Goal: Information Seeking & Learning: Find contact information

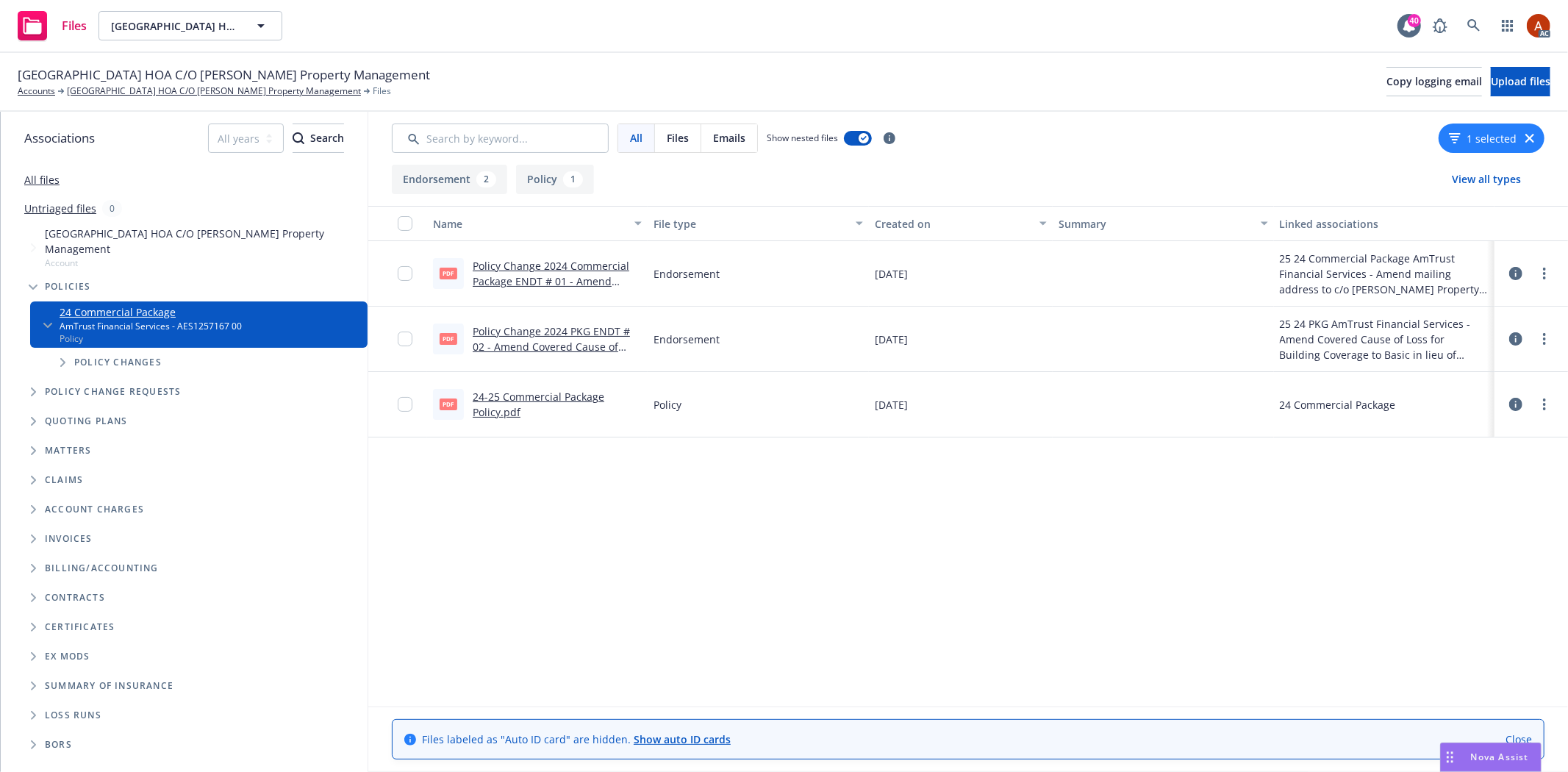
click at [1525, 338] on div at bounding box center [1530, 339] width 44 height 30
click at [1512, 341] on icon at bounding box center [1515, 339] width 13 height 13
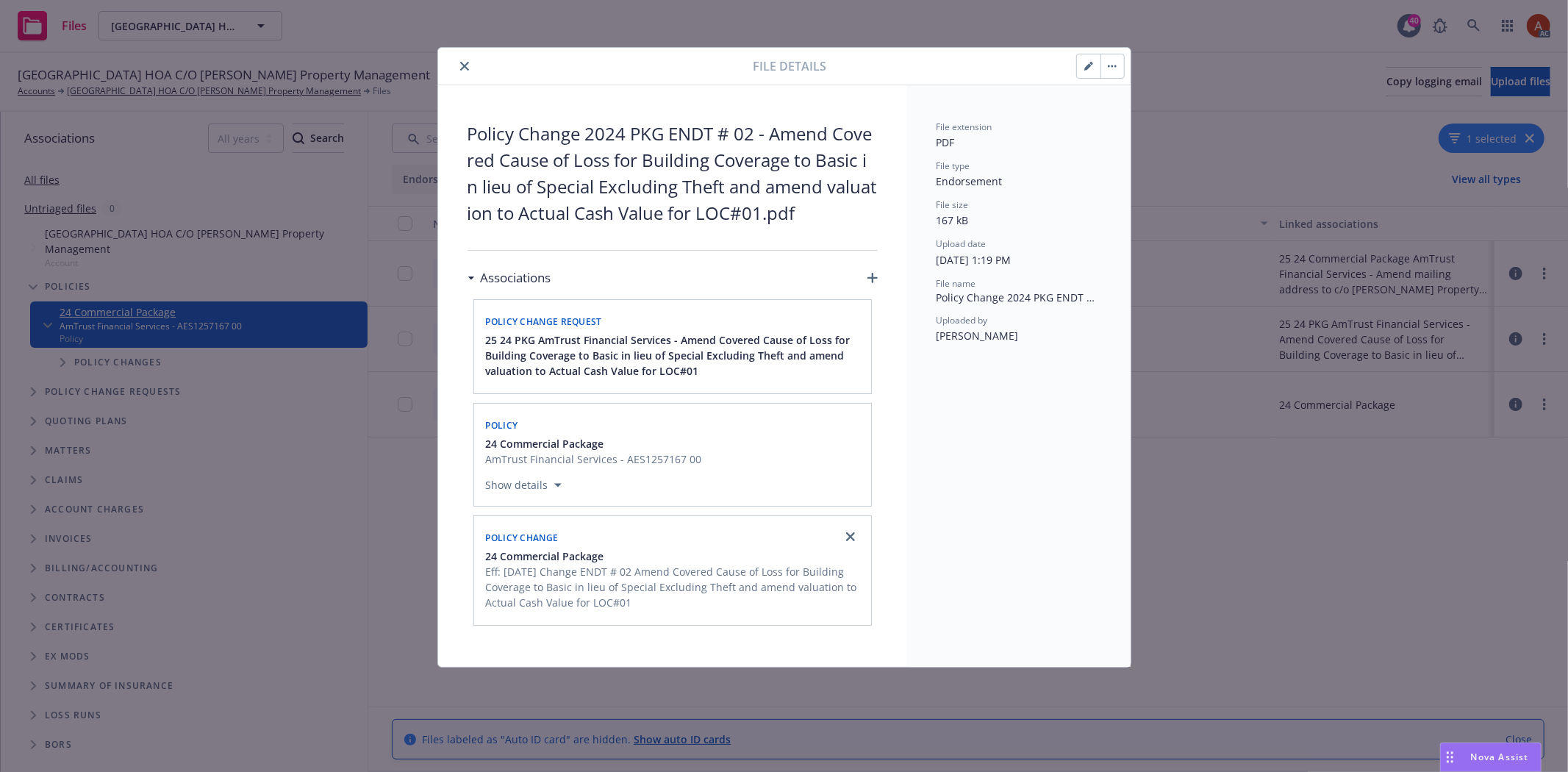
drag, startPoint x: 464, startPoint y: 73, endPoint x: 640, endPoint y: 3, distance: 189.4
click at [469, 71] on button "close" at bounding box center [464, 66] width 17 height 17
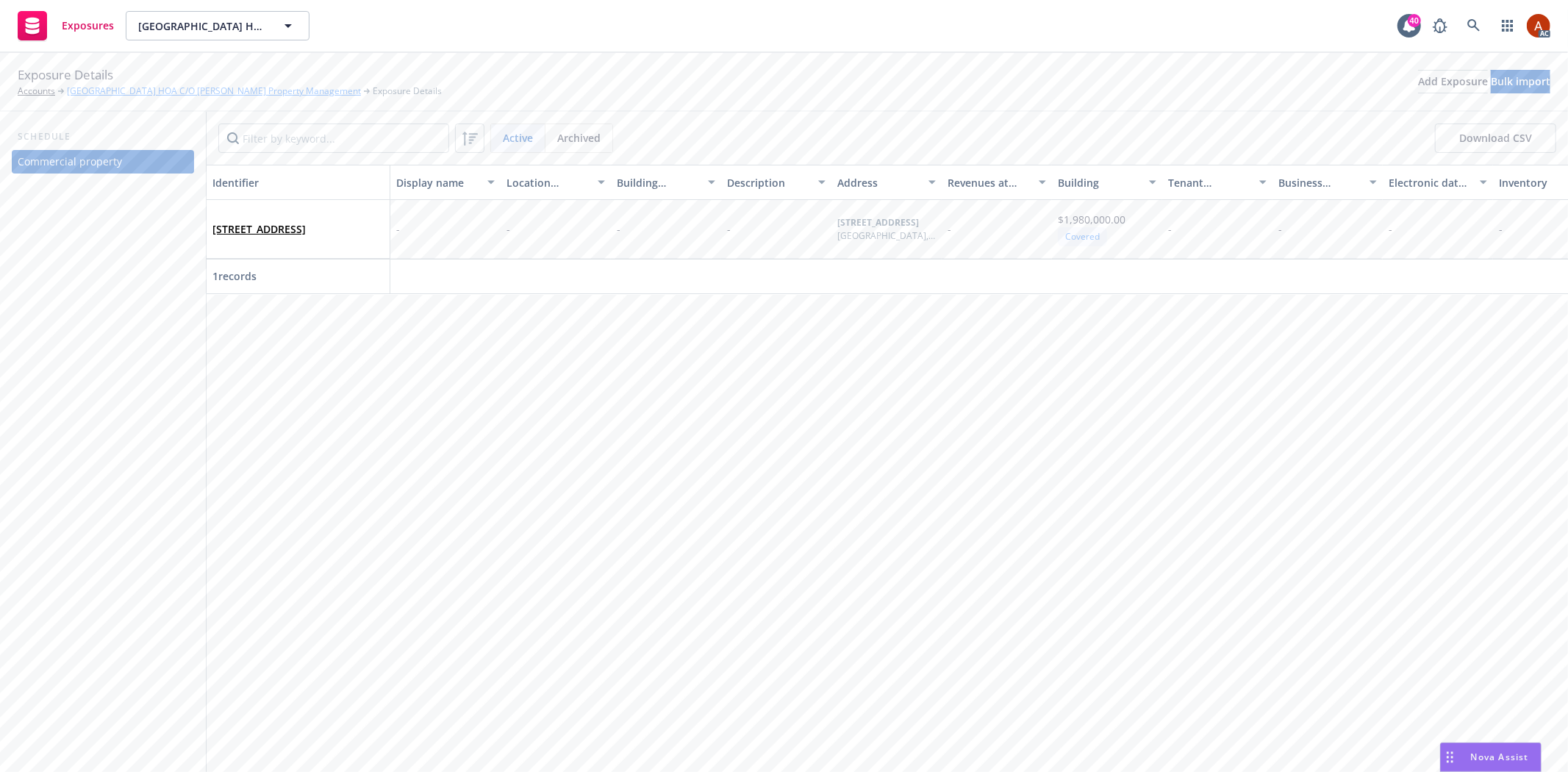
click at [294, 94] on link "[GEOGRAPHIC_DATA] HOA C/O [PERSON_NAME] Property Management" at bounding box center [214, 92] width 294 height 13
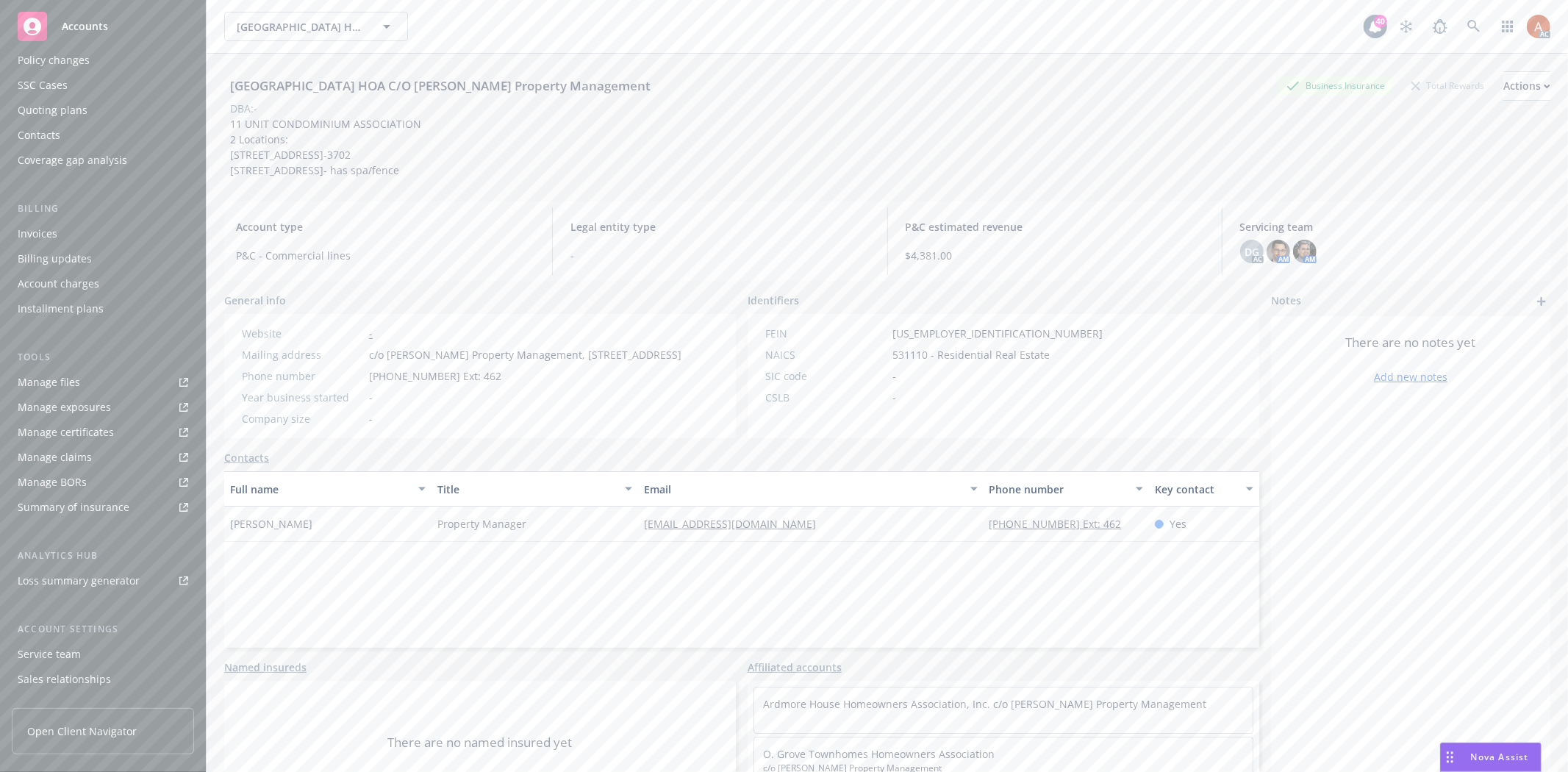
scroll to position [160, 0]
click at [49, 585] on div "Service team" at bounding box center [49, 585] width 63 height 24
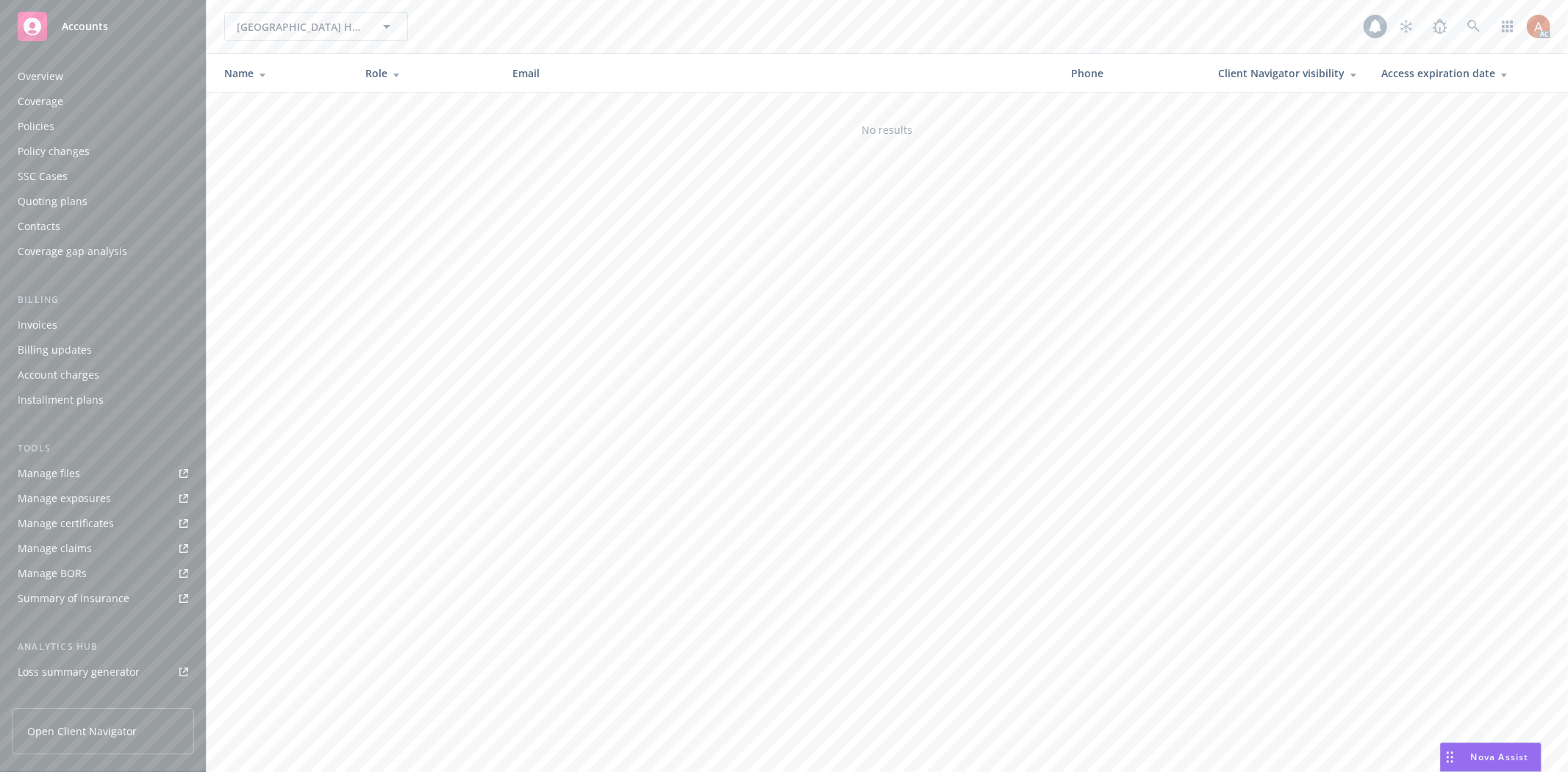
scroll to position [160, 0]
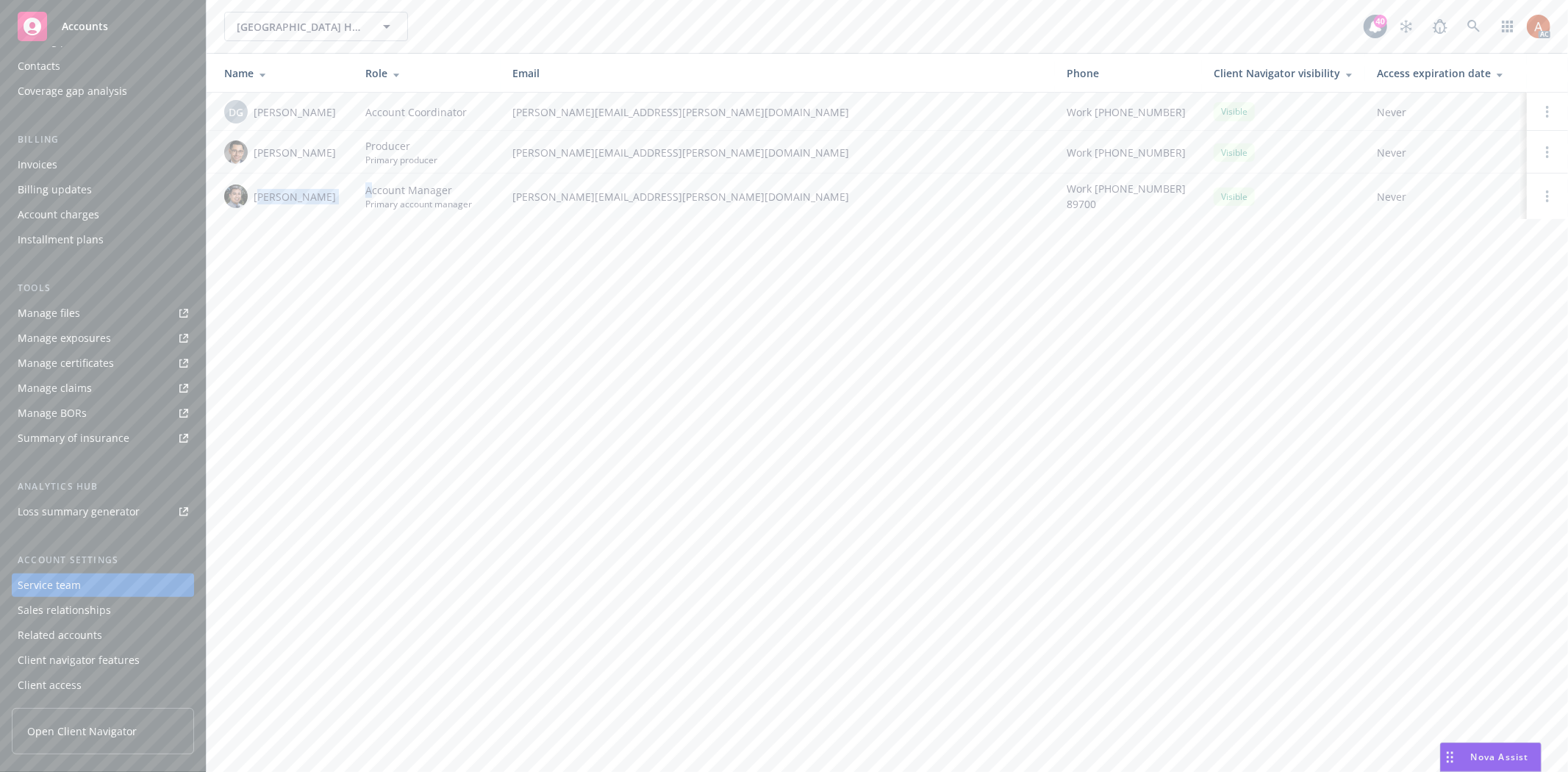
drag, startPoint x: 260, startPoint y: 199, endPoint x: 372, endPoint y: 193, distance: 112.2
click at [372, 193] on tr "Marlowe Milo Account Manager Primary account manager marlowe.milo@newfront.com …" at bounding box center [887, 195] width 1361 height 45
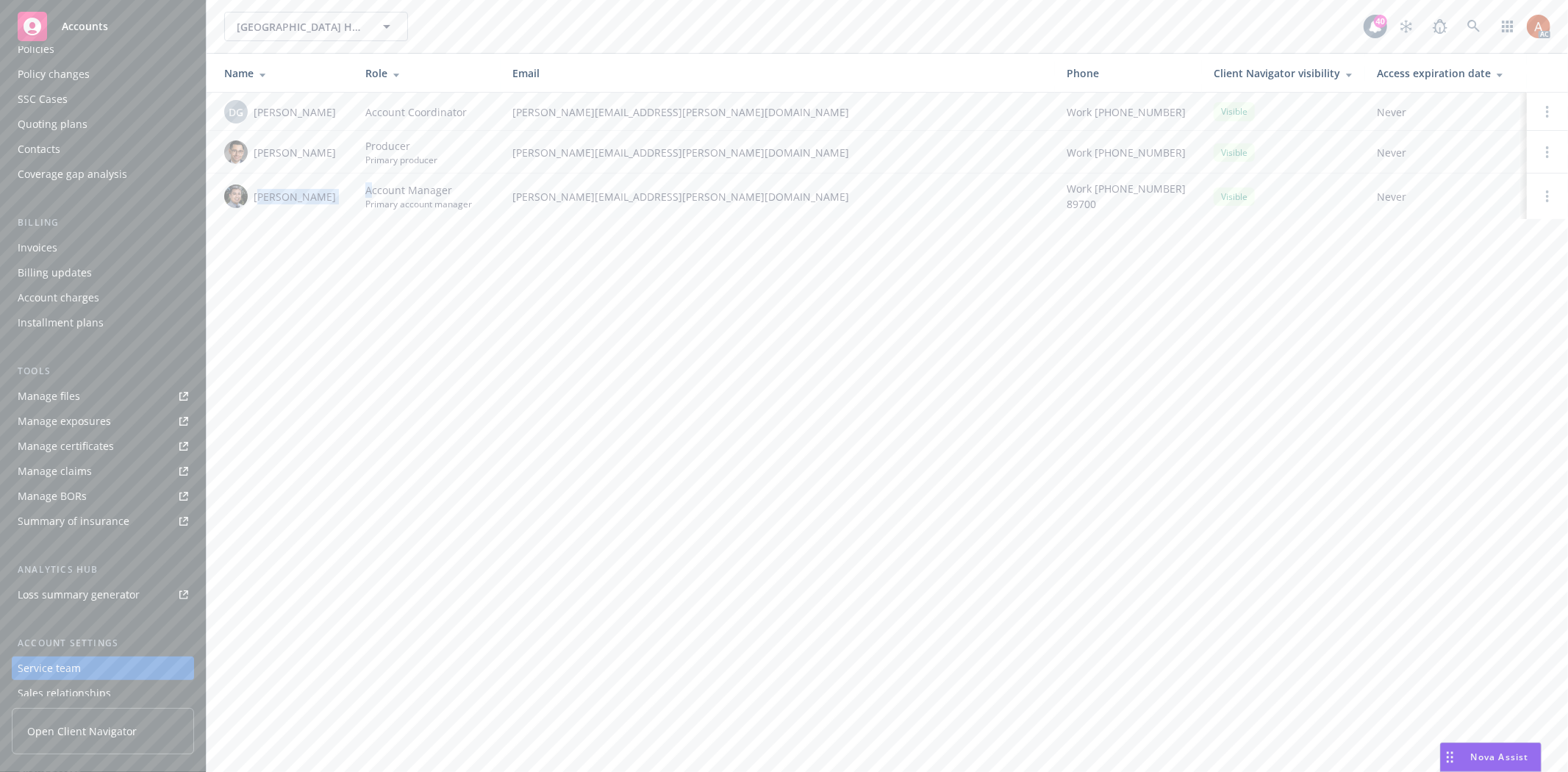
scroll to position [0, 0]
click at [39, 78] on div "Overview" at bounding box center [40, 76] width 45 height 24
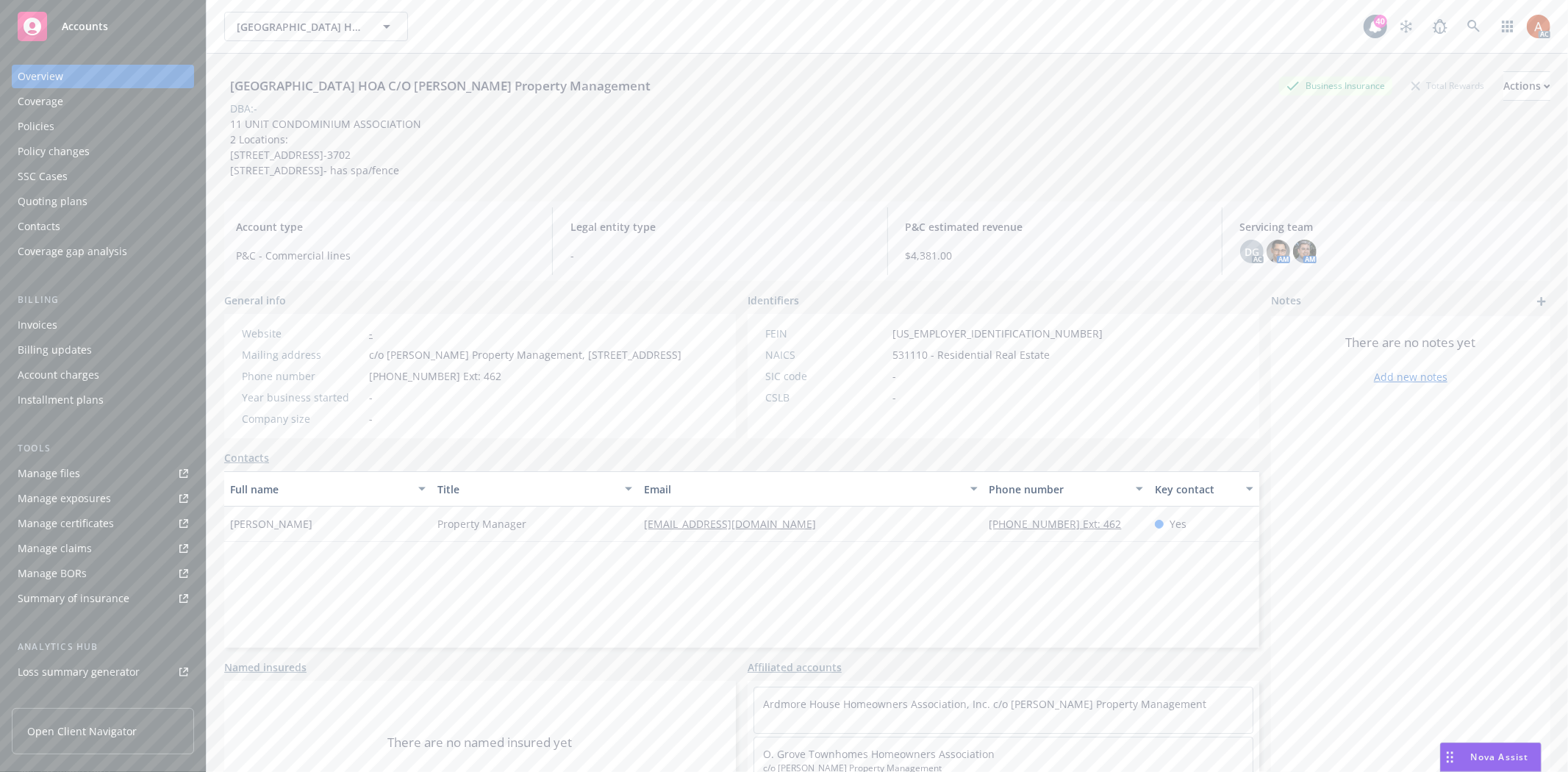
click at [880, 363] on div "FEIN 95-3763103 NAICS 531110 - Residential Real Estate SIC code - CSLB -" at bounding box center [933, 365] width 349 height 79
click at [59, 469] on div "Manage files" at bounding box center [49, 473] width 63 height 24
click at [37, 118] on div "Policies" at bounding box center [35, 126] width 37 height 24
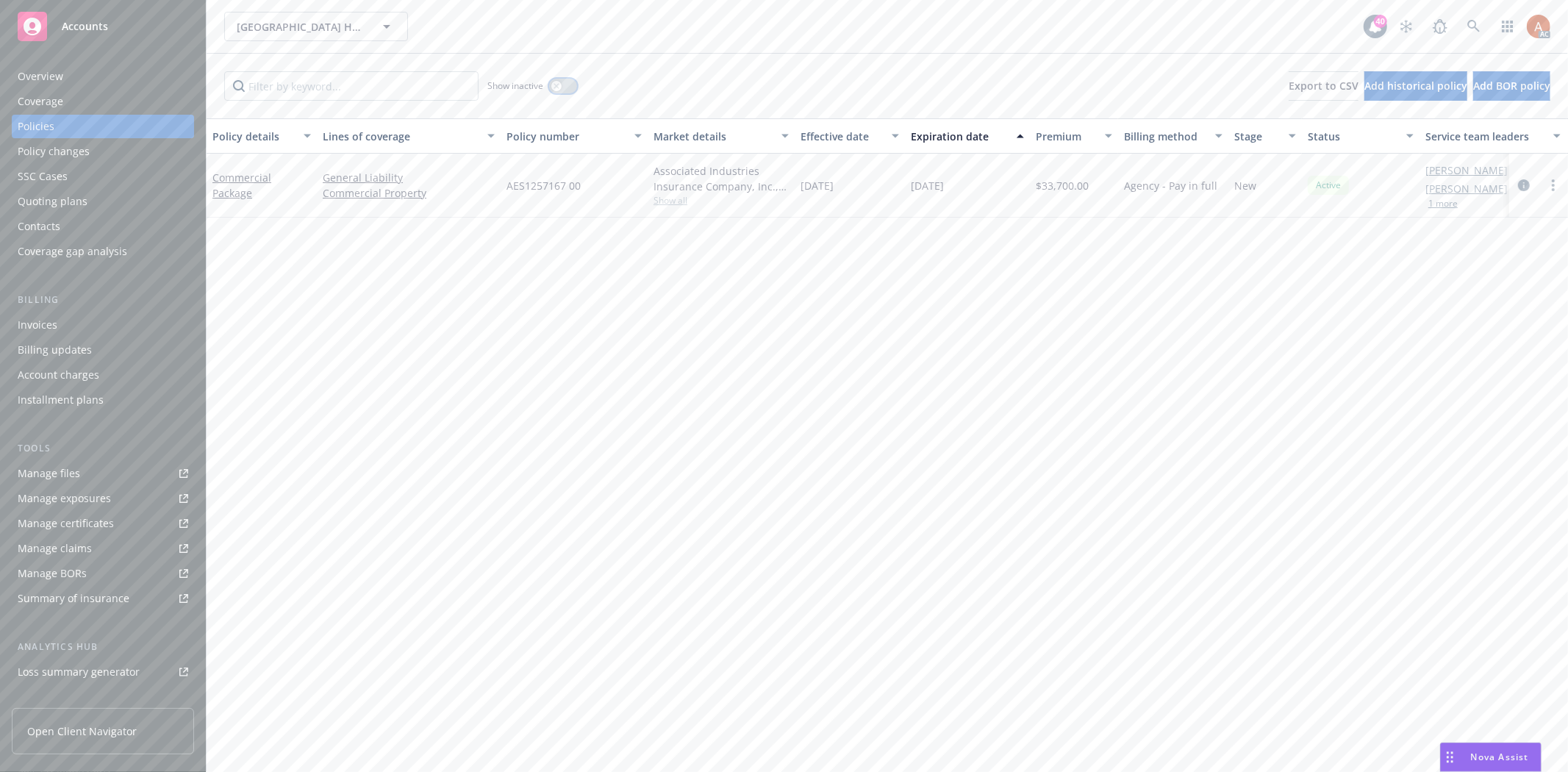
click at [561, 85] on div "button" at bounding box center [556, 86] width 10 height 10
drag, startPoint x: 876, startPoint y: 182, endPoint x: 1083, endPoint y: 179, distance: 207.0
click at [1083, 179] on div "Commercial Package General Liability Commercial Property AES1257167 00 Associat…" at bounding box center [916, 186] width 1419 height 64
click at [37, 72] on div "Overview" at bounding box center [40, 76] width 45 height 24
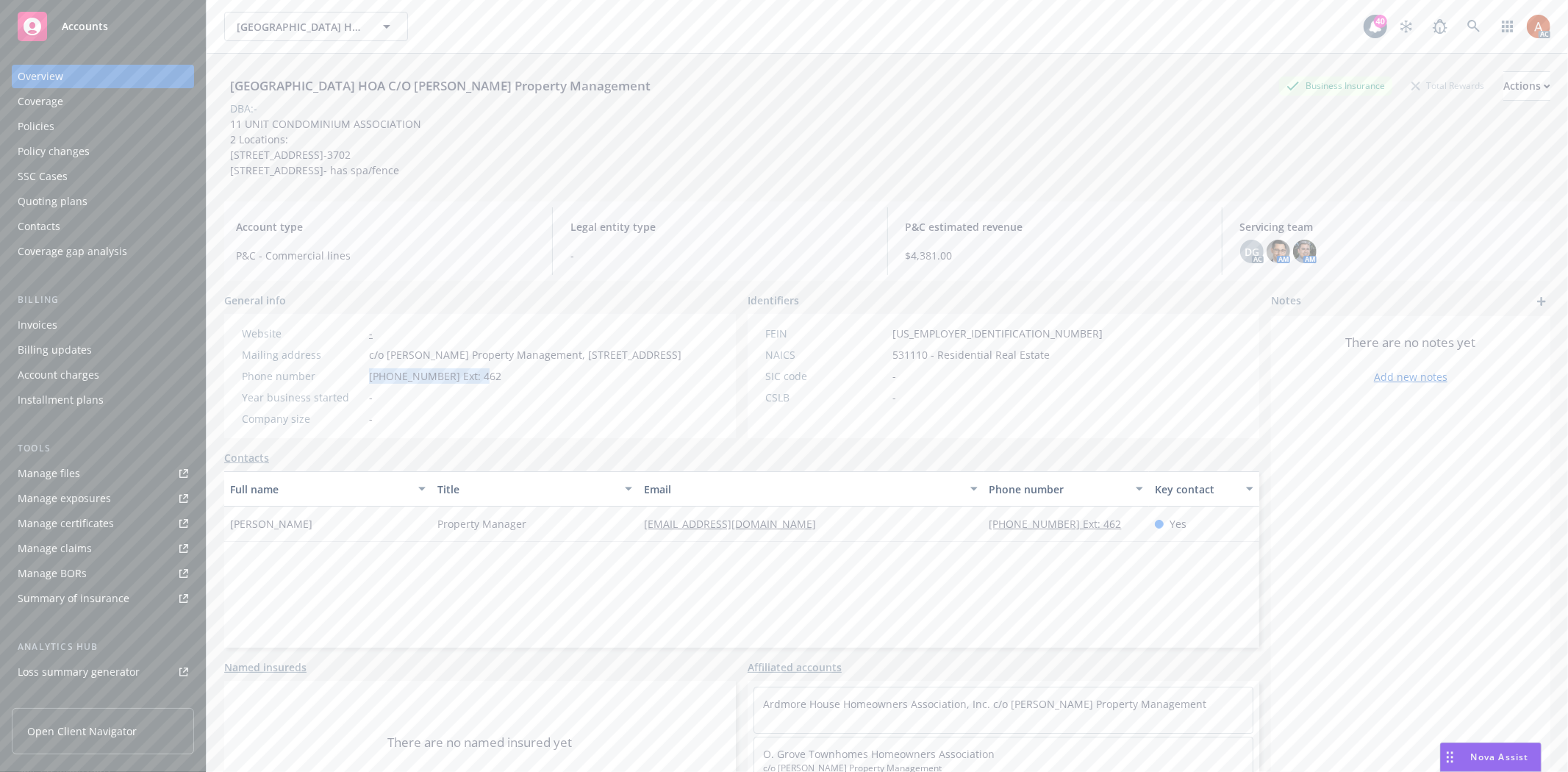
drag, startPoint x: 357, startPoint y: 388, endPoint x: 539, endPoint y: 387, distance: 182.0
click at [533, 384] on div "Phone number 626-358-7300 Ext: 462" at bounding box center [461, 376] width 451 height 16
copy div "626-358-7300 Ext: 462"
click at [75, 498] on div "Manage exposures" at bounding box center [63, 498] width 93 height 24
click at [62, 202] on div "Quoting plans" at bounding box center [52, 201] width 70 height 24
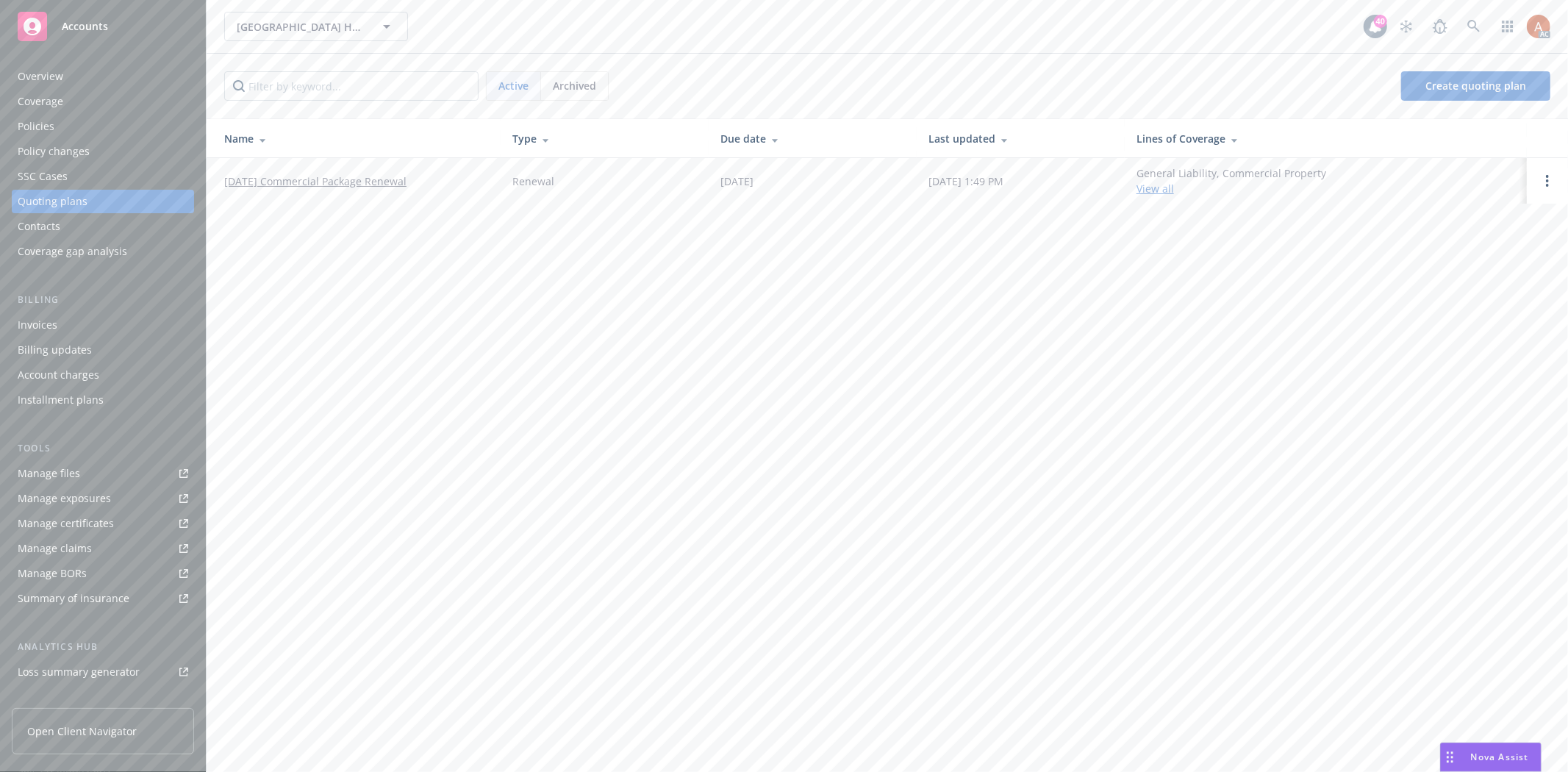
click at [315, 177] on link "11/08/25 Commercial Package Renewal" at bounding box center [315, 181] width 182 height 16
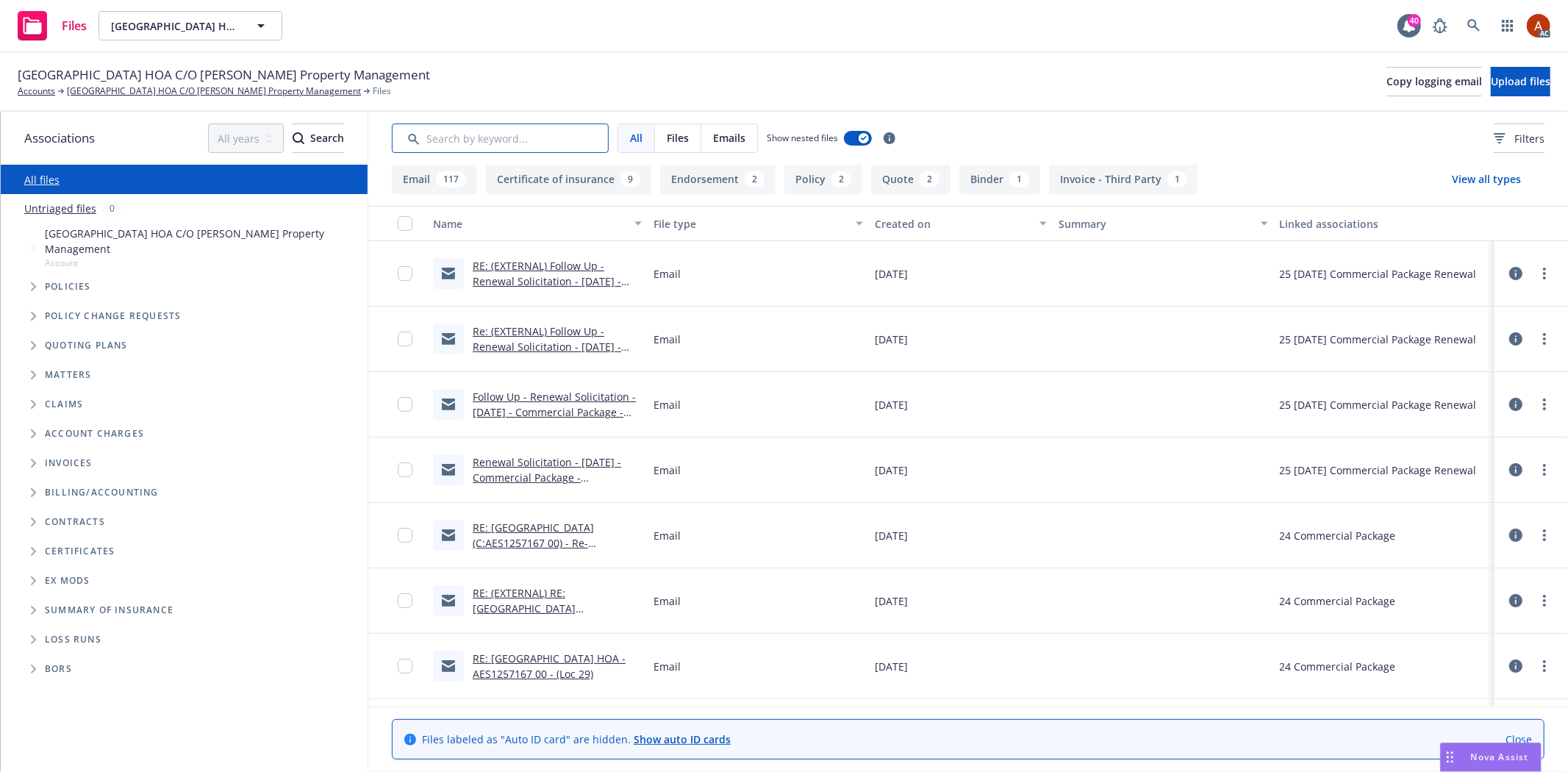
click at [560, 133] on input "Search by keyword..." at bounding box center [500, 139] width 217 height 30
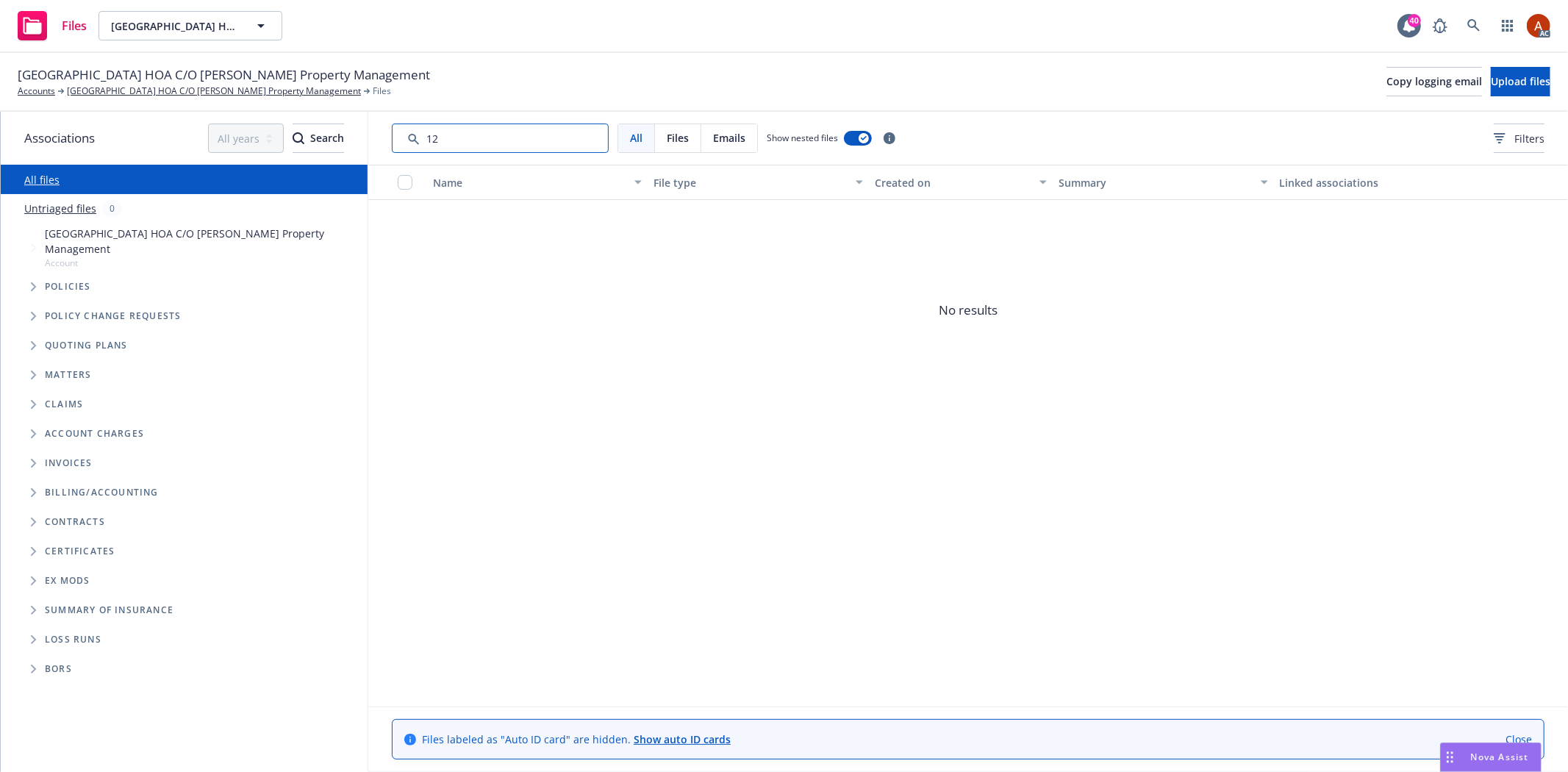
type input "1"
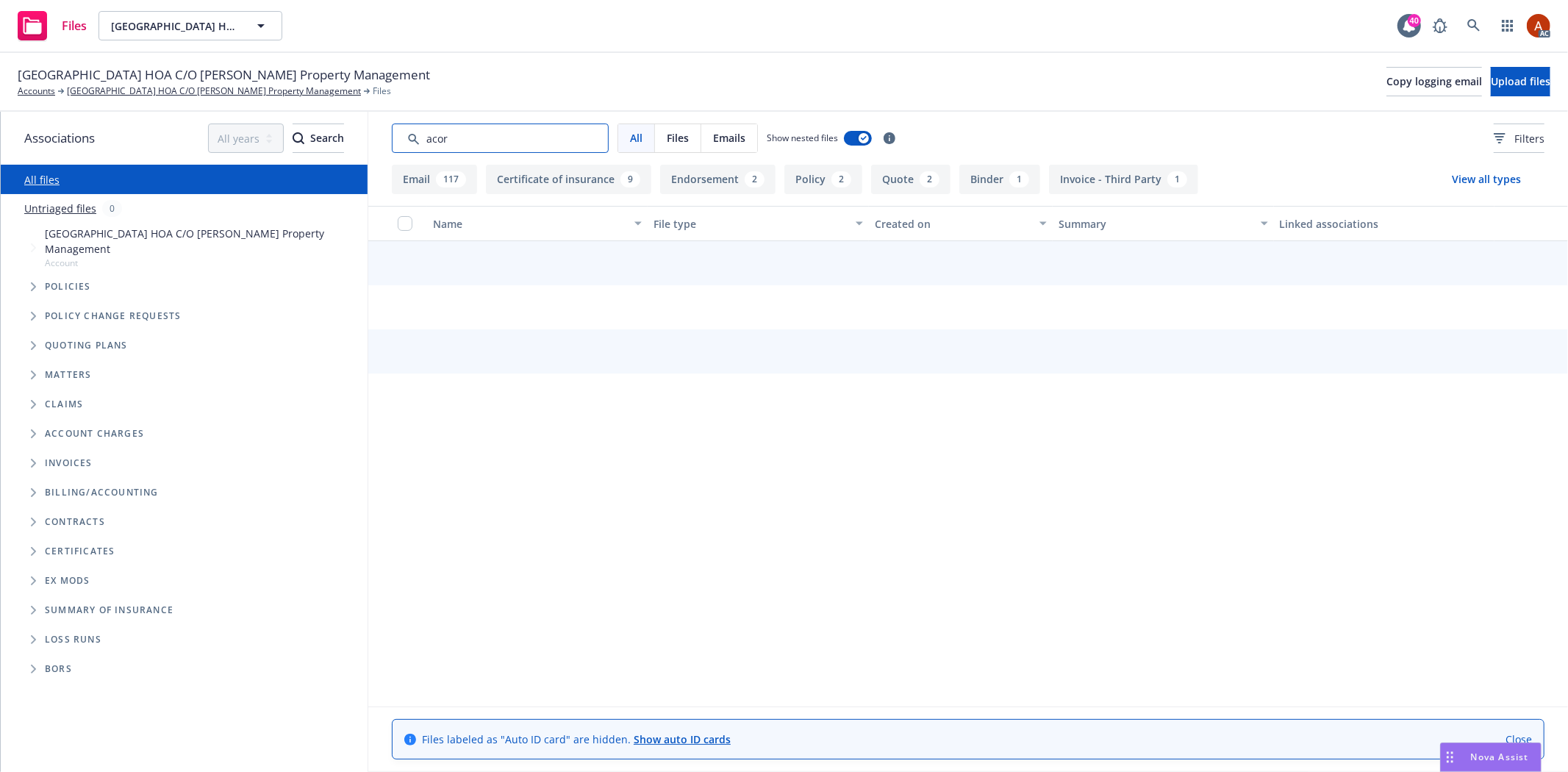
type input "[PERSON_NAME]"
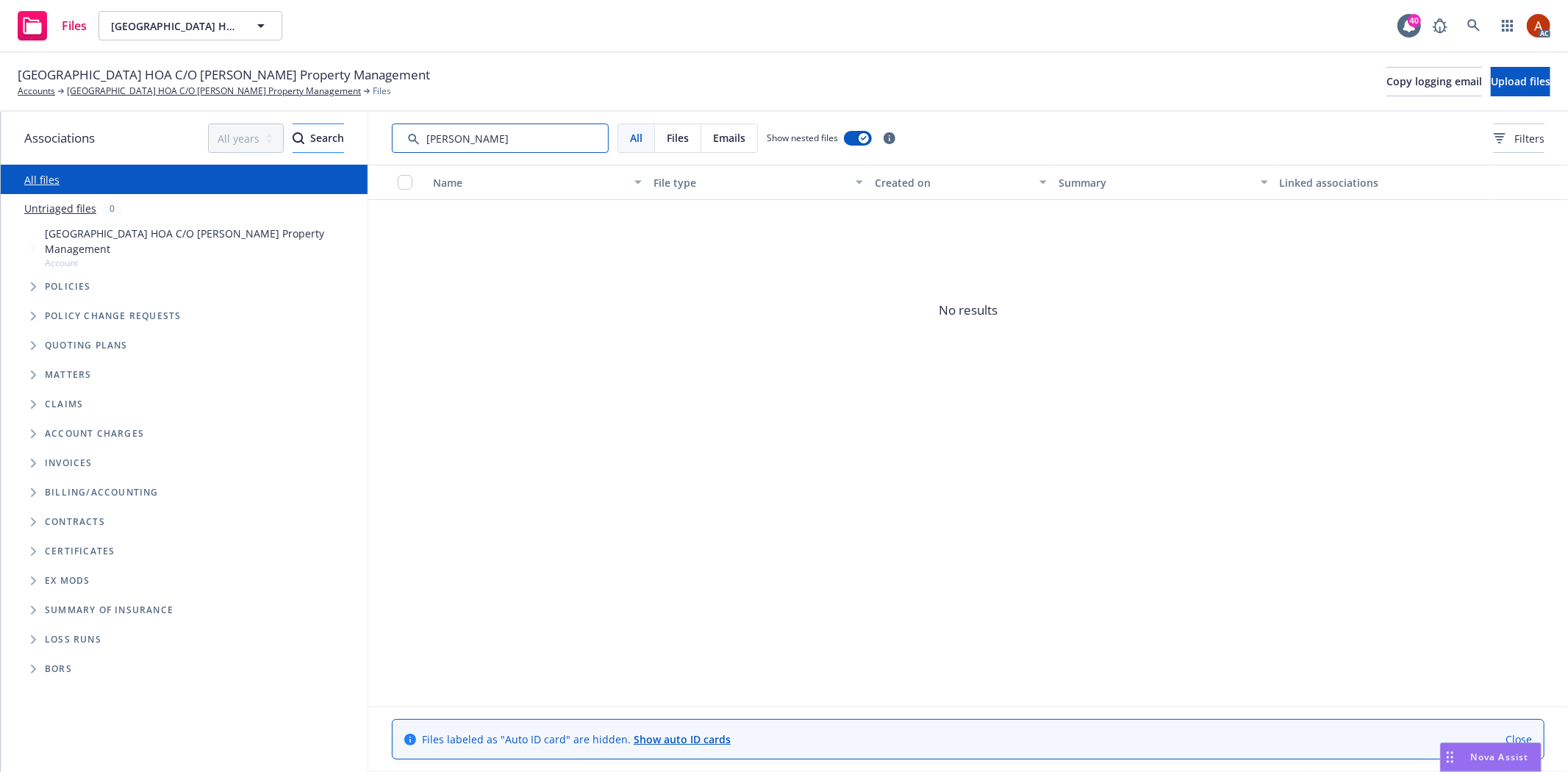
drag, startPoint x: 519, startPoint y: 131, endPoint x: 329, endPoint y: 129, distance: 190.0
click at [329, 129] on div "Associations All years 2027 2026 2025 2024 2023 2022 2021 2020 2019 2018 2017 2…" at bounding box center [784, 442] width 1567 height 661
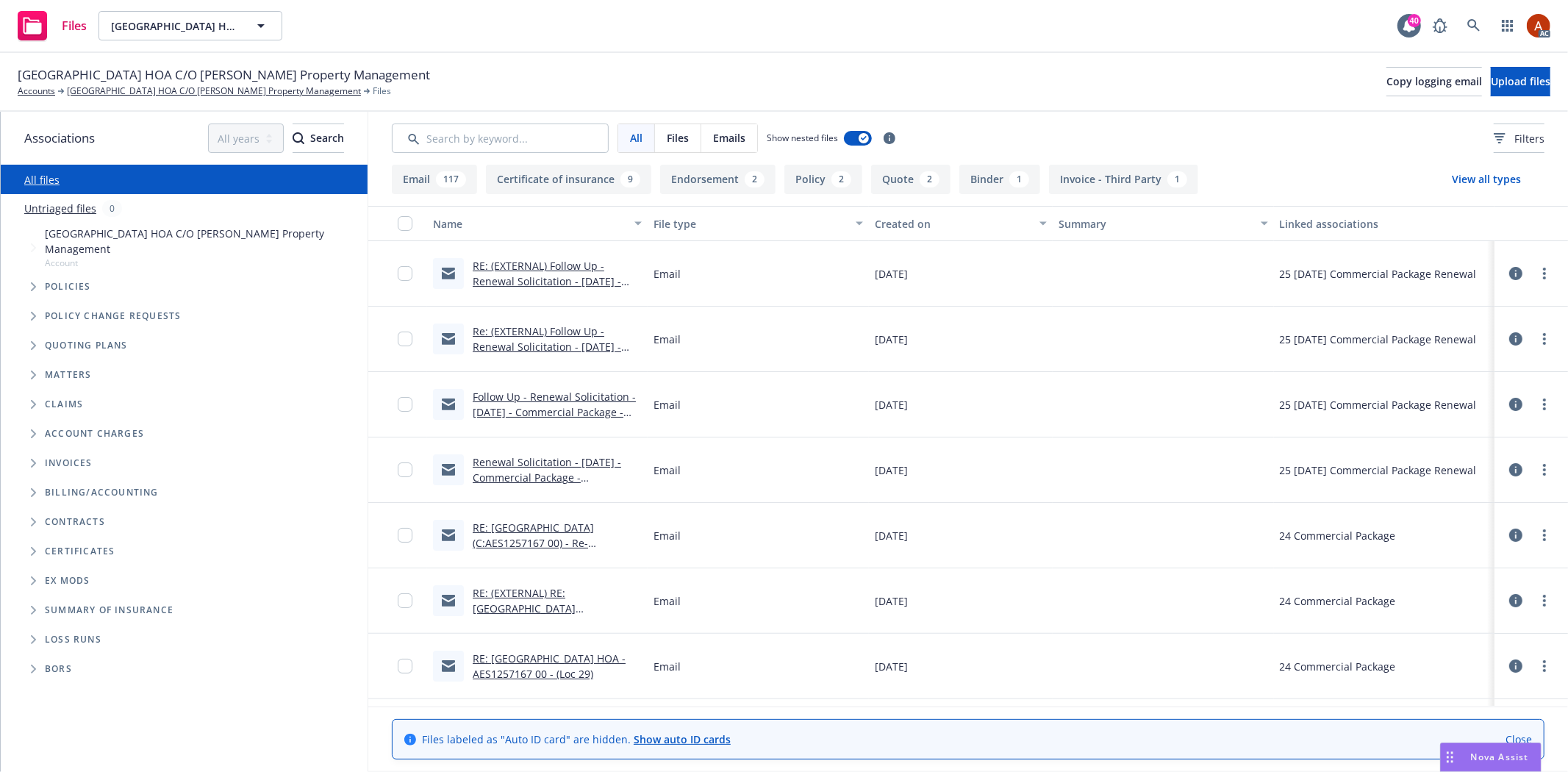
click at [796, 89] on div "VINEDO GARDENS HOA C/O Wheeler Steffen Property Management Accounts VINEDO GARD…" at bounding box center [783, 81] width 1533 height 32
click at [1514, 141] on span "Filters" at bounding box center [1529, 139] width 31 height 16
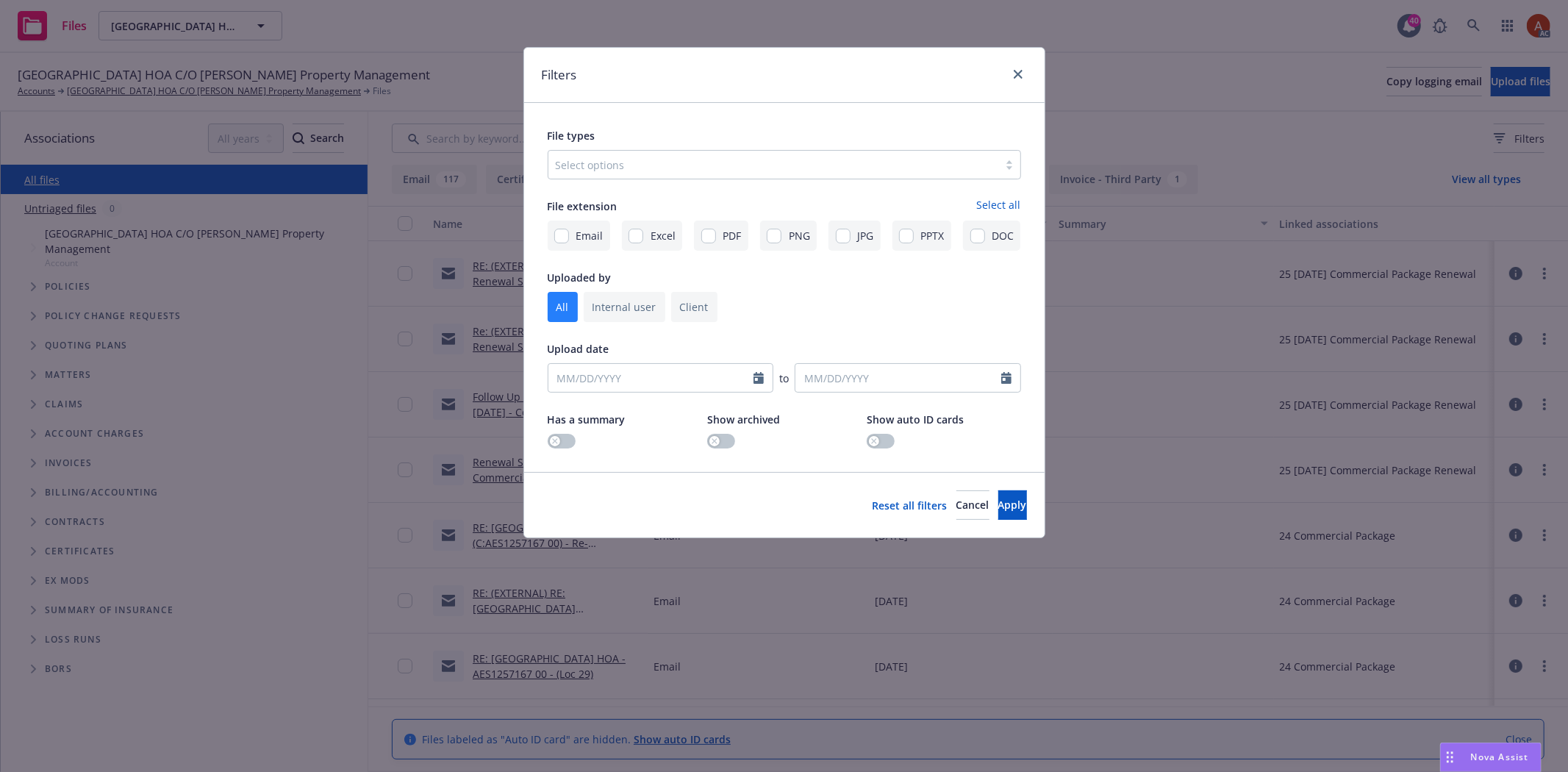
click at [637, 149] on div "File types Select options" at bounding box center [784, 153] width 473 height 53
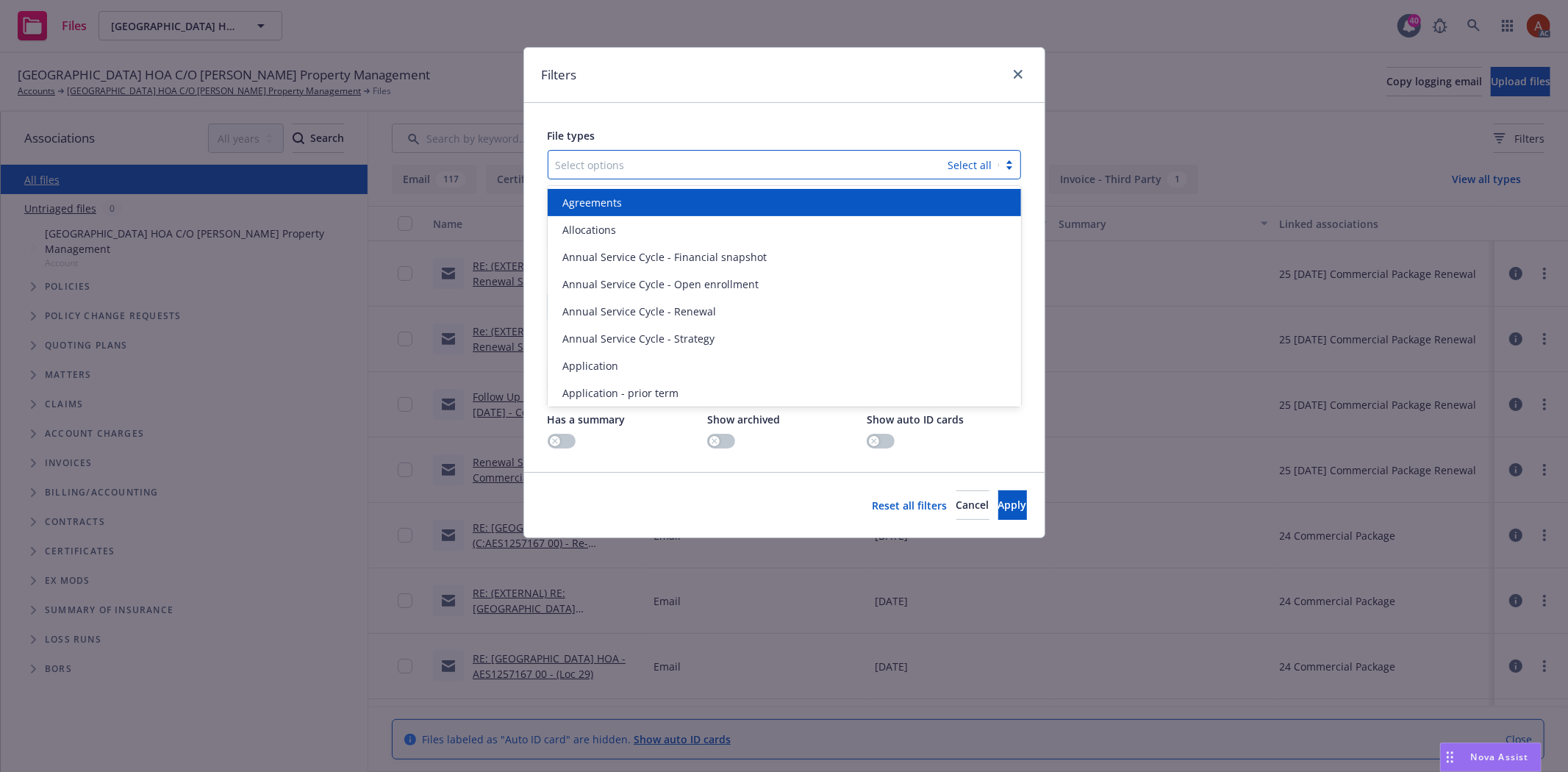
click at [628, 159] on div at bounding box center [748, 164] width 385 height 17
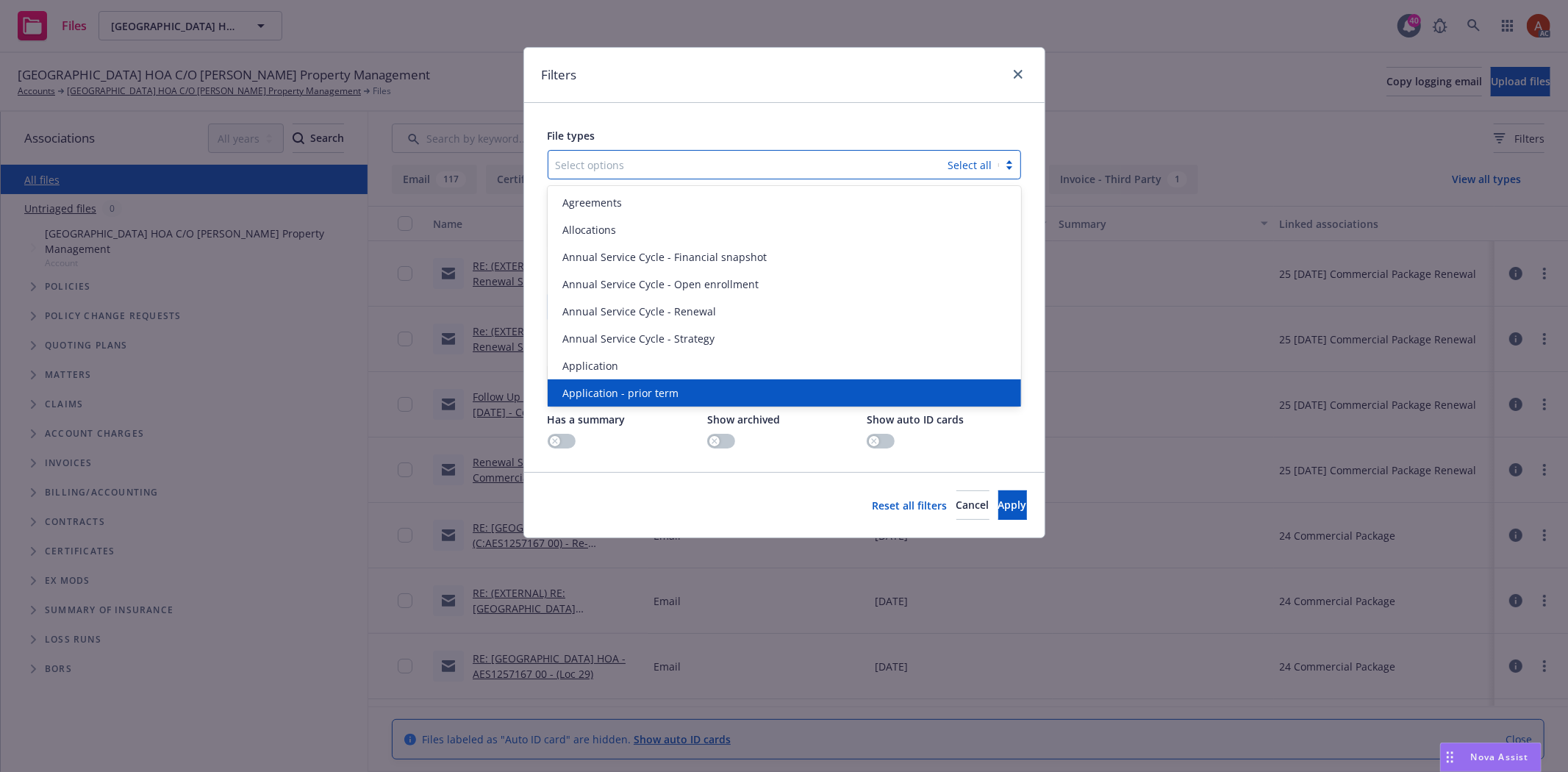
click at [660, 388] on span "Application - prior term" at bounding box center [620, 393] width 116 height 16
click at [660, 388] on div "Application - signed" at bounding box center [784, 393] width 456 height 16
click at [660, 388] on span "Application - unsigned" at bounding box center [618, 393] width 112 height 16
click at [998, 511] on span "Apply" at bounding box center [1012, 505] width 29 height 14
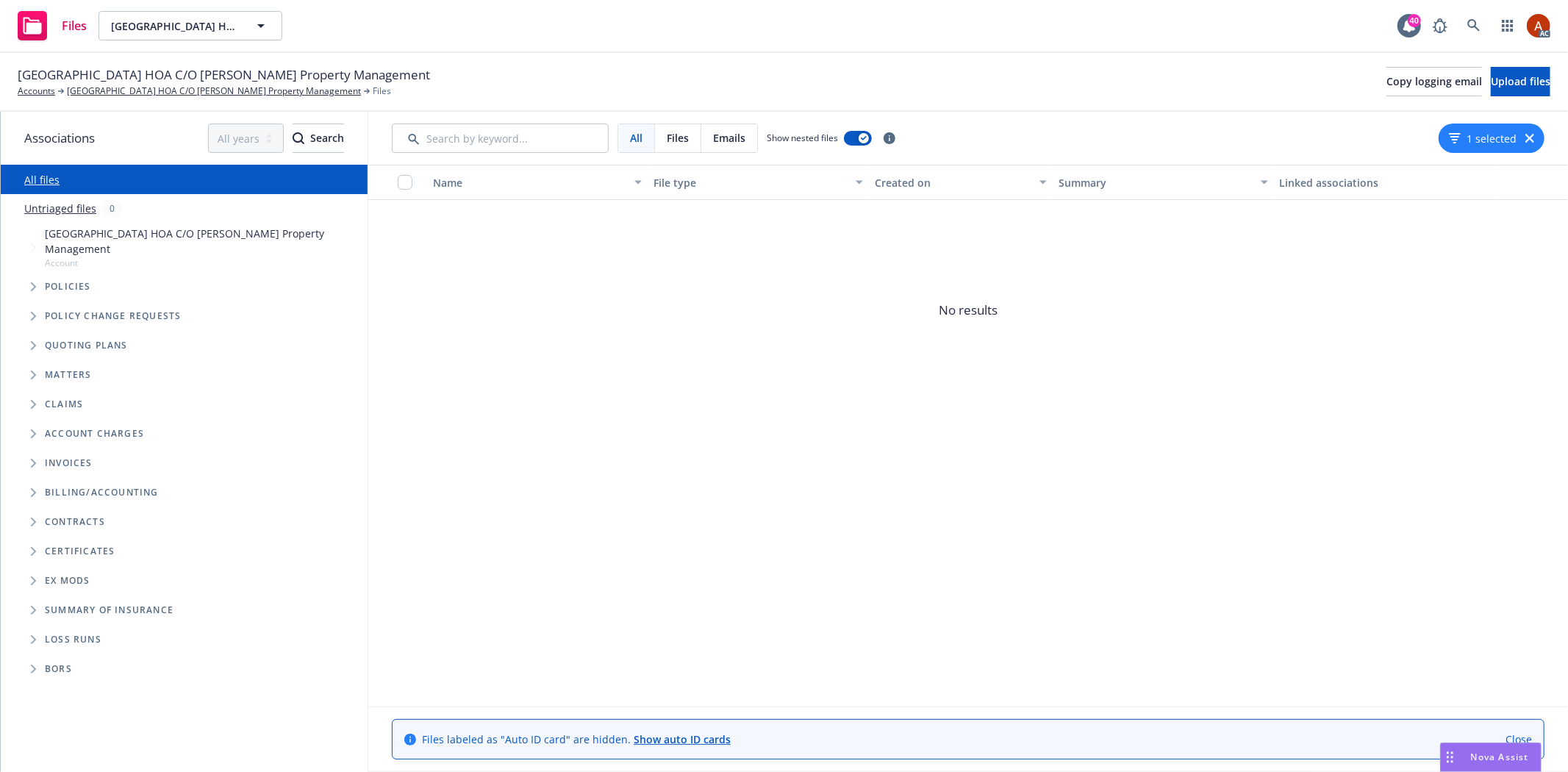
click at [1472, 136] on button "1 selected" at bounding box center [1482, 139] width 68 height 16
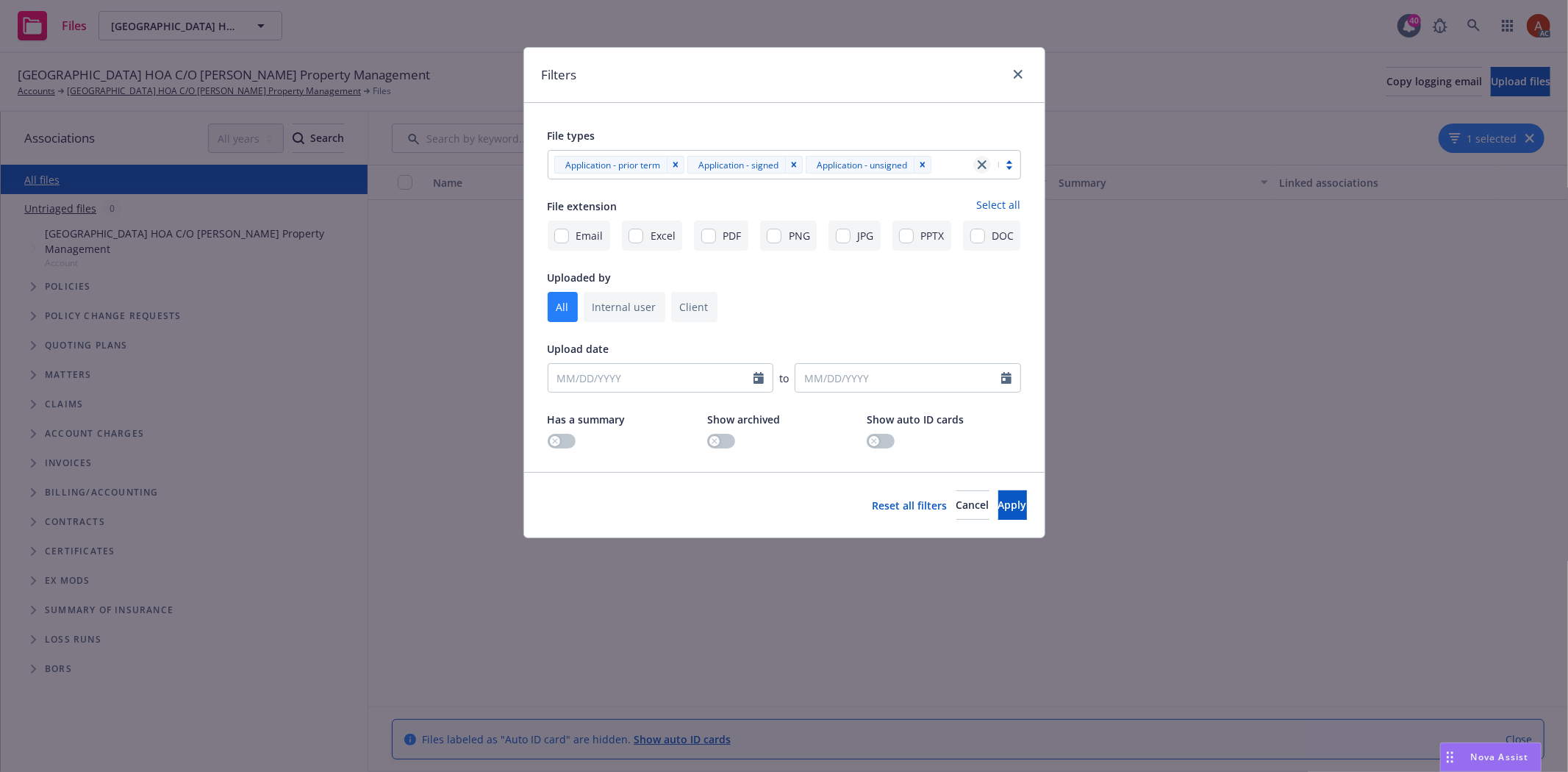
click at [982, 164] on icon "close" at bounding box center [982, 164] width 9 height 9
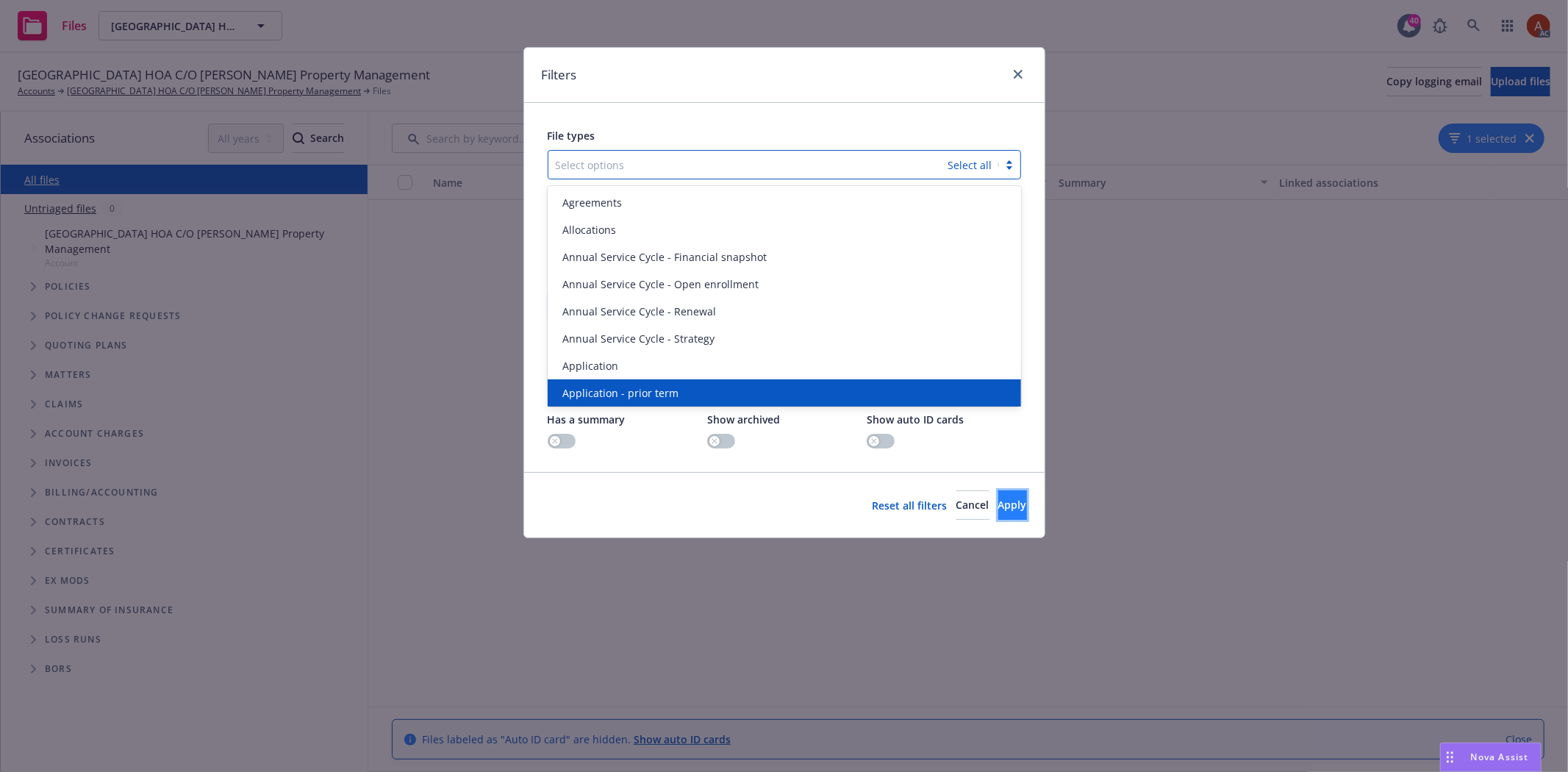
click at [998, 511] on span "Apply" at bounding box center [1012, 505] width 29 height 14
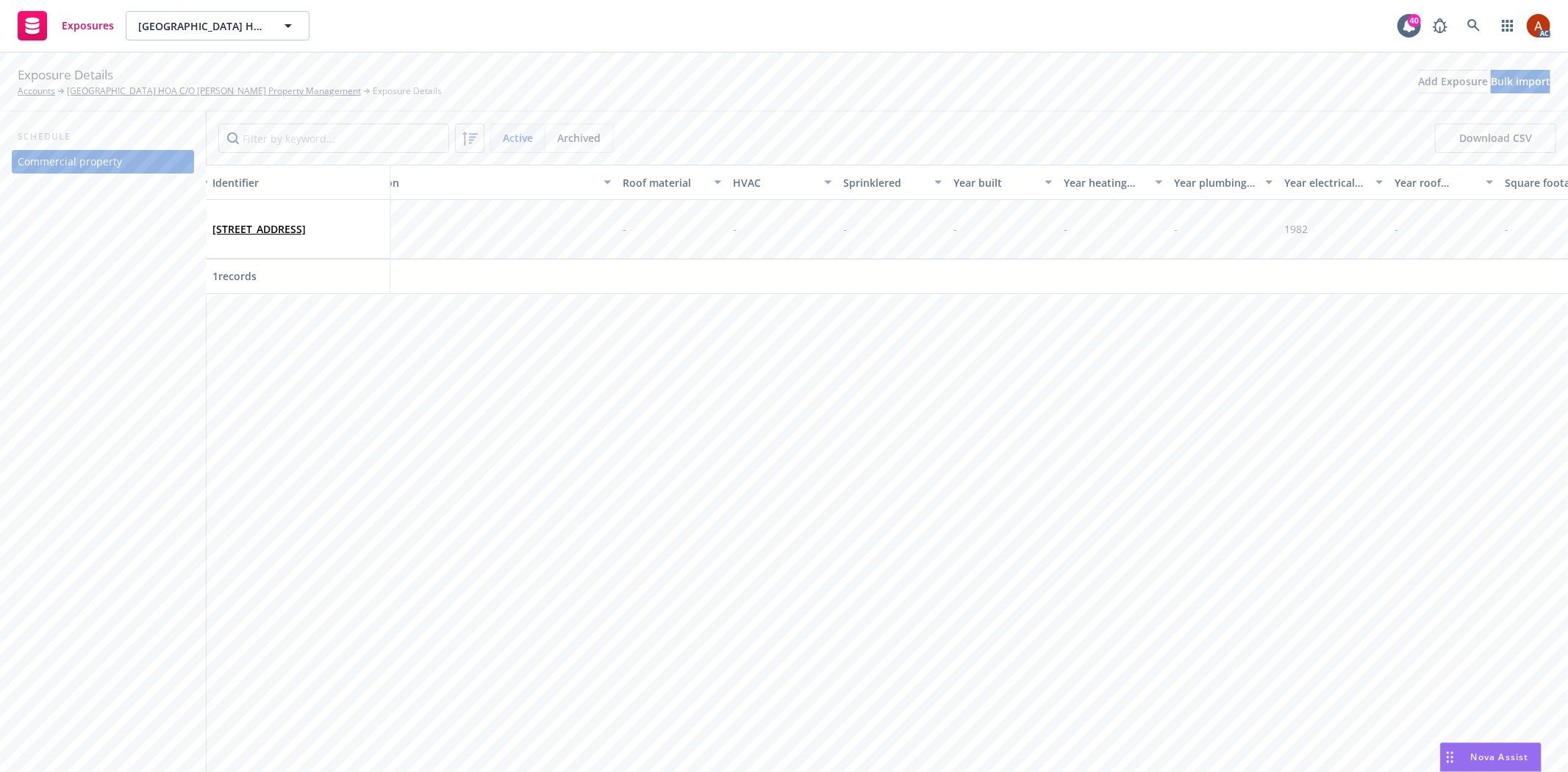
scroll to position [0, 2593]
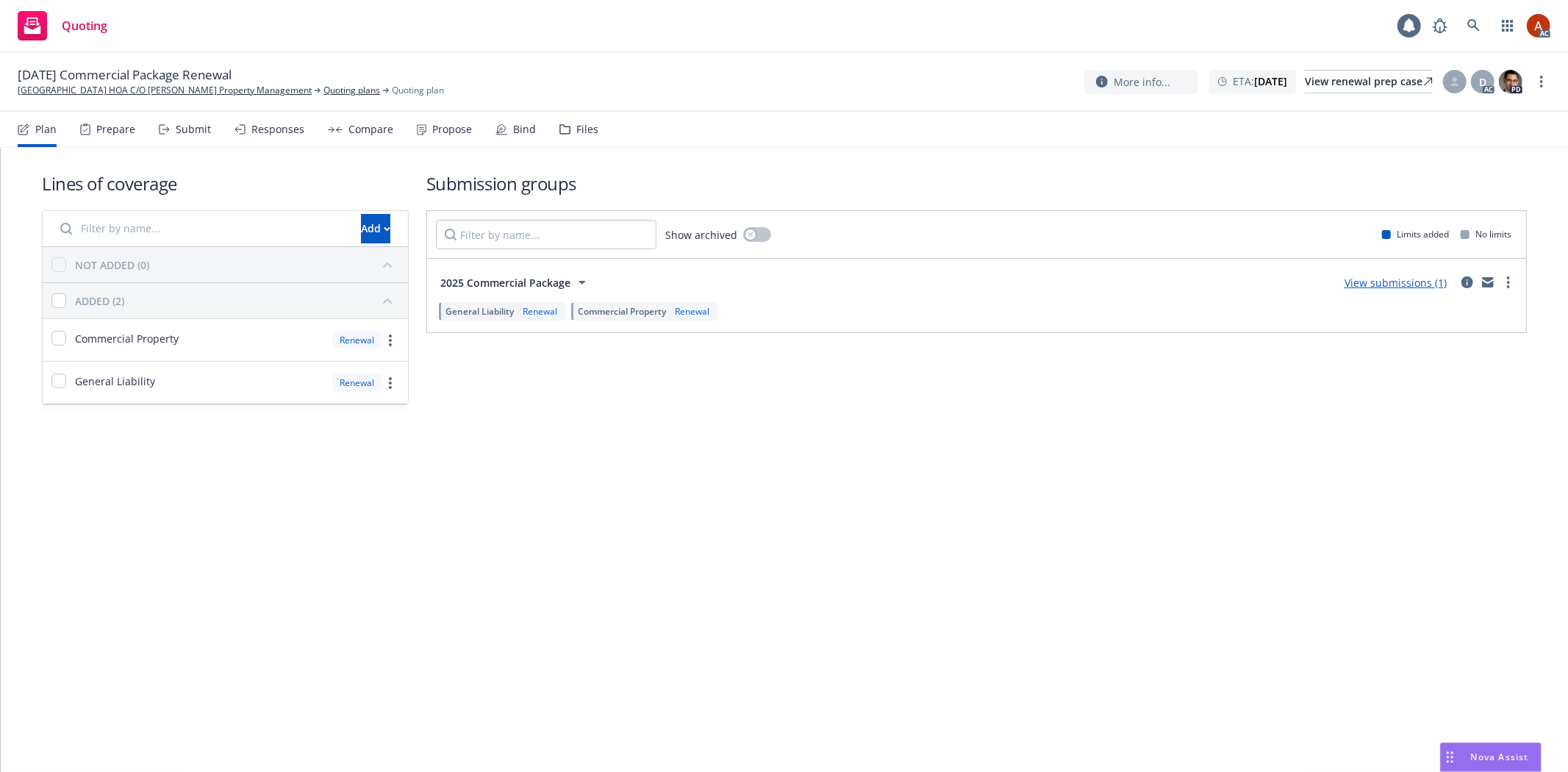
click at [93, 136] on div "Prepare" at bounding box center [107, 129] width 55 height 35
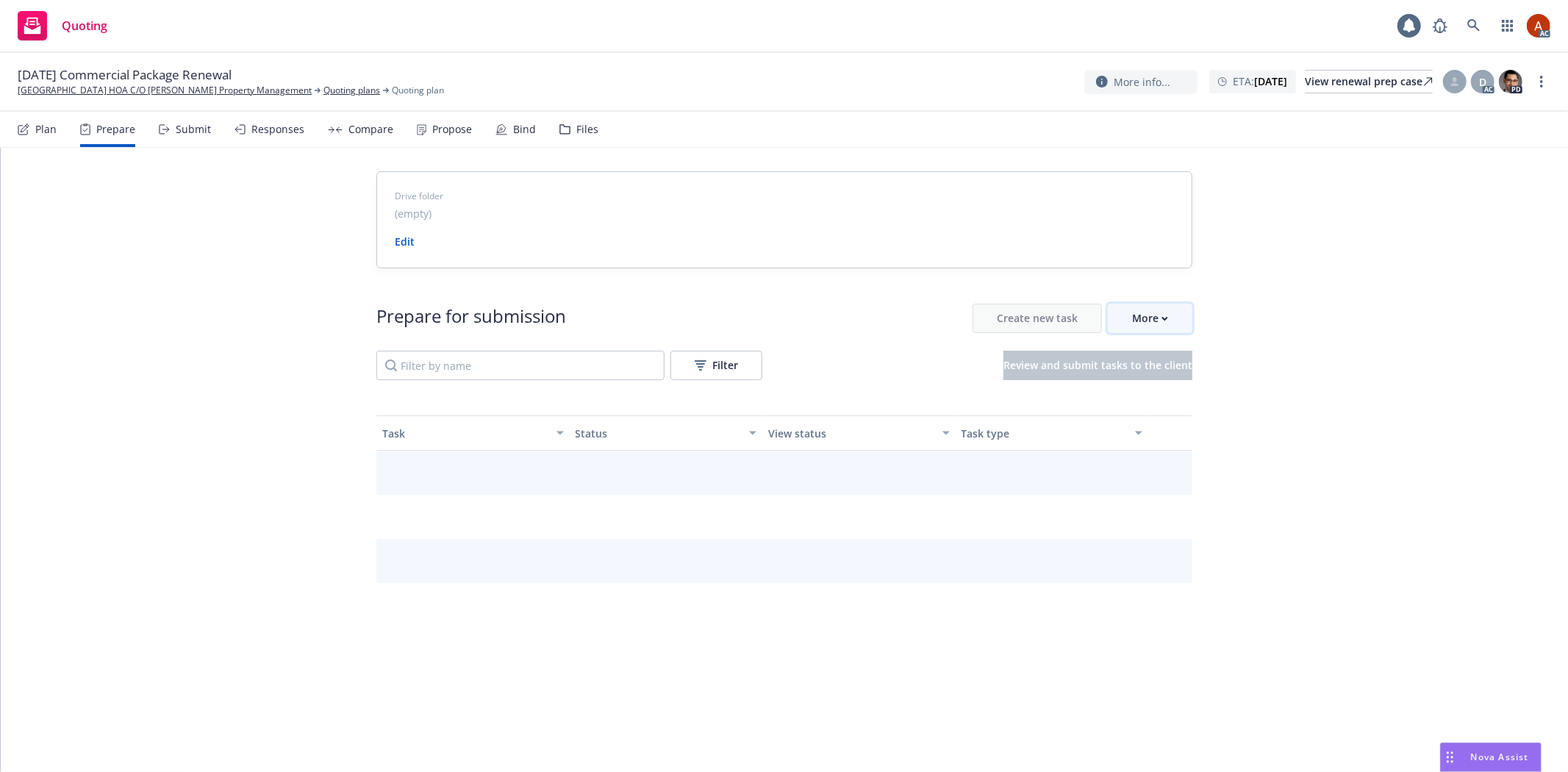
click at [1157, 313] on div "More" at bounding box center [1150, 318] width 36 height 28
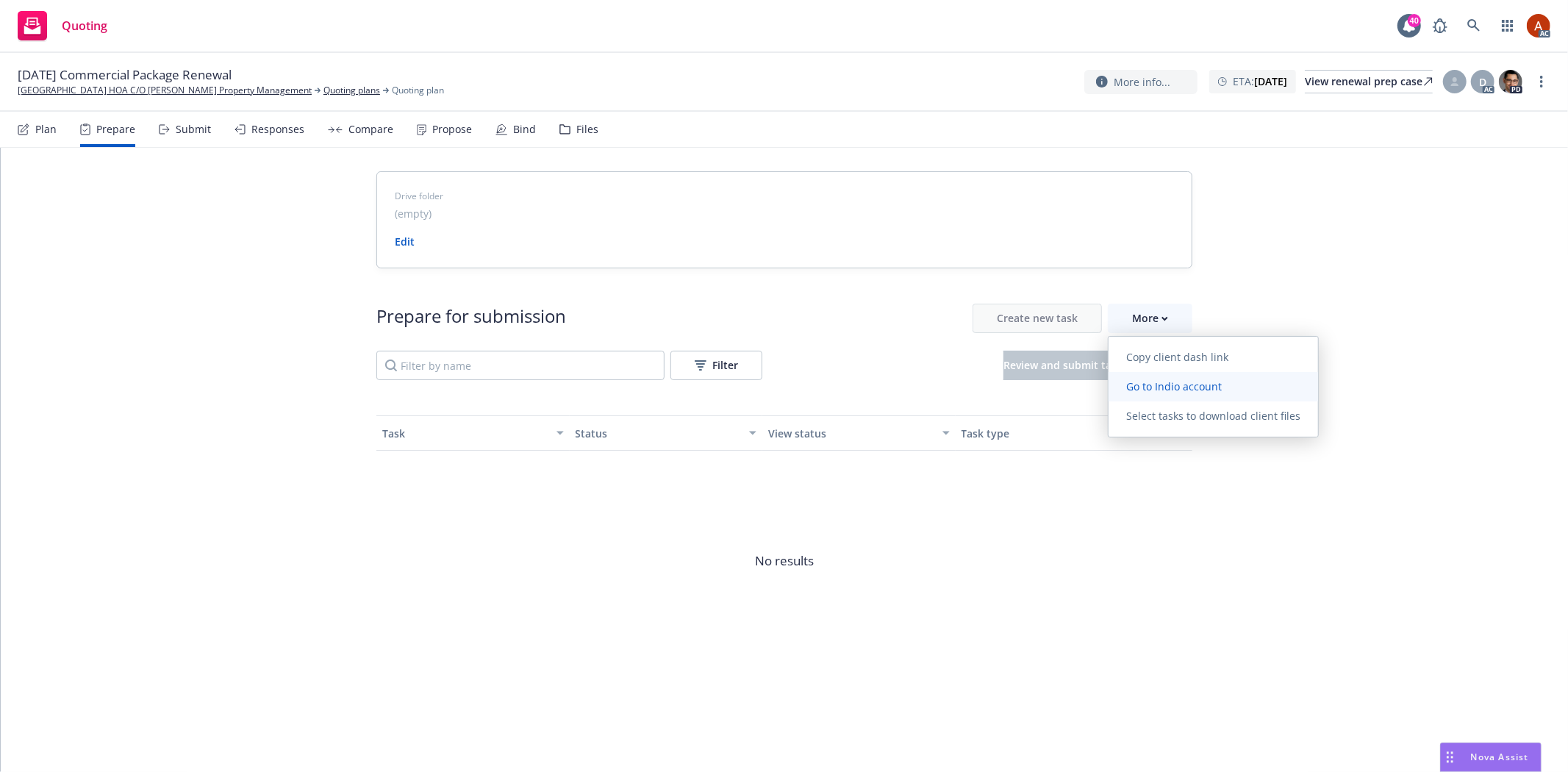
click at [1148, 379] on span "Go to Indio account" at bounding box center [1173, 386] width 131 height 14
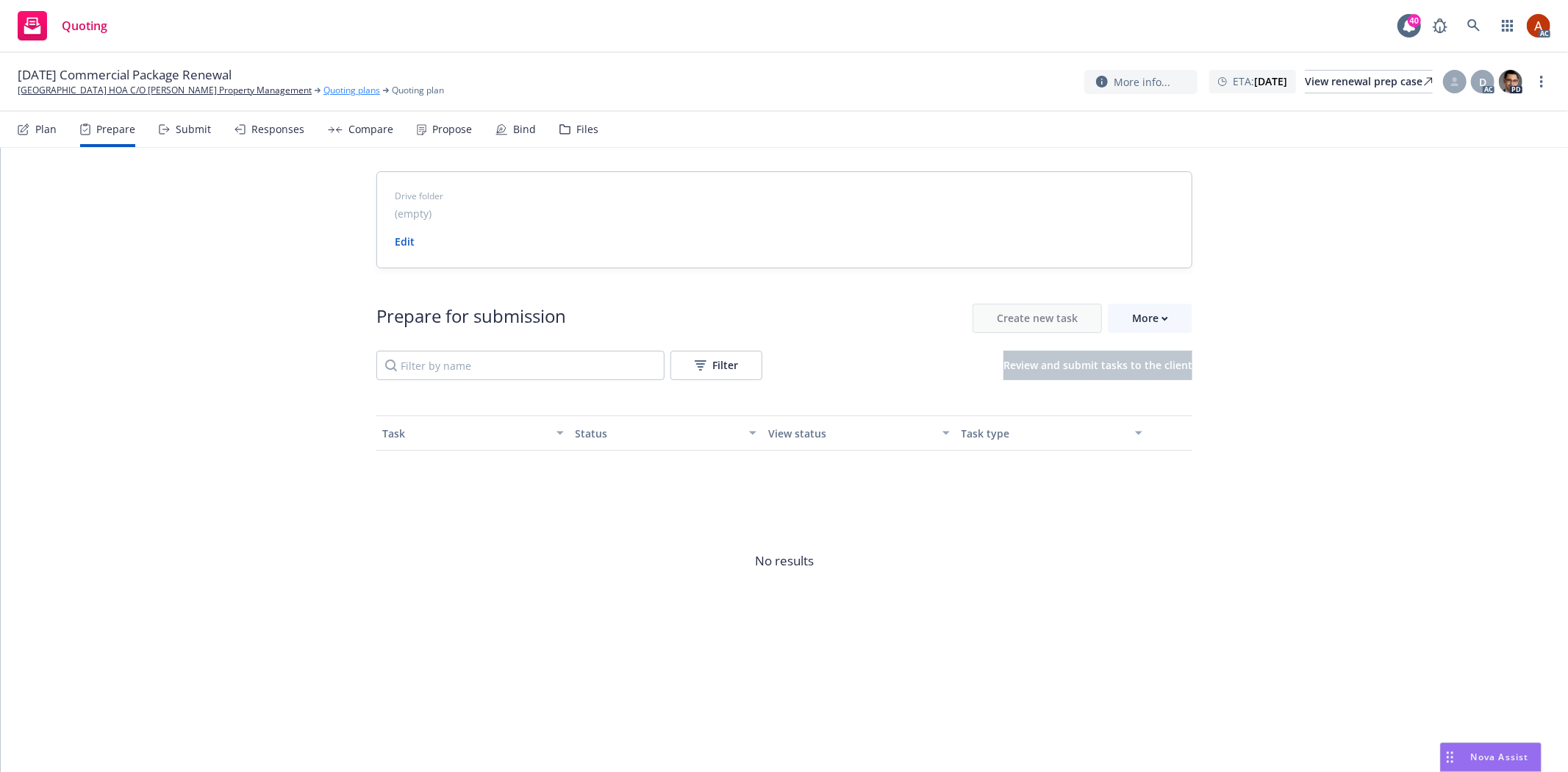
click at [323, 96] on link "Quoting plans" at bounding box center [351, 91] width 57 height 13
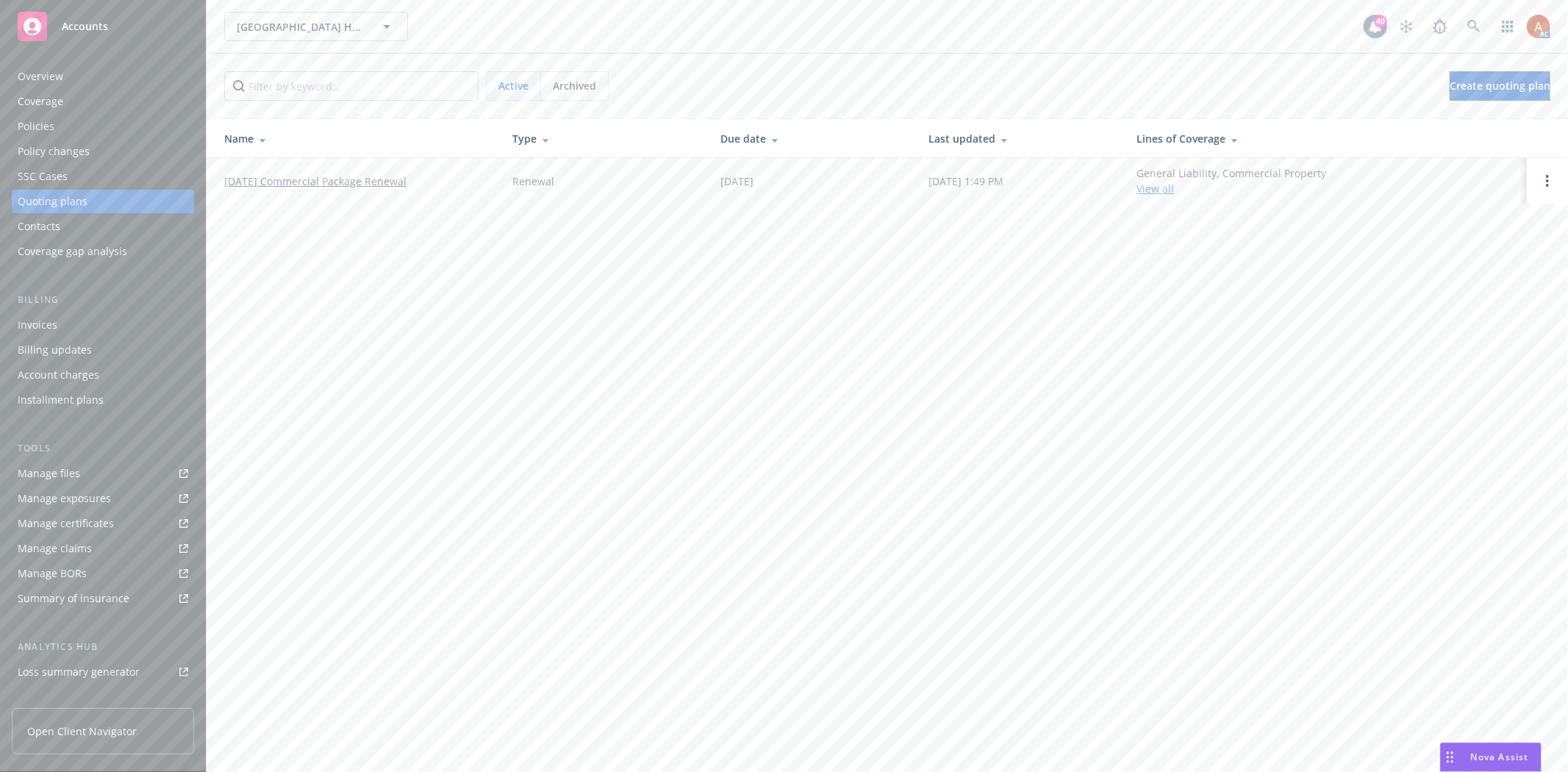
click at [27, 129] on div "Policies" at bounding box center [35, 126] width 37 height 24
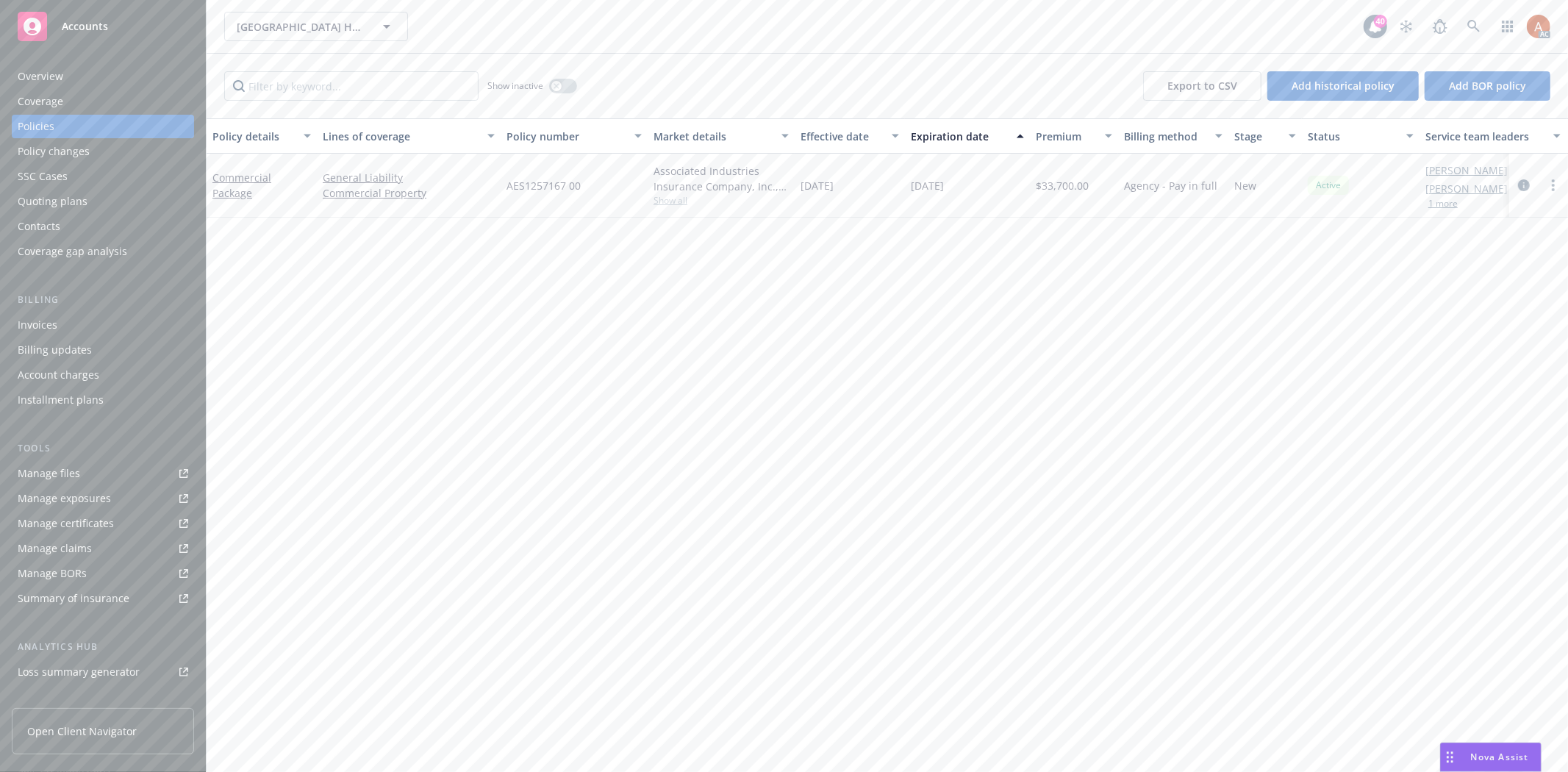
click at [677, 204] on span "Show all" at bounding box center [721, 200] width 135 height 12
click at [416, 310] on div "Policy details Lines of coverage Policy number Market details Effective date Ex…" at bounding box center [887, 445] width 1361 height 654
click at [662, 207] on span "Show all" at bounding box center [721, 200] width 135 height 12
click at [423, 244] on div "Policy details Lines of coverage Policy number Market details Effective date Ex…" at bounding box center [887, 445] width 1361 height 654
drag, startPoint x: 1026, startPoint y: 184, endPoint x: 1120, endPoint y: 182, distance: 94.0
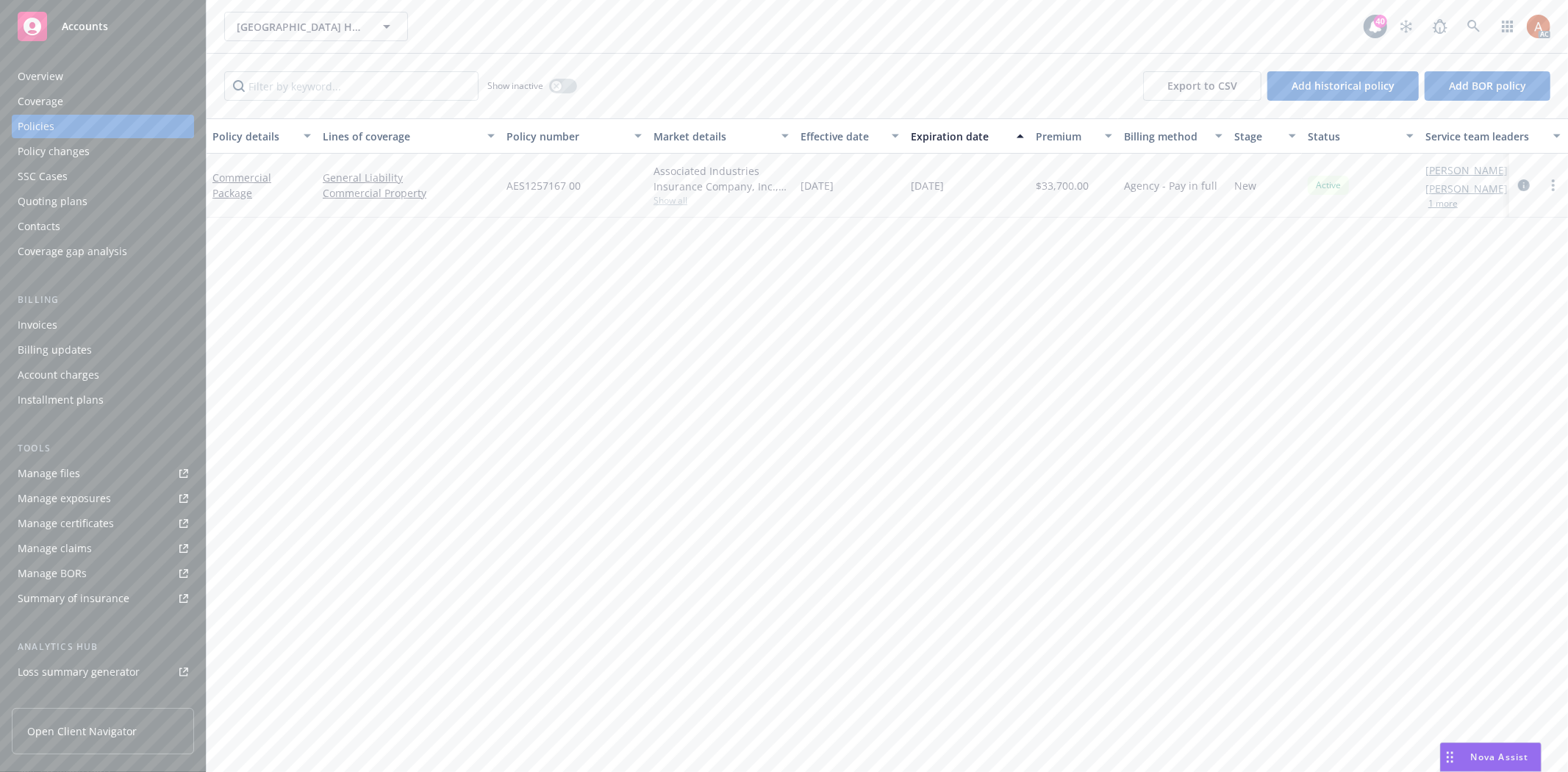
click at [1120, 182] on div "Commercial Package General Liability Commercial Property AES1257167 00 Associat…" at bounding box center [916, 186] width 1419 height 64
click at [976, 299] on div "Policy details Lines of coverage Policy number Market details Effective date Ex…" at bounding box center [887, 445] width 1361 height 654
click at [35, 81] on div "Overview" at bounding box center [40, 76] width 45 height 24
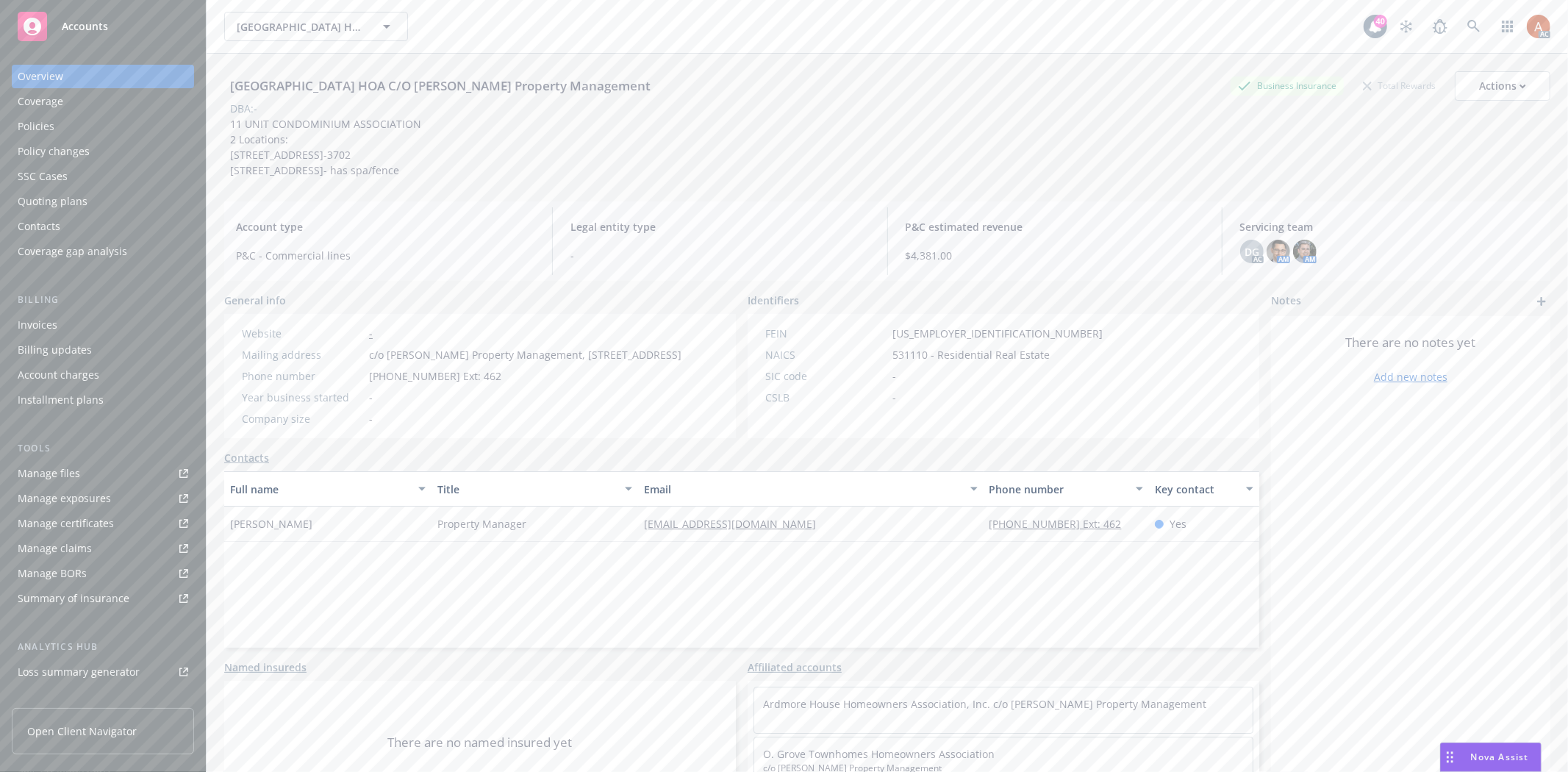
click at [353, 607] on div "Full name Title Email Phone number Key contact [PERSON_NAME] Property Manager […" at bounding box center [741, 559] width 1035 height 177
drag, startPoint x: 225, startPoint y: 535, endPoint x: 325, endPoint y: 545, distance: 100.5
click at [325, 542] on div "[PERSON_NAME]" at bounding box center [327, 524] width 207 height 35
copy span "[PERSON_NAME]"
drag, startPoint x: 429, startPoint y: 535, endPoint x: 613, endPoint y: 543, distance: 184.2
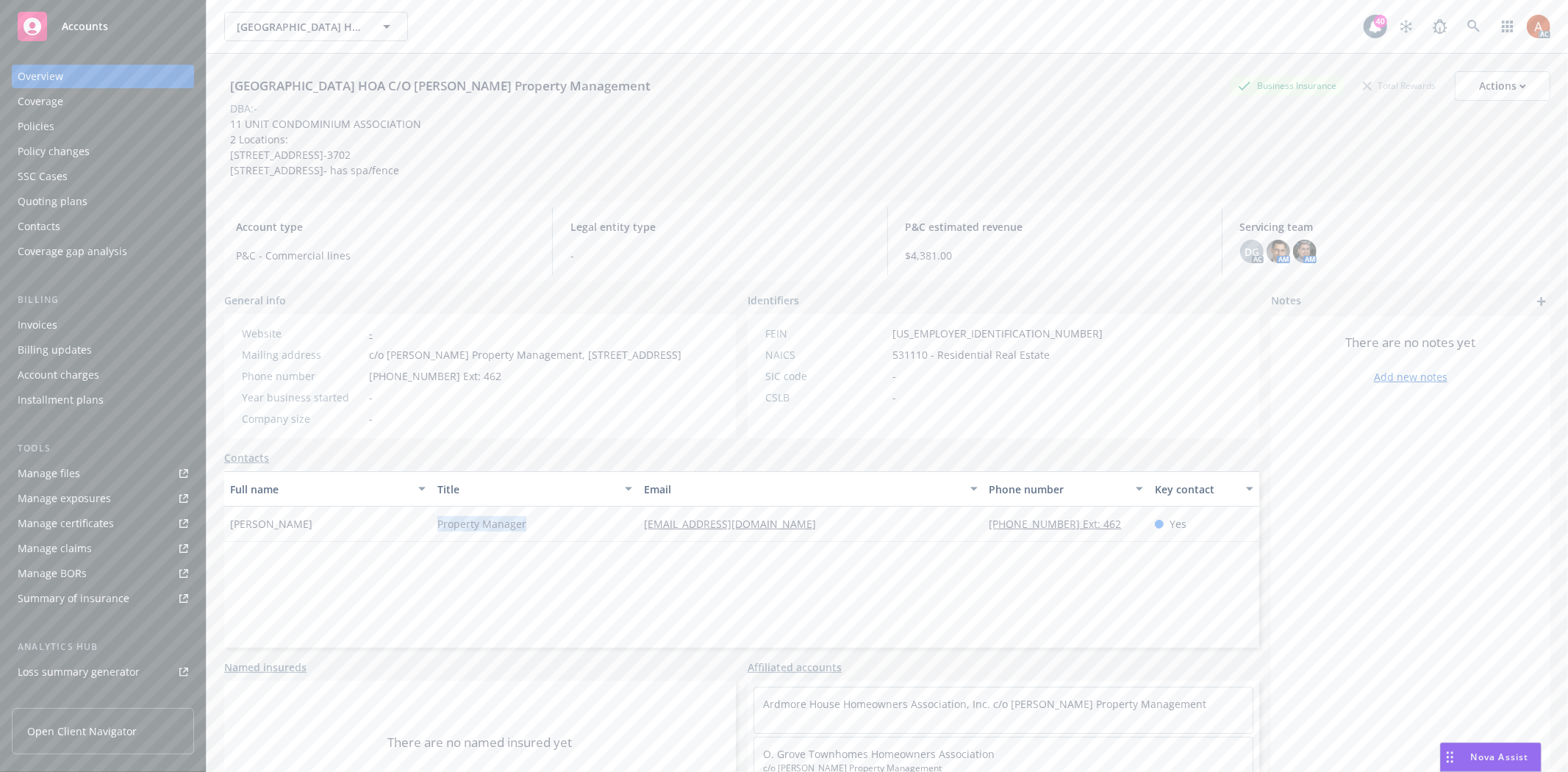
click at [615, 542] on div "Property Manager" at bounding box center [534, 524] width 207 height 35
copy span "Property Manager"
drag, startPoint x: 231, startPoint y: 139, endPoint x: 345, endPoint y: 159, distance: 115.7
click at [345, 159] on span "11 UNIT CONDOMINIUM ASSOCIATION 2 Locations: [STREET_ADDRESS]-3702 [STREET_ADDR…" at bounding box center [326, 147] width 194 height 60
click at [655, 174] on div "[GEOGRAPHIC_DATA] HOA C/O [PERSON_NAME] Property Management Business Insurance …" at bounding box center [887, 124] width 1326 height 106
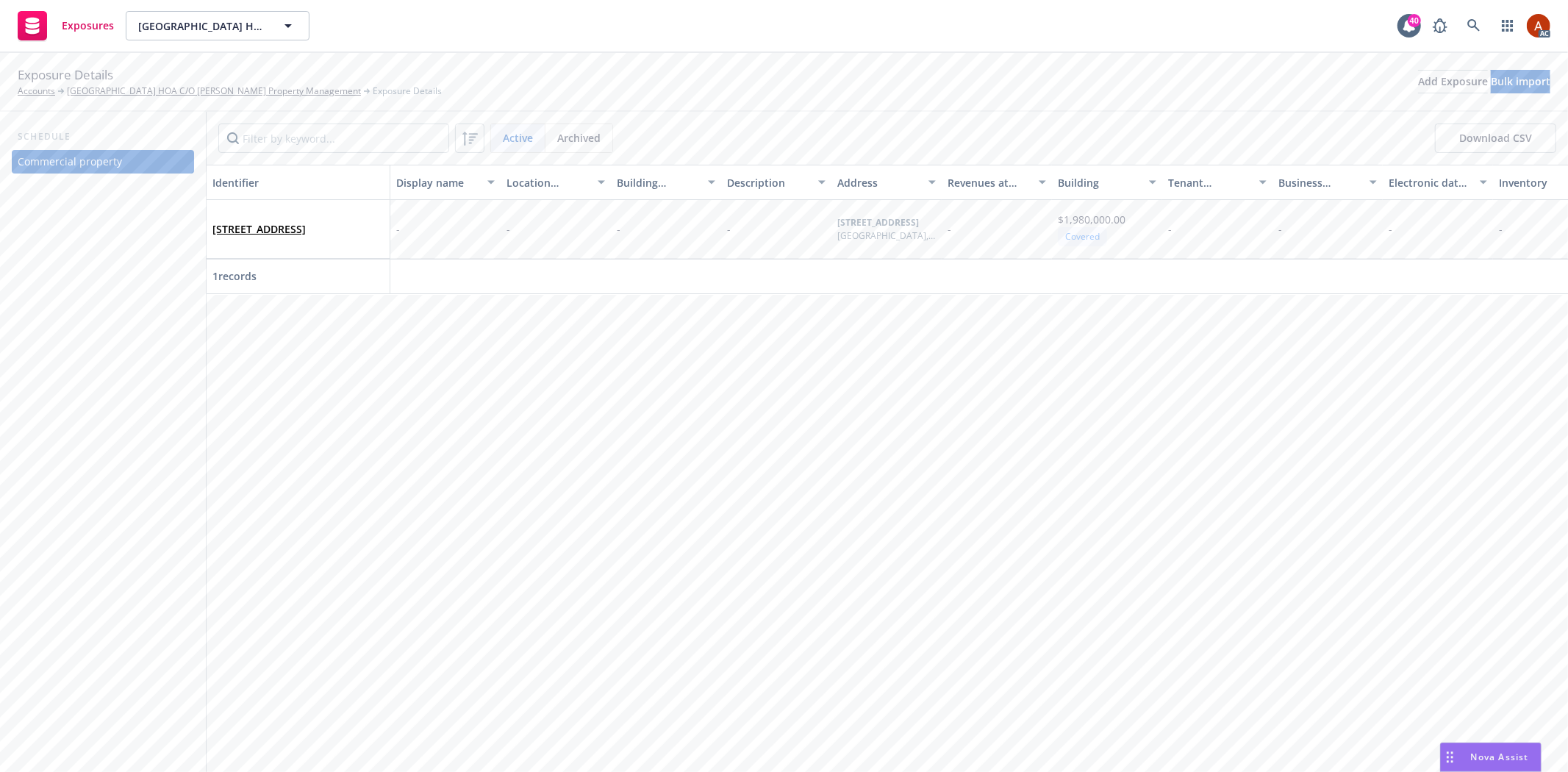
scroll to position [0, 2593]
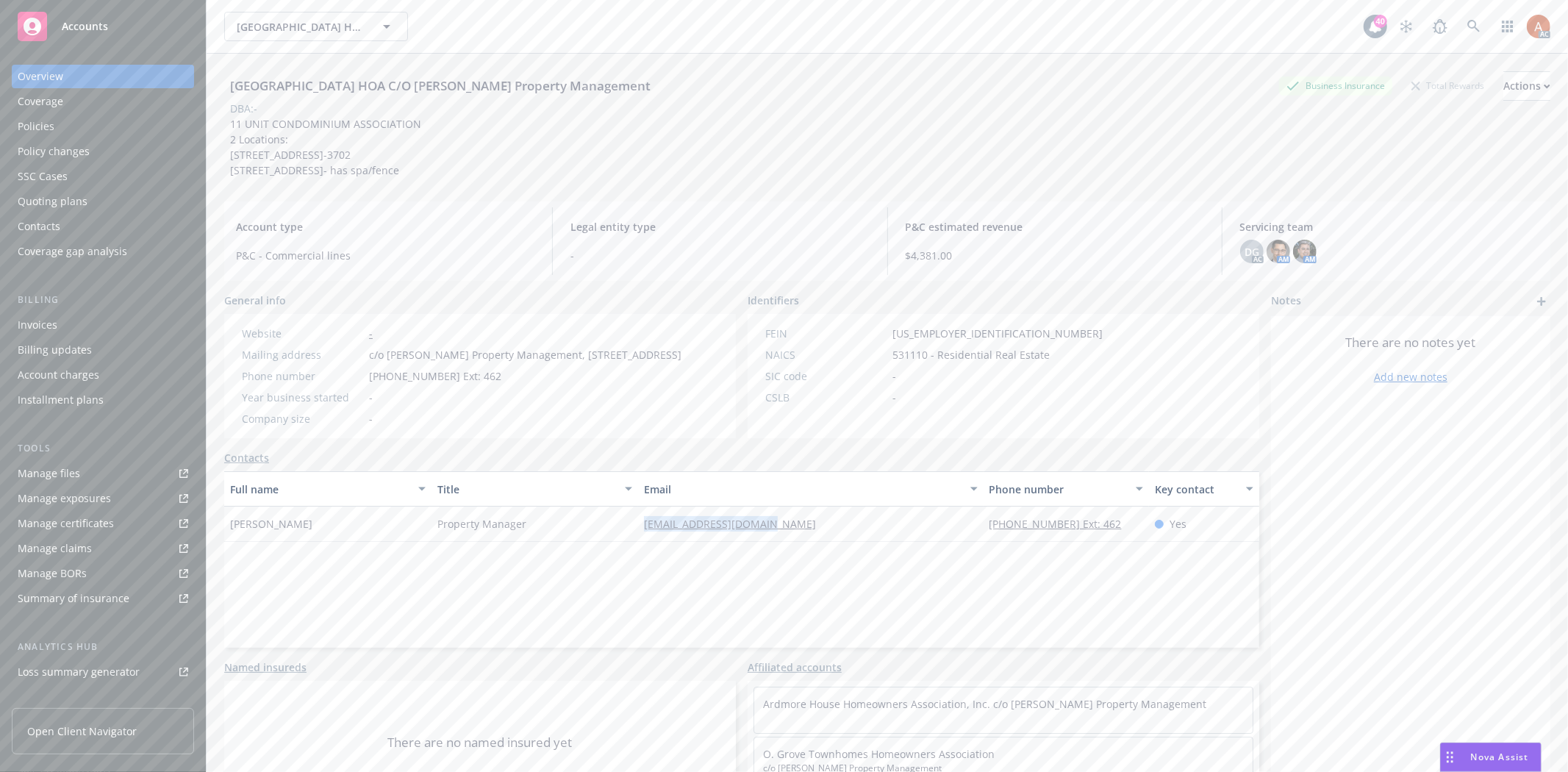
drag, startPoint x: 613, startPoint y: 548, endPoint x: 789, endPoint y: 552, distance: 176.0
click at [789, 542] on div "Liz Munoz Property Manager liz@wheelersteffen.com 626-358-7300 Ext: 462 Yes" at bounding box center [741, 524] width 1035 height 35
click at [728, 592] on div "Full name Title Email Phone number Key contact Liz Munoz Property Manager liz@w…" at bounding box center [741, 559] width 1035 height 177
click at [64, 583] on div "Service team" at bounding box center [49, 585] width 63 height 24
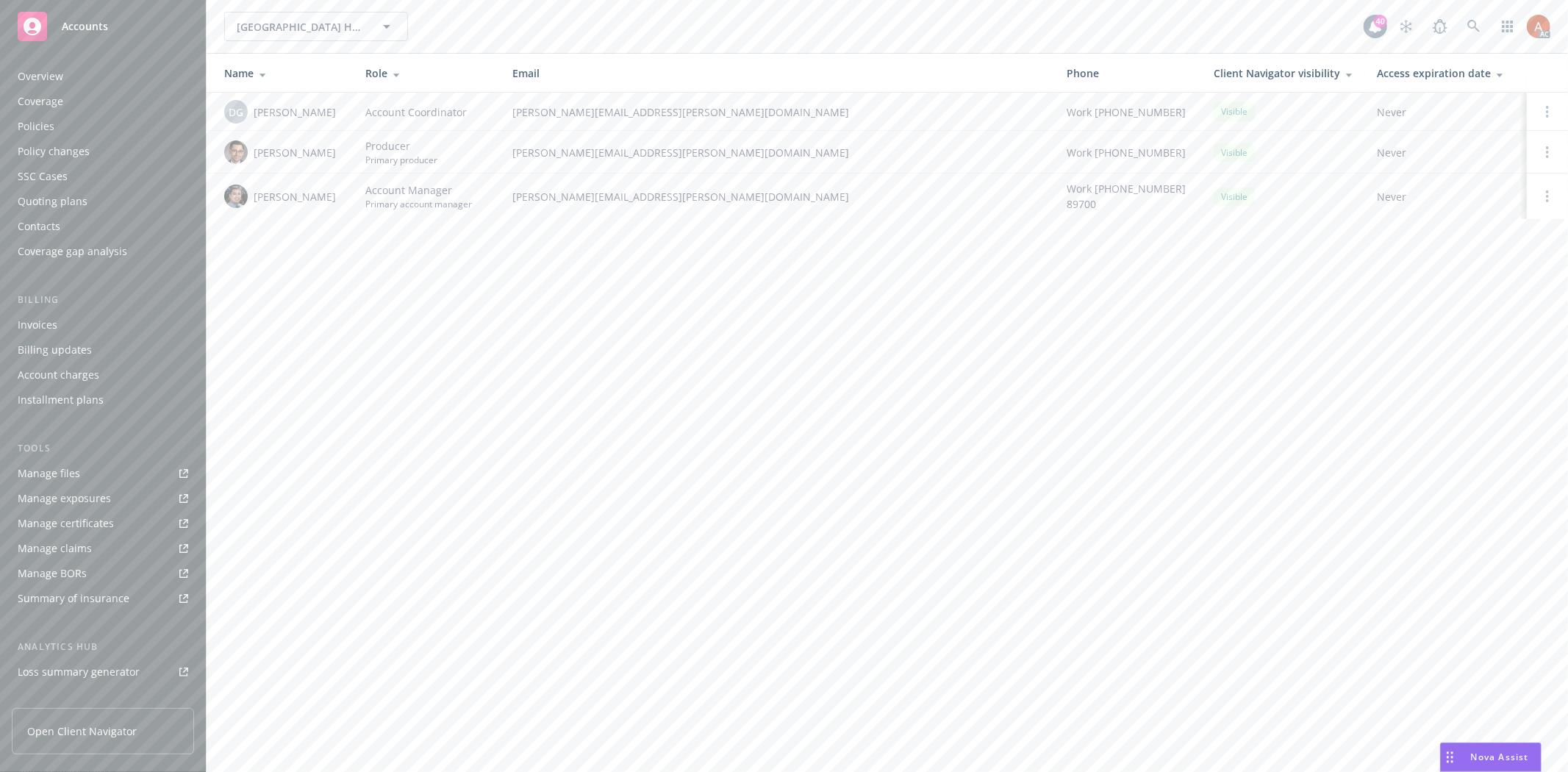
click at [31, 77] on div "Overview" at bounding box center [40, 76] width 45 height 24
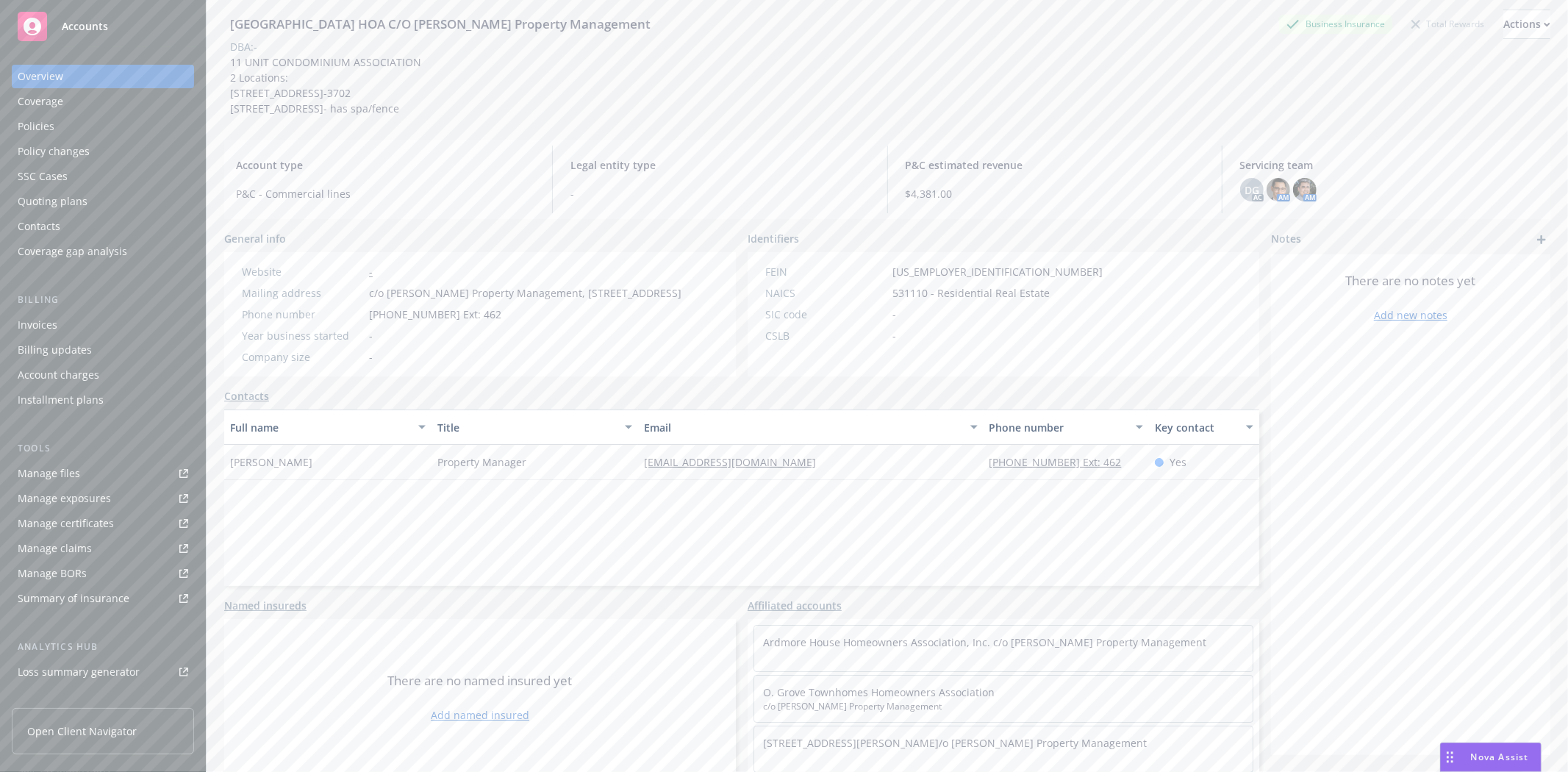
scroll to position [79, 0]
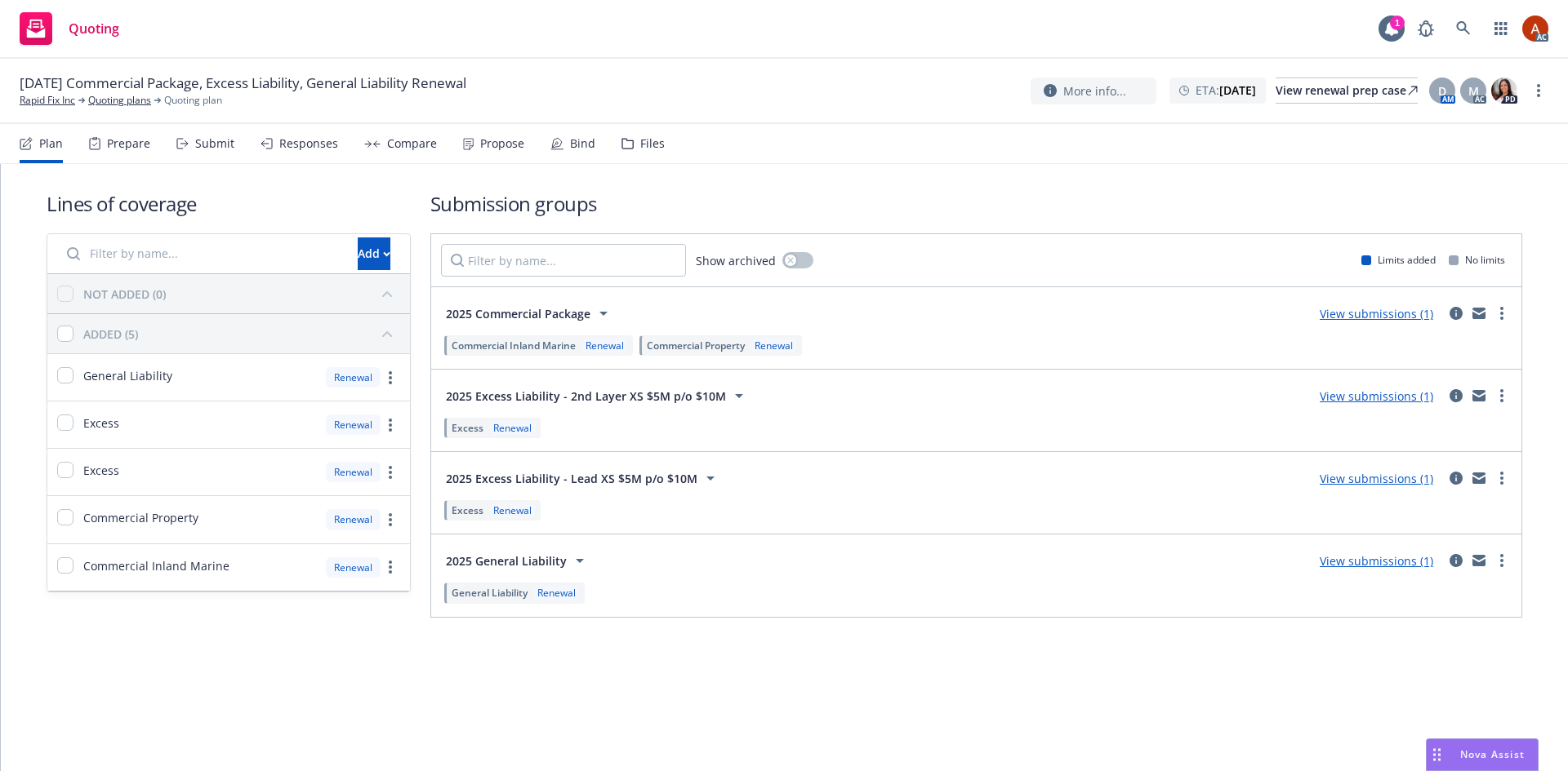
click at [123, 154] on div "Prepare" at bounding box center [119, 144] width 61 height 39
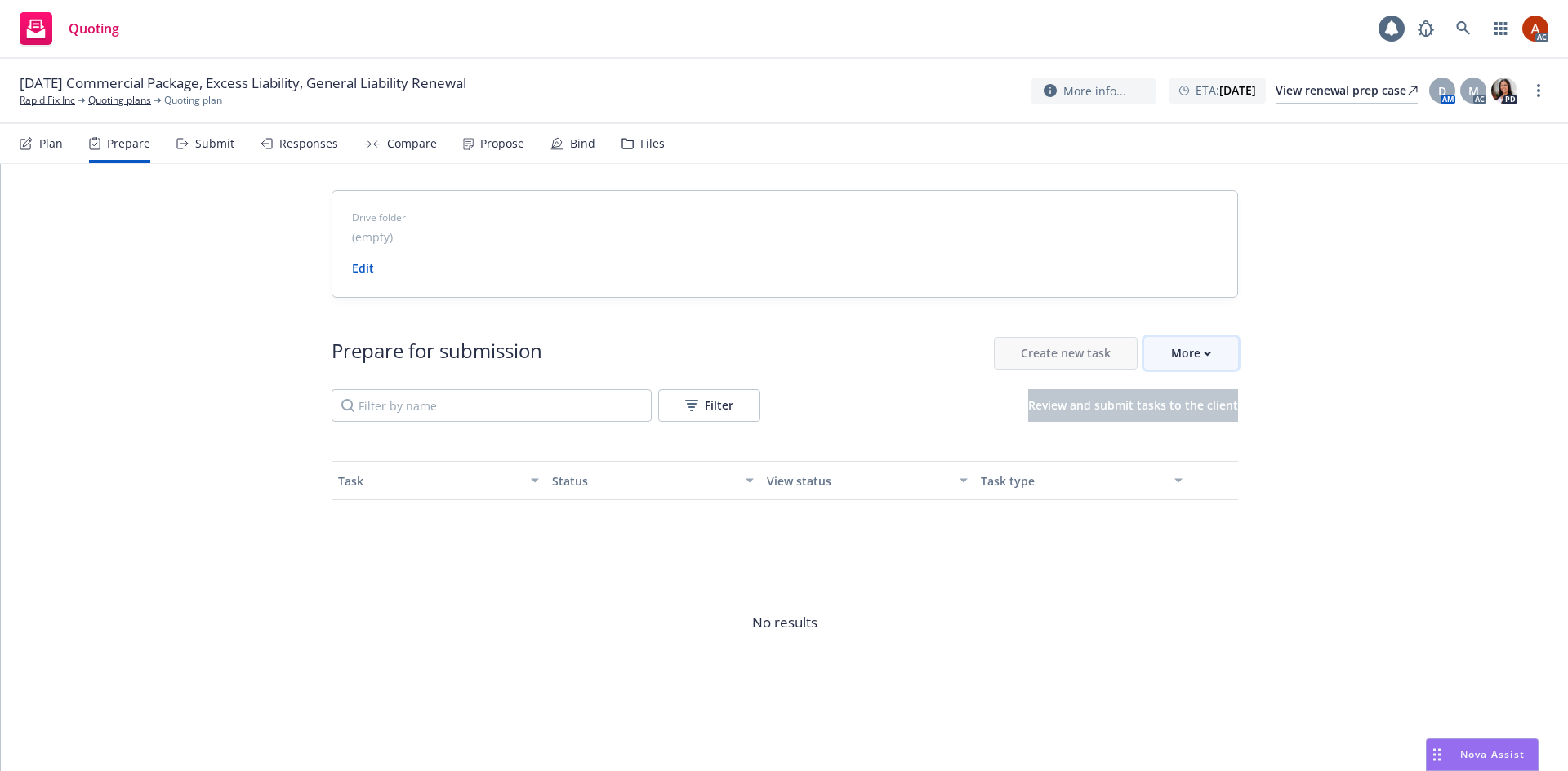
click at [1173, 362] on div "More" at bounding box center [1191, 353] width 40 height 31
click at [1201, 430] on span "Go to Indio account" at bounding box center [1211, 428] width 146 height 16
click at [133, 105] on link "Quoting plans" at bounding box center [119, 101] width 63 height 15
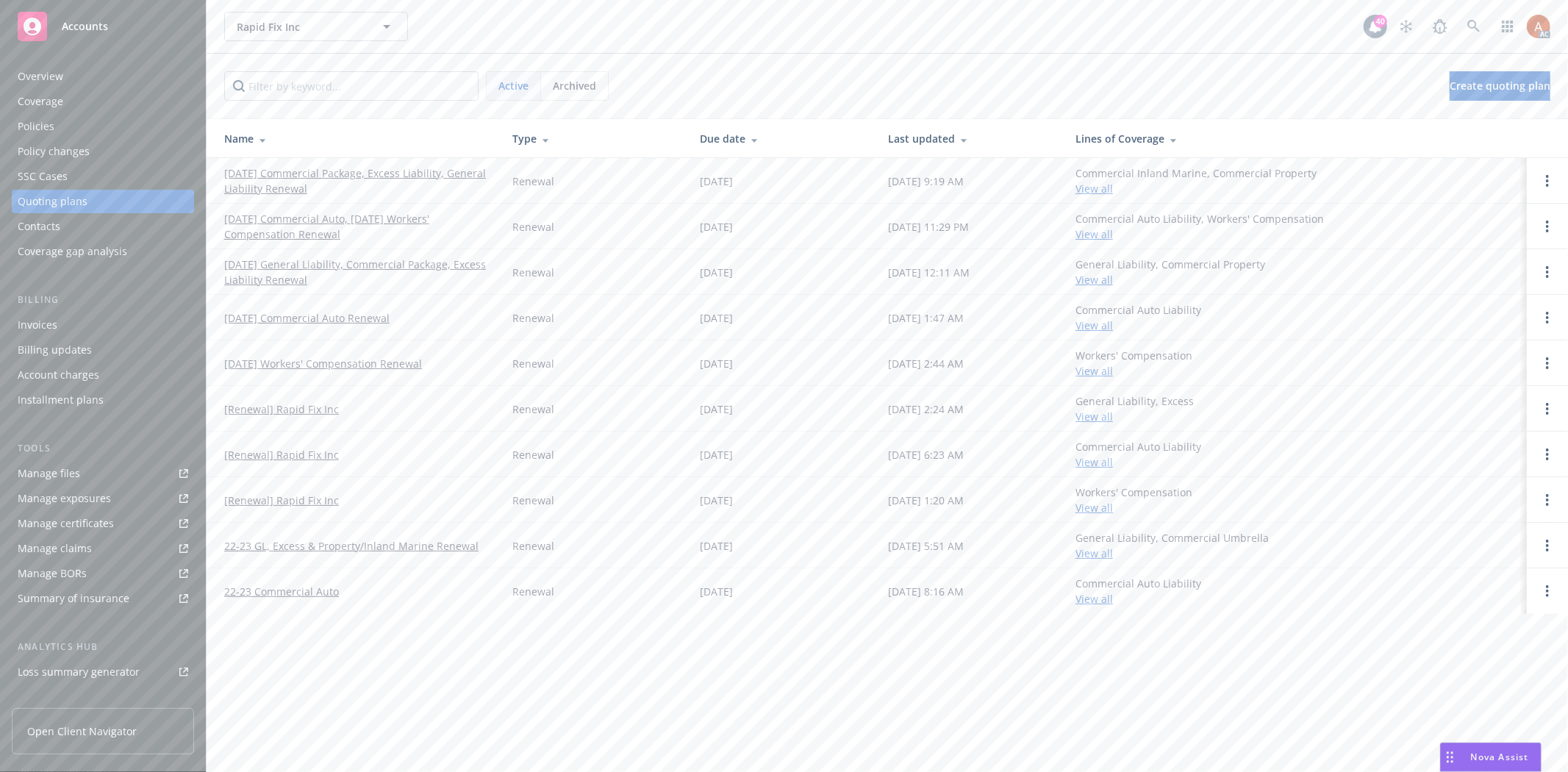
click at [57, 78] on div "Overview" at bounding box center [40, 76] width 45 height 24
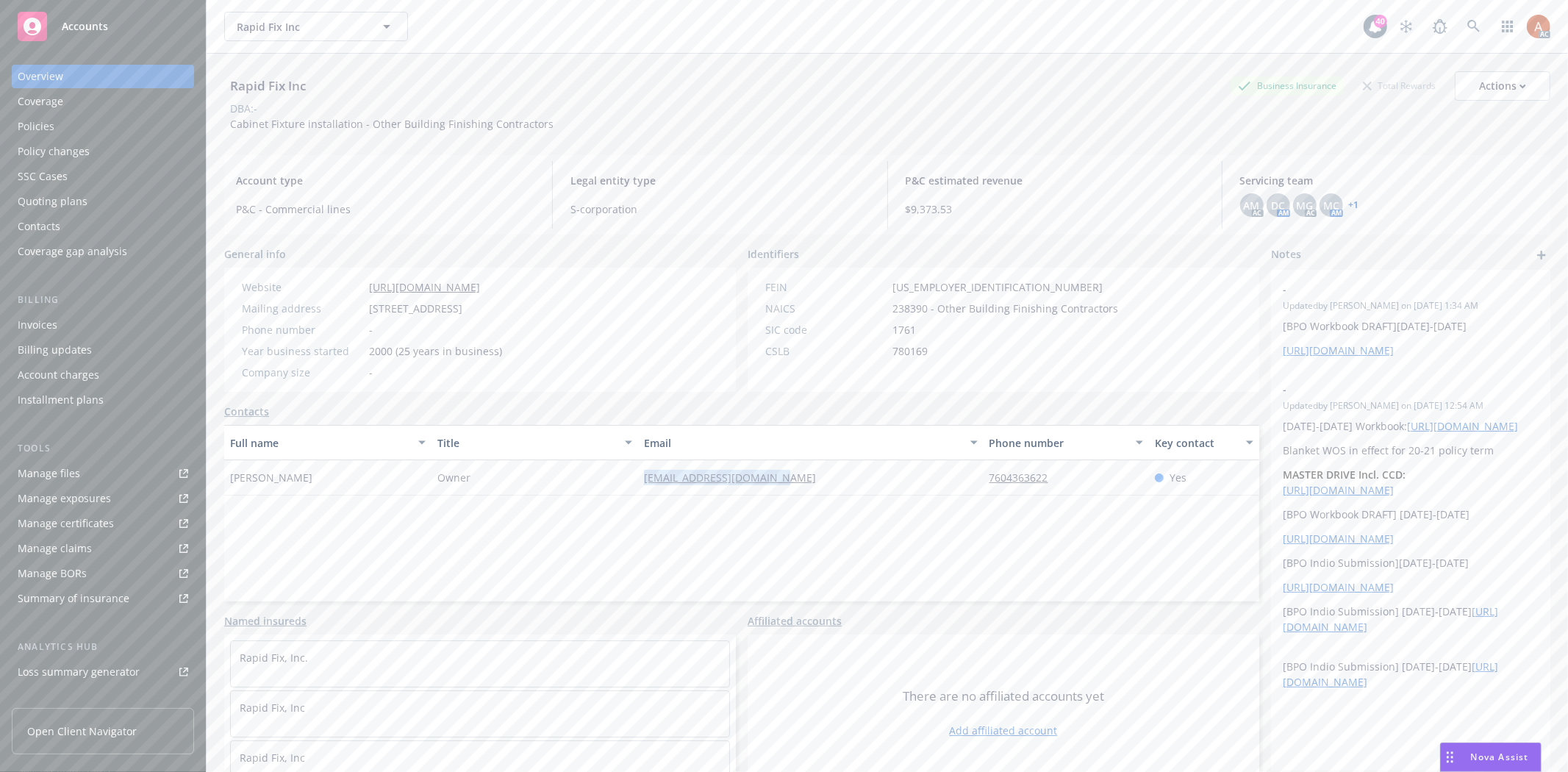
drag, startPoint x: 622, startPoint y: 480, endPoint x: 792, endPoint y: 482, distance: 170.0
click at [792, 482] on div "Rebecca Carroll Owner rebeccac@rapidfixinc.com 7604363622 Yes" at bounding box center [741, 478] width 1035 height 35
copy div "rebeccac@rapidfixinc.com"
click at [392, 566] on div "Full name Title Email Phone number Key contact Rebecca Carroll Owner rebeccac@r…" at bounding box center [741, 513] width 1035 height 177
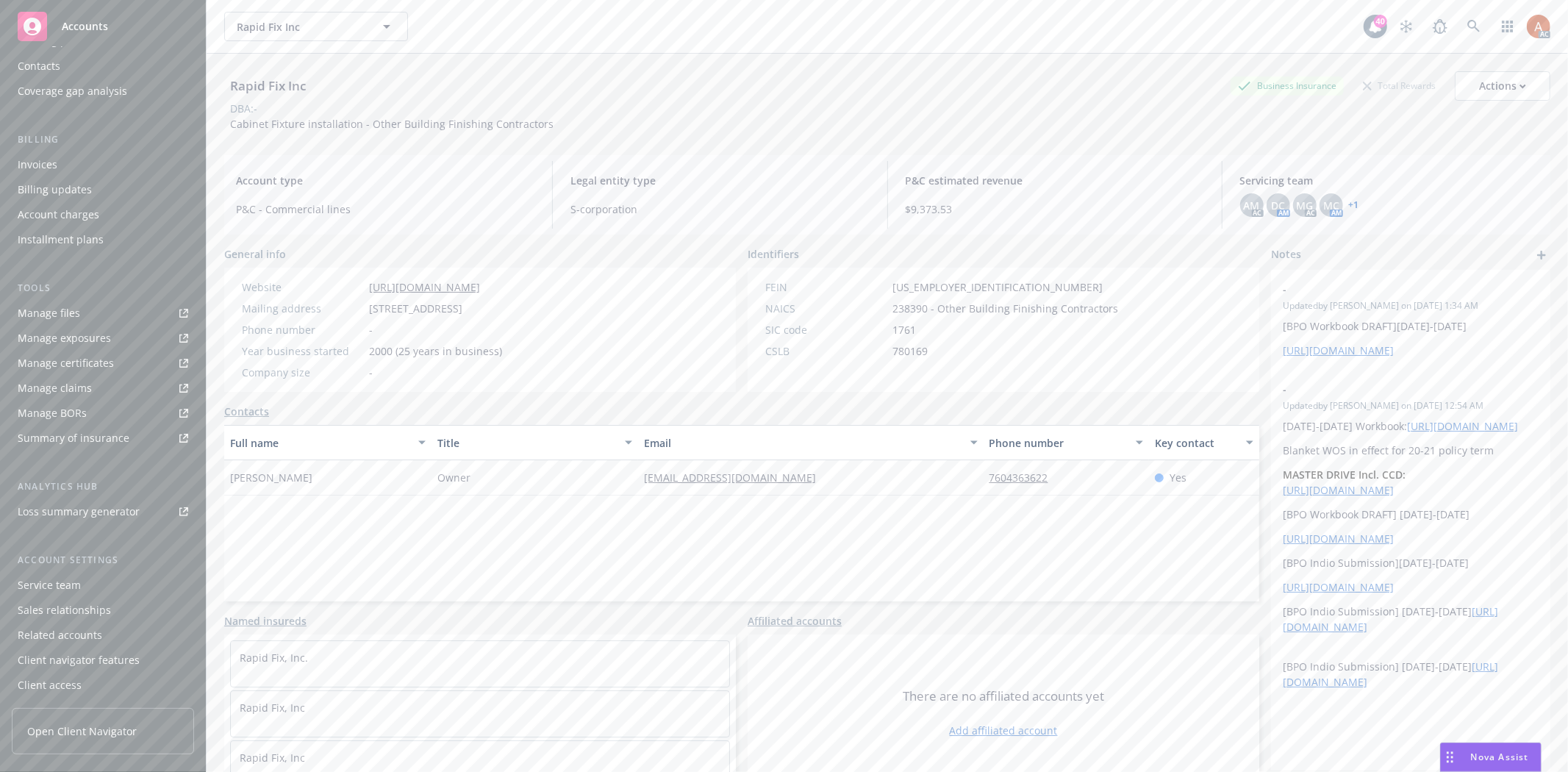
click at [49, 582] on div "Service team" at bounding box center [49, 585] width 63 height 24
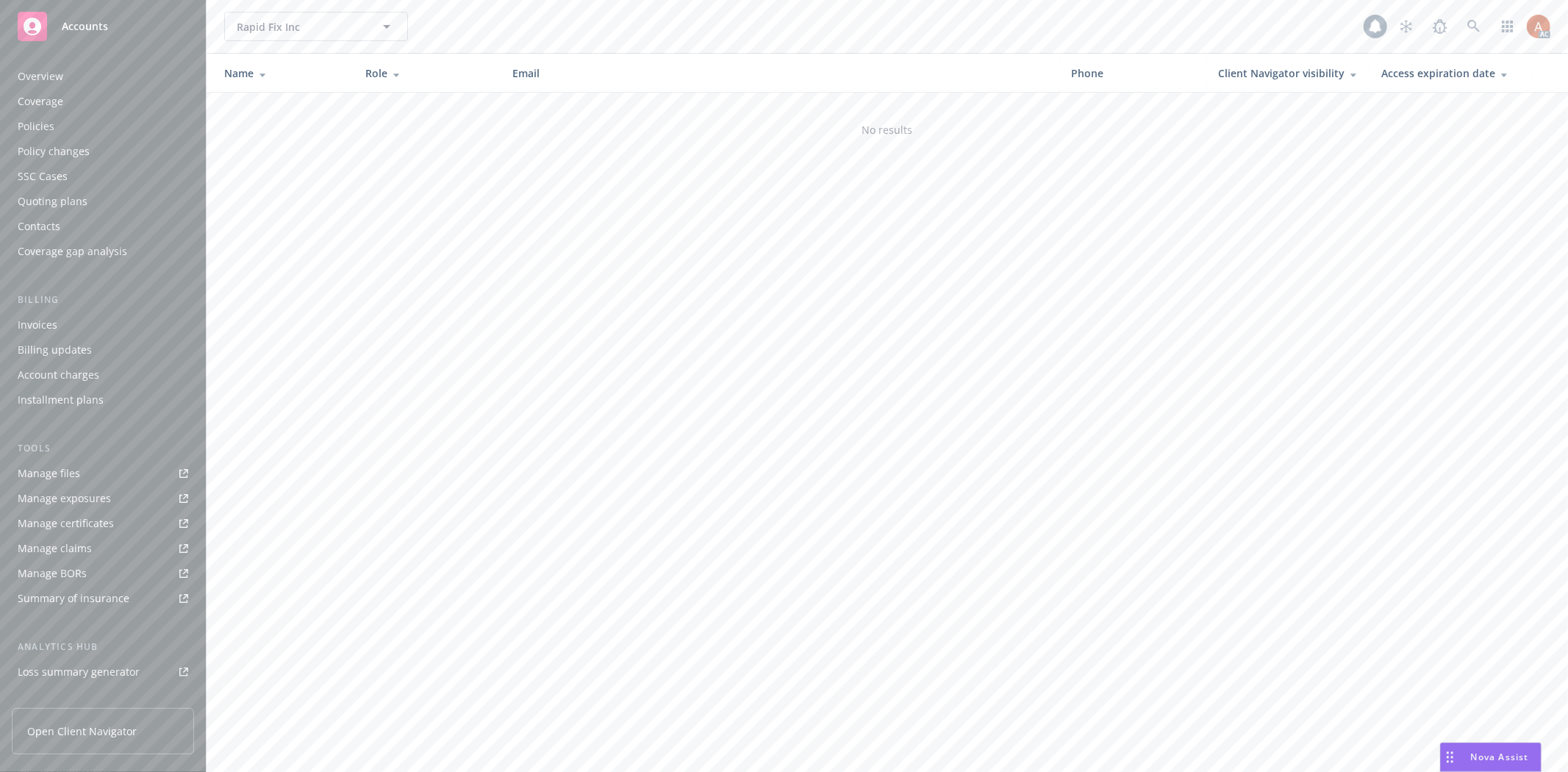
scroll to position [160, 0]
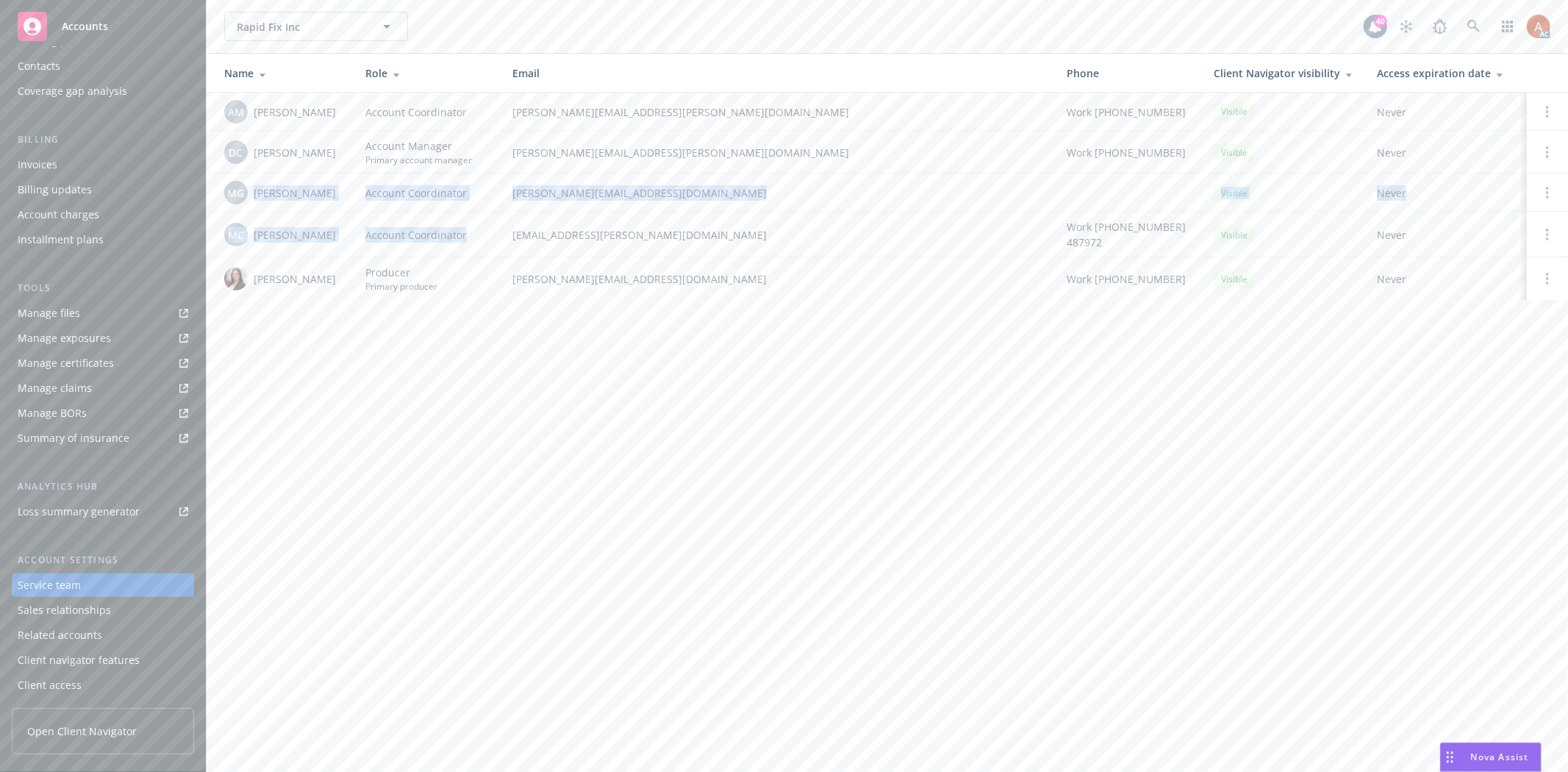
drag, startPoint x: 254, startPoint y: 194, endPoint x: 493, endPoint y: 237, distance: 242.8
click at [493, 237] on tbody "AM Angela Marquez Account Coordinator angela.marquez@newfront.com Work (818) 73…" at bounding box center [887, 195] width 1361 height 207
click at [554, 240] on span "miles.crenwelge@newfront.com" at bounding box center [777, 234] width 531 height 16
drag, startPoint x: 276, startPoint y: 151, endPoint x: 475, endPoint y: 149, distance: 199.0
click at [475, 149] on tr "DC Daniel Campbell Account Manager Primary account manager daniel.campbell@newf…" at bounding box center [887, 153] width 1361 height 43
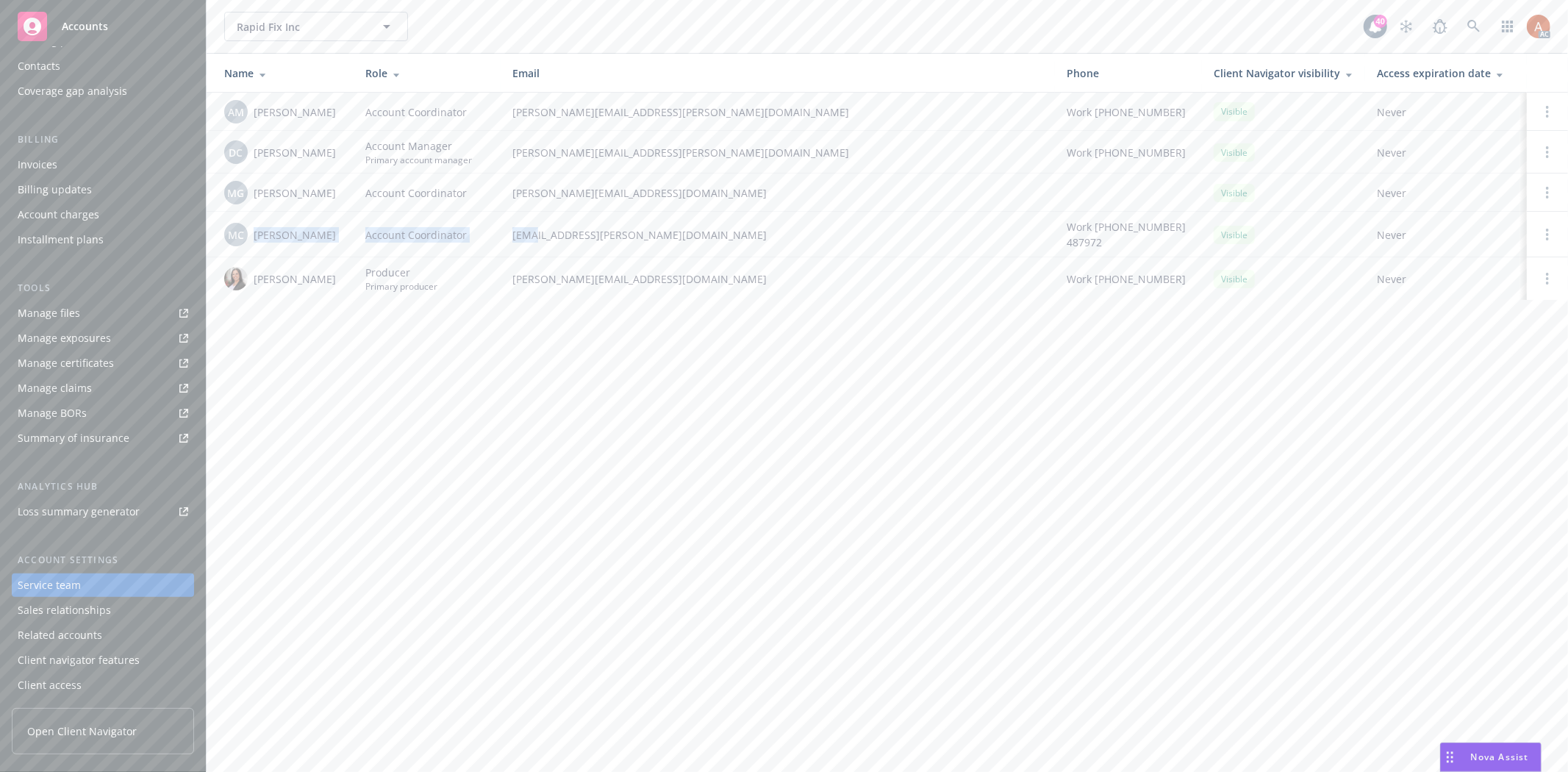
drag, startPoint x: 253, startPoint y: 230, endPoint x: 534, endPoint y: 243, distance: 281.3
click at [534, 243] on tr "MC Miles Crenwelge Account Coordinator miles.crenwelge@newfront.com Work (650) …" at bounding box center [887, 234] width 1361 height 45
drag, startPoint x: 328, startPoint y: 326, endPoint x: 317, endPoint y: 260, distance: 66.9
click at [329, 322] on div "Rapid Fix Inc Rapid Fix Inc 40 AC Name Role Email Phone Client Navigator visibi…" at bounding box center [887, 386] width 1361 height 772
drag, startPoint x: 257, startPoint y: 236, endPoint x: 762, endPoint y: 247, distance: 505.1
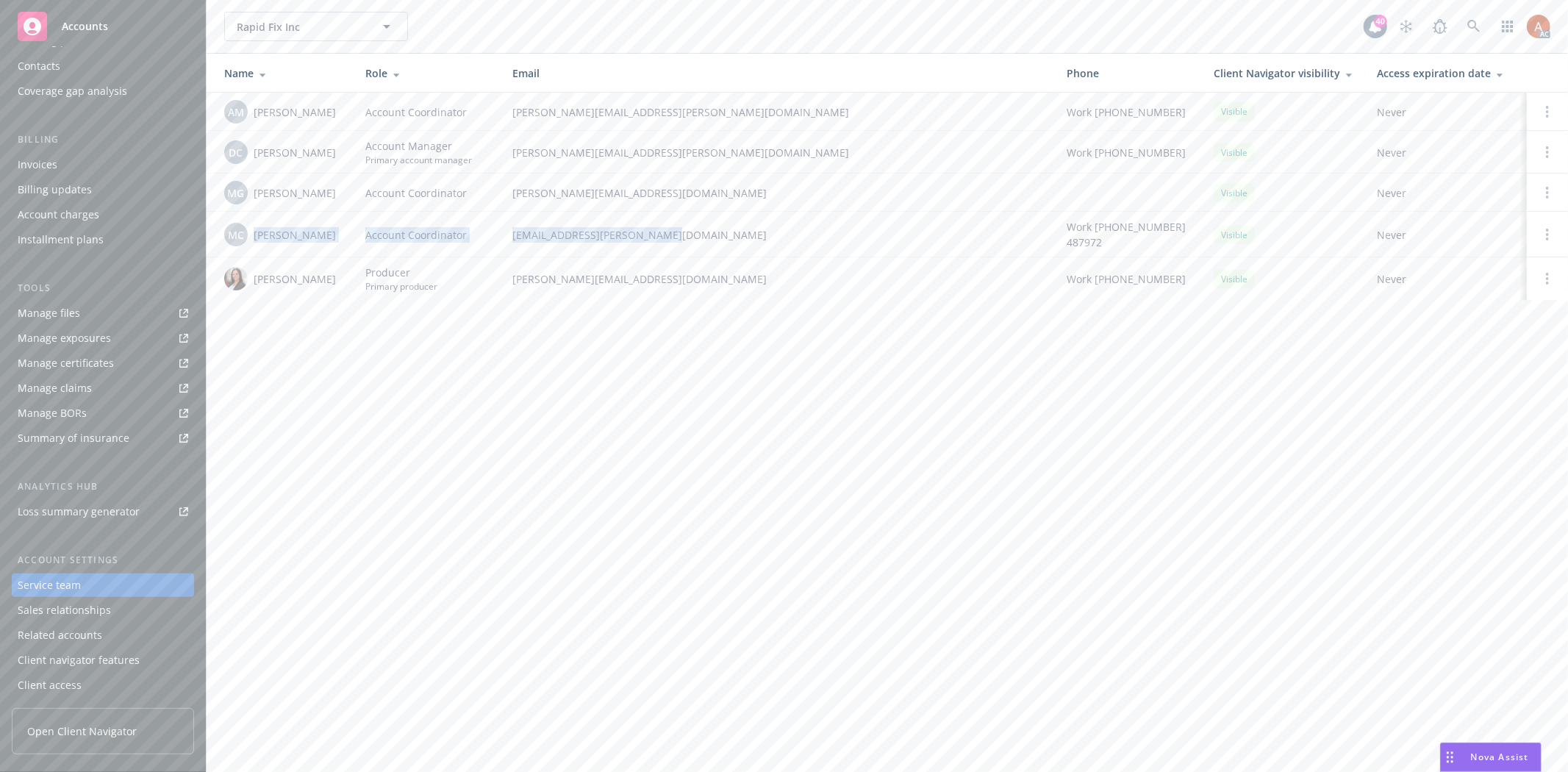
click at [762, 247] on tr "MC Miles Crenwelge Account Coordinator miles.crenwelge@newfront.com Work (650) …" at bounding box center [887, 234] width 1361 height 45
click at [605, 332] on div "Rapid Fix Inc Rapid Fix Inc 40 AC Name Role Email Phone Client Navigator visibi…" at bounding box center [887, 386] width 1361 height 772
drag, startPoint x: 251, startPoint y: 280, endPoint x: 765, endPoint y: 294, distance: 514.2
click at [765, 294] on tr "Shantelle Cabir Producer Primary producer shantelle.cabir@newfront.com Work 310…" at bounding box center [887, 279] width 1361 height 43
click at [566, 393] on div "Rapid Fix Inc Rapid Fix Inc 40 AC Name Role Email Phone Client Navigator visibi…" at bounding box center [887, 386] width 1361 height 772
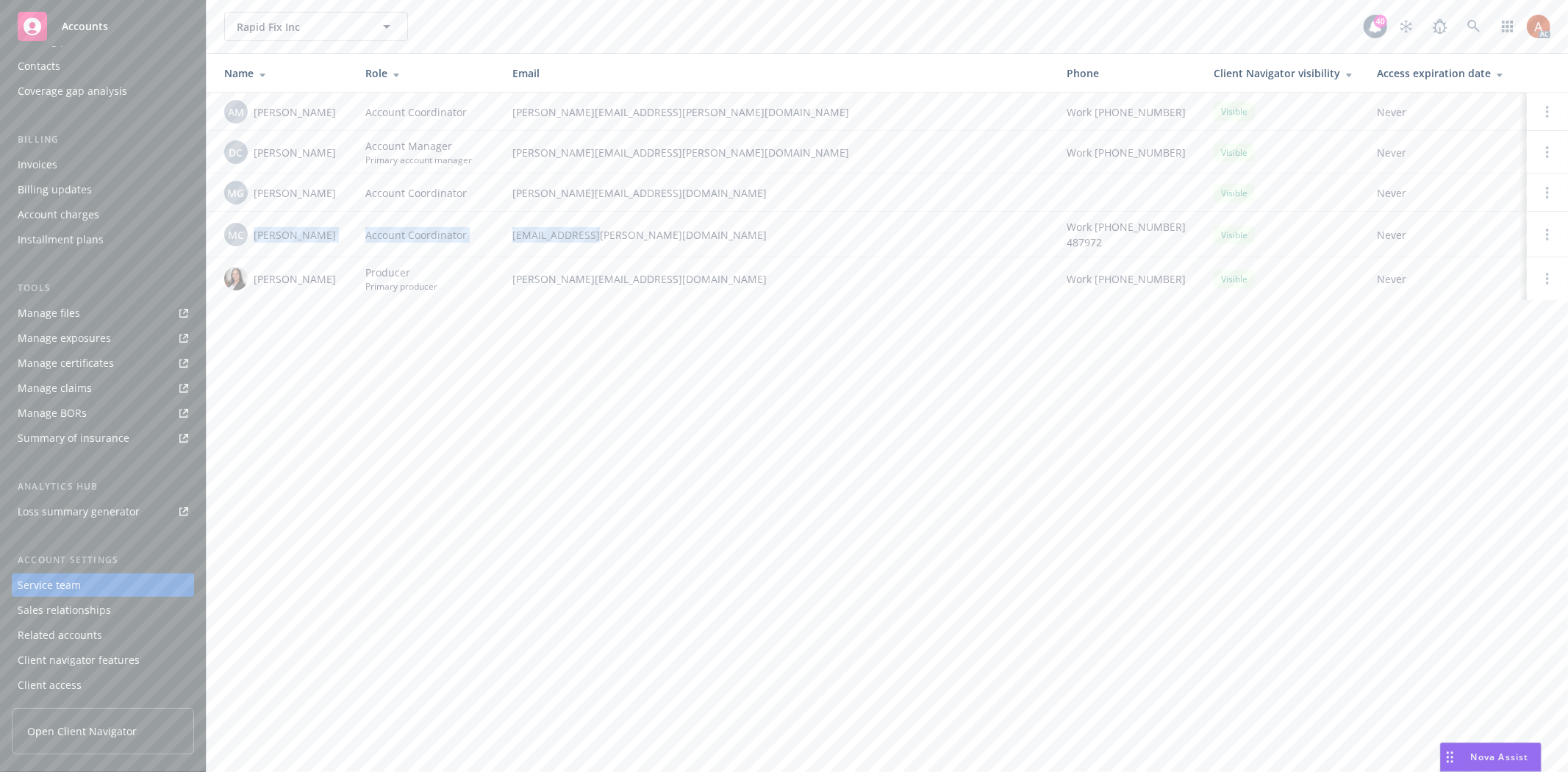
drag, startPoint x: 246, startPoint y: 234, endPoint x: 857, endPoint y: 221, distance: 611.1
click at [591, 247] on tr "MC Miles Crenwelge Account Coordinator miles.crenwelge@newfront.com Work (650) …" at bounding box center [887, 234] width 1361 height 45
click at [33, 84] on div "Overview" at bounding box center [40, 76] width 45 height 24
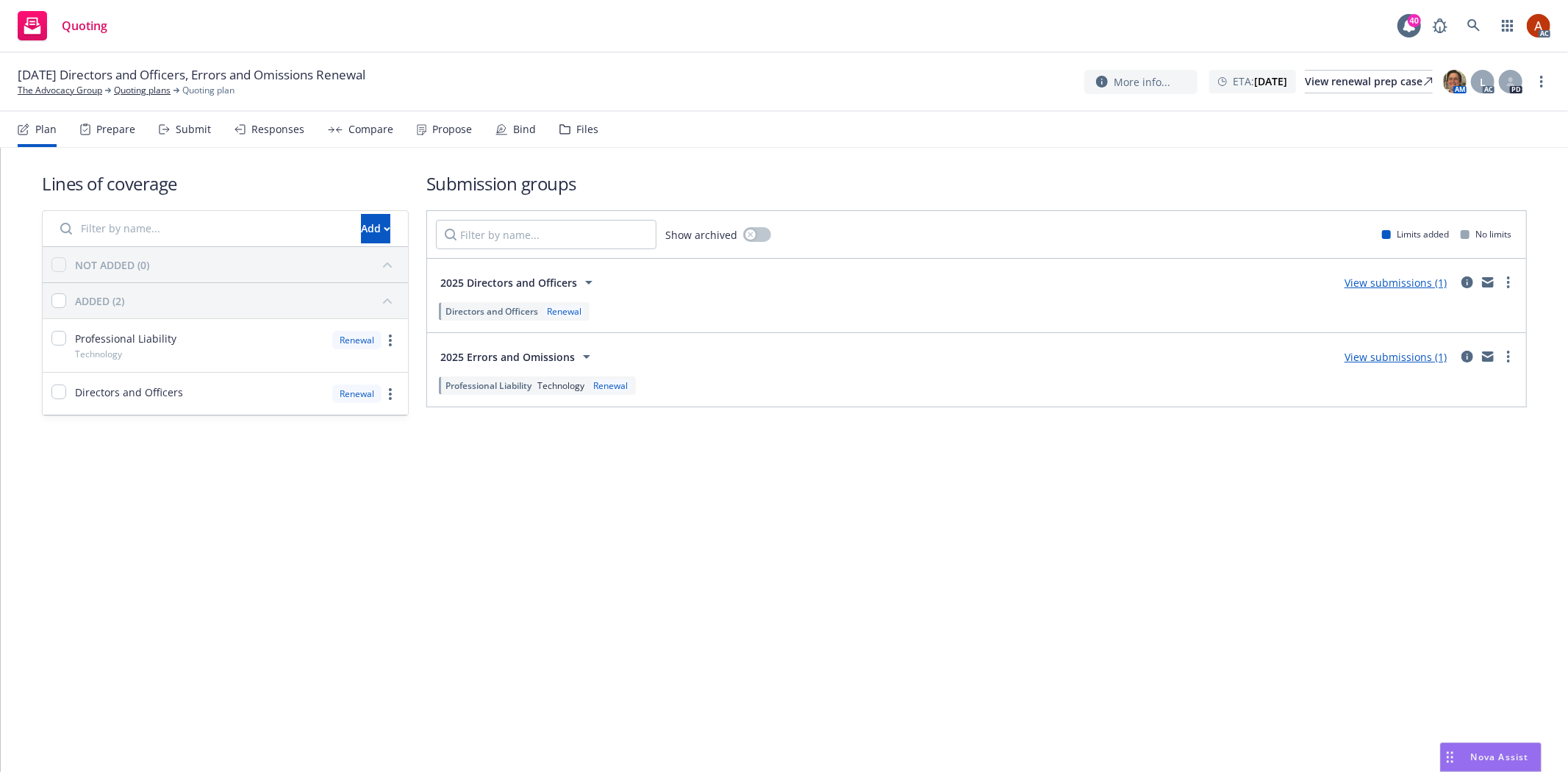
click at [105, 138] on div "Prepare" at bounding box center [107, 129] width 55 height 35
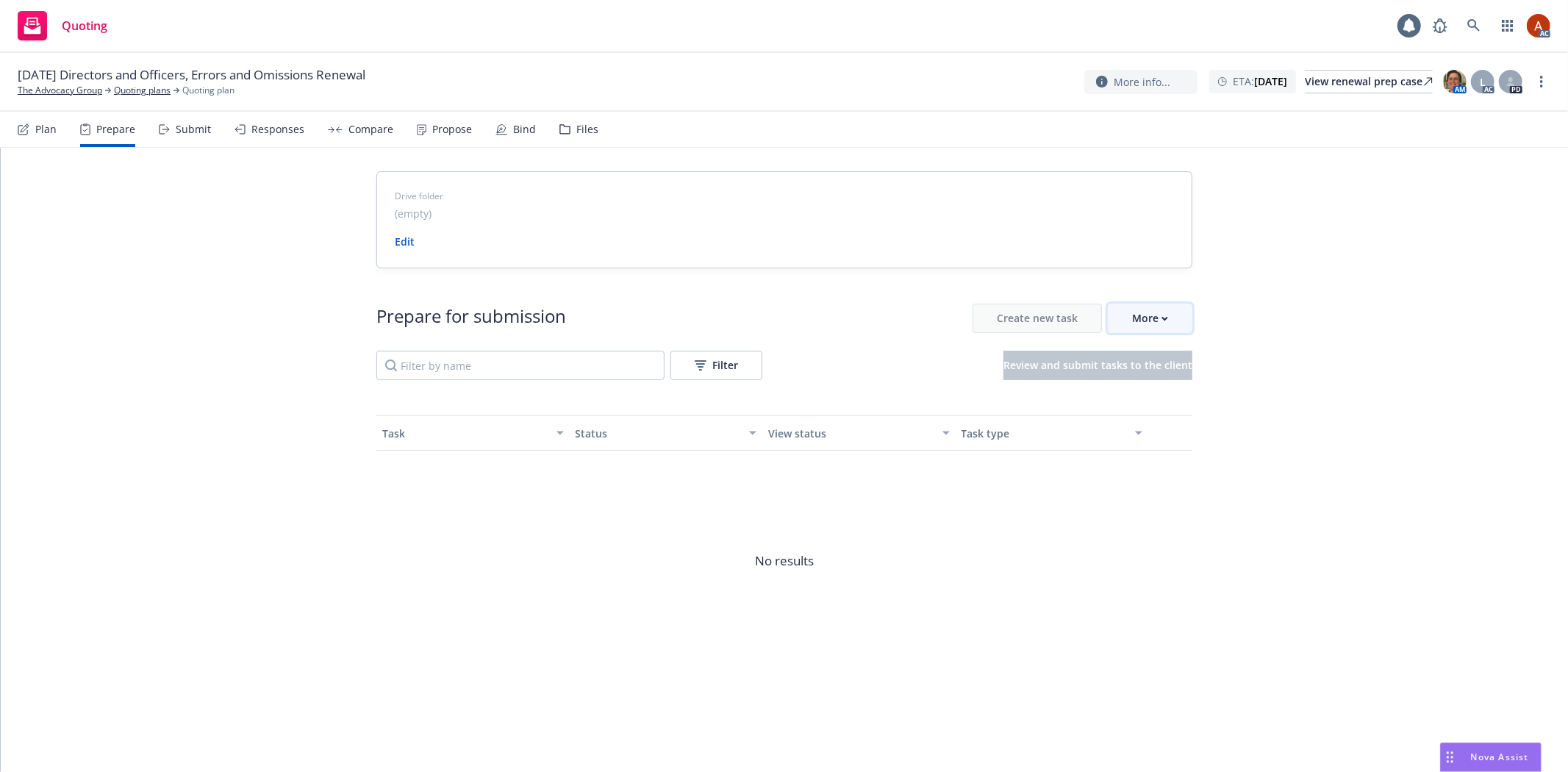
click at [1134, 313] on div "More" at bounding box center [1150, 318] width 36 height 28
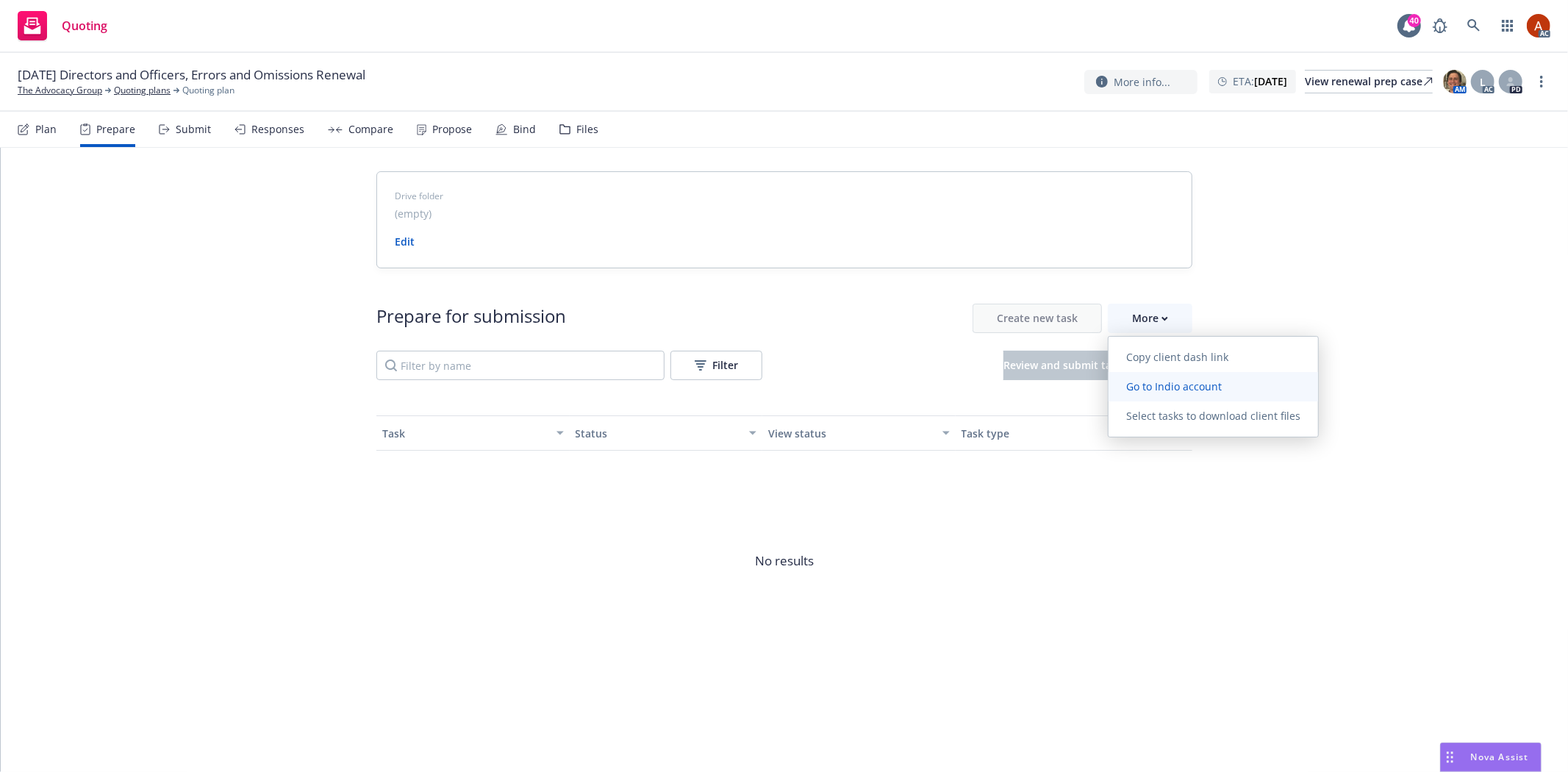
click at [1144, 385] on span "Go to Indio account" at bounding box center [1173, 386] width 131 height 14
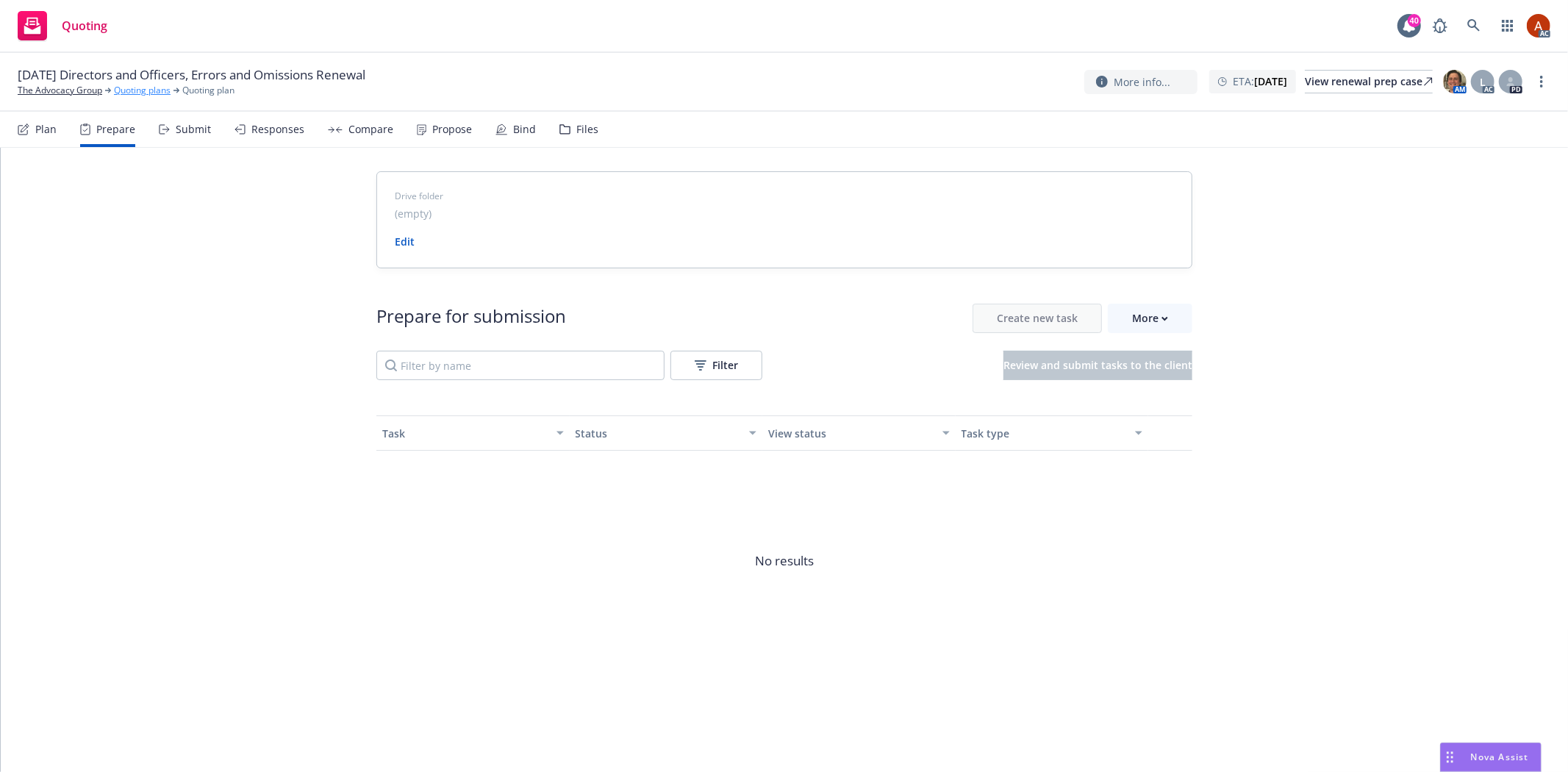
click at [131, 92] on link "Quoting plans" at bounding box center [142, 91] width 57 height 13
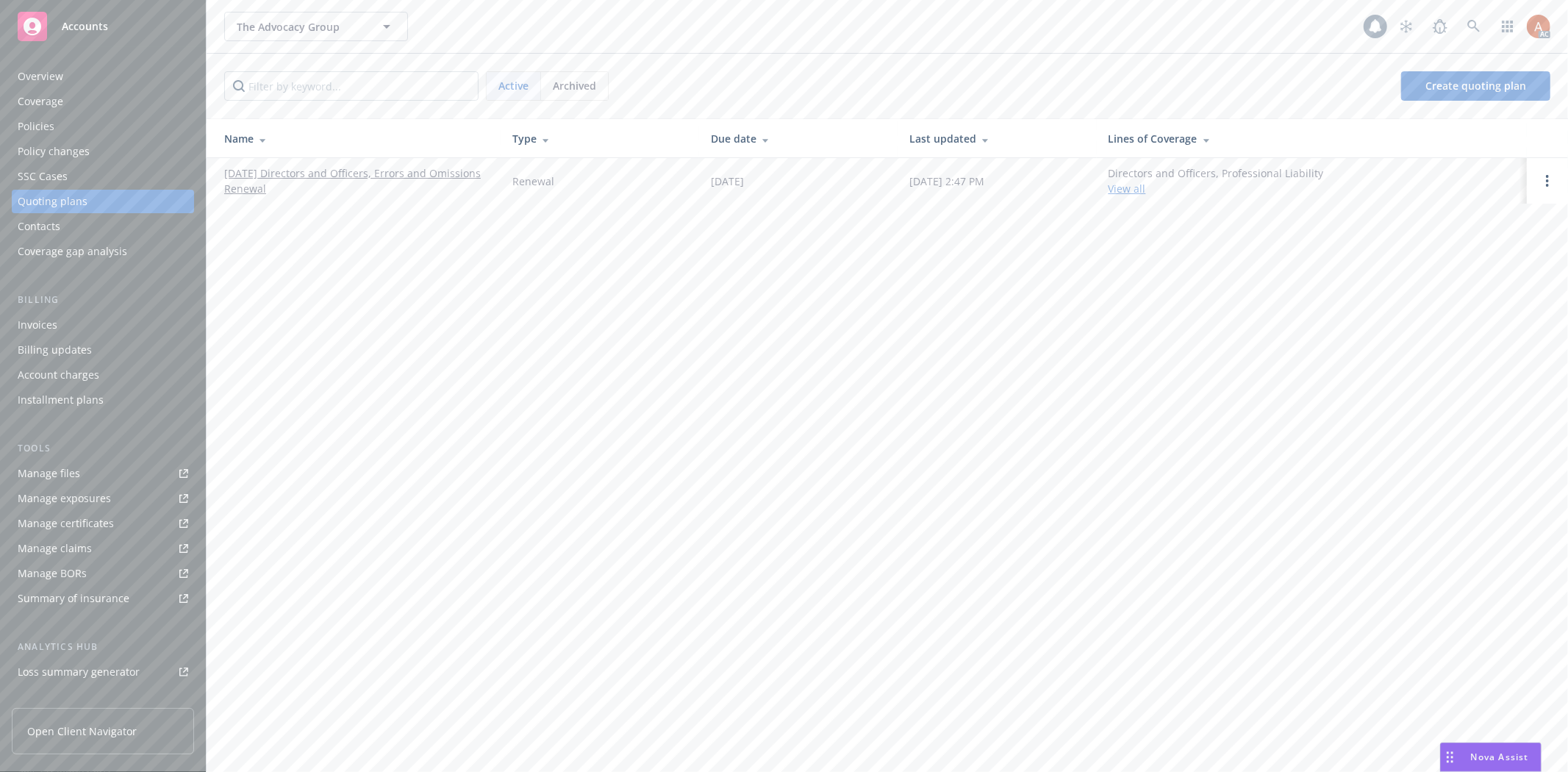
click at [35, 76] on div "Overview" at bounding box center [40, 76] width 45 height 24
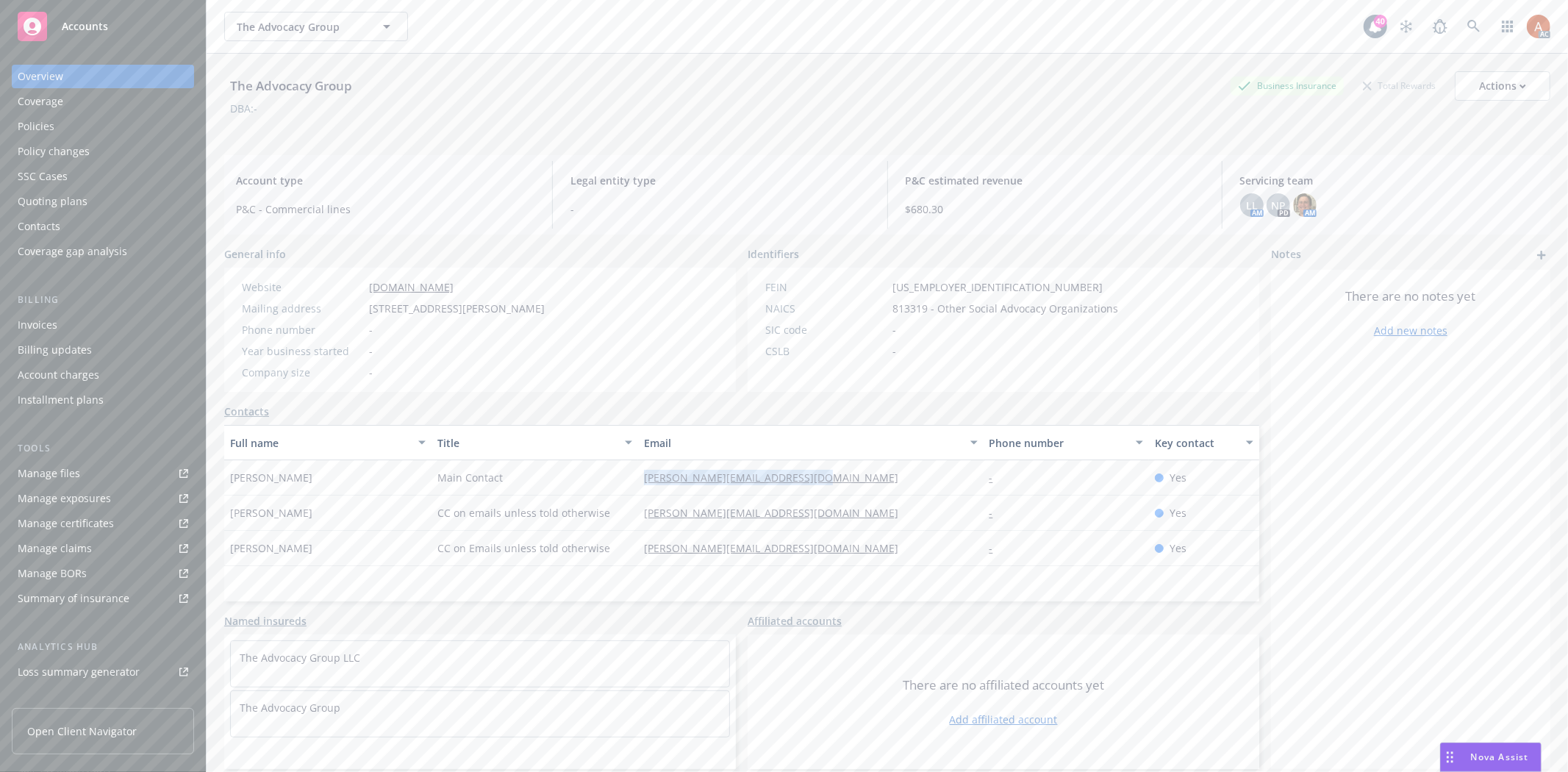
drag, startPoint x: 620, startPoint y: 478, endPoint x: 847, endPoint y: 480, distance: 227.0
click at [847, 480] on div "[PERSON_NAME] Main Contact [PERSON_NAME][EMAIL_ADDRESS][DOMAIN_NAME] - Yes" at bounding box center [741, 478] width 1035 height 35
drag, startPoint x: 629, startPoint y: 507, endPoint x: 871, endPoint y: 523, distance: 242.5
click at [871, 523] on div "[PERSON_NAME] CC on emails unless told otherwise [PERSON_NAME][EMAIL_ADDRESS][D…" at bounding box center [741, 513] width 1035 height 35
drag, startPoint x: 566, startPoint y: 625, endPoint x: 665, endPoint y: 579, distance: 109.2
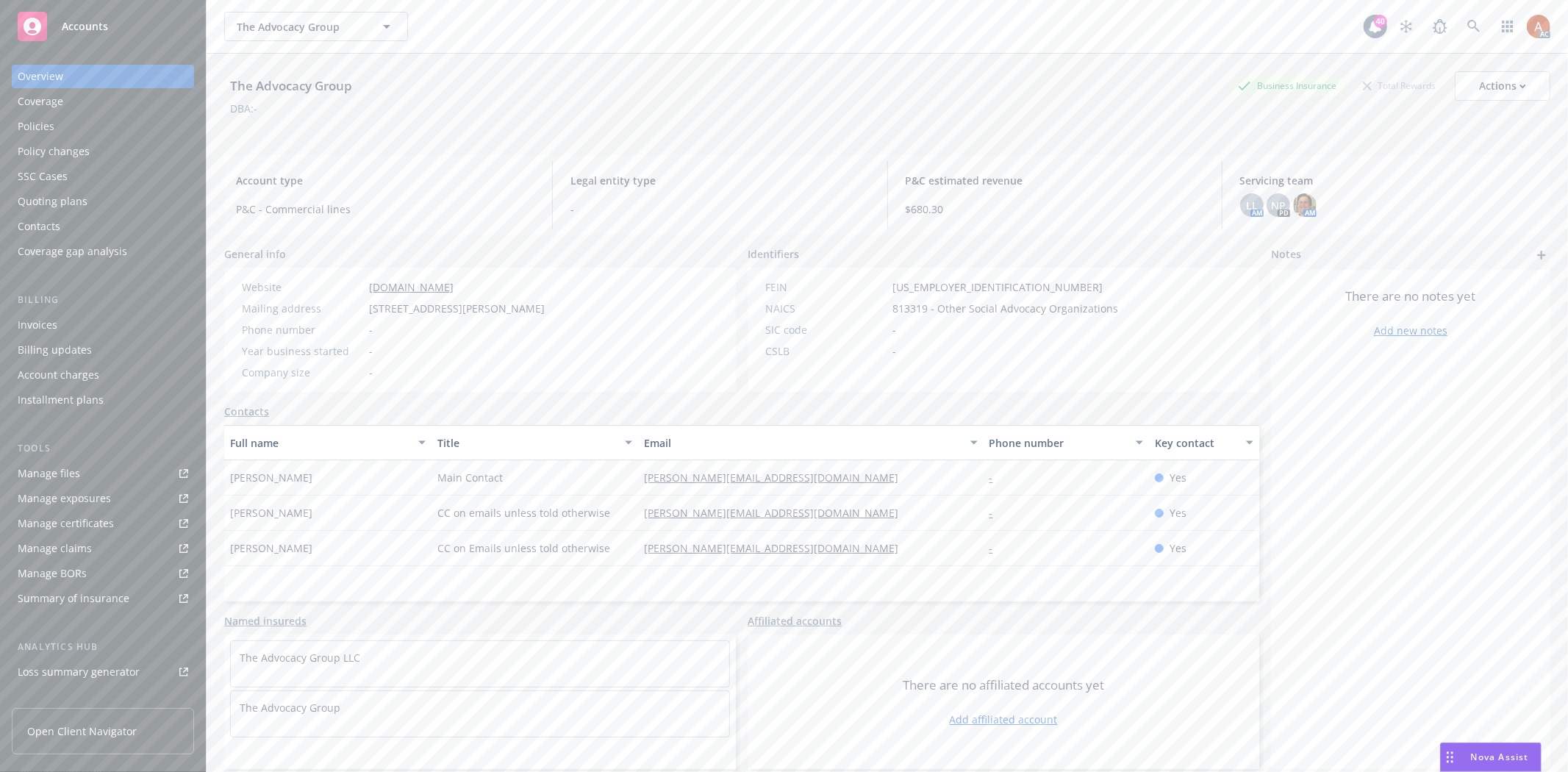
click at [568, 624] on div "Named insureds" at bounding box center [480, 621] width 511 height 16
drag, startPoint x: 788, startPoint y: 555, endPoint x: 817, endPoint y: 557, distance: 29.1
click at [817, 557] on div "[PERSON_NAME] CC on Emails unless told otherwise [PERSON_NAME][EMAIL_ADDRESS][D…" at bounding box center [741, 548] width 1035 height 35
copy div "[PERSON_NAME][EMAIL_ADDRESS][DOMAIN_NAME]"
drag, startPoint x: 355, startPoint y: 303, endPoint x: 622, endPoint y: 310, distance: 267.1
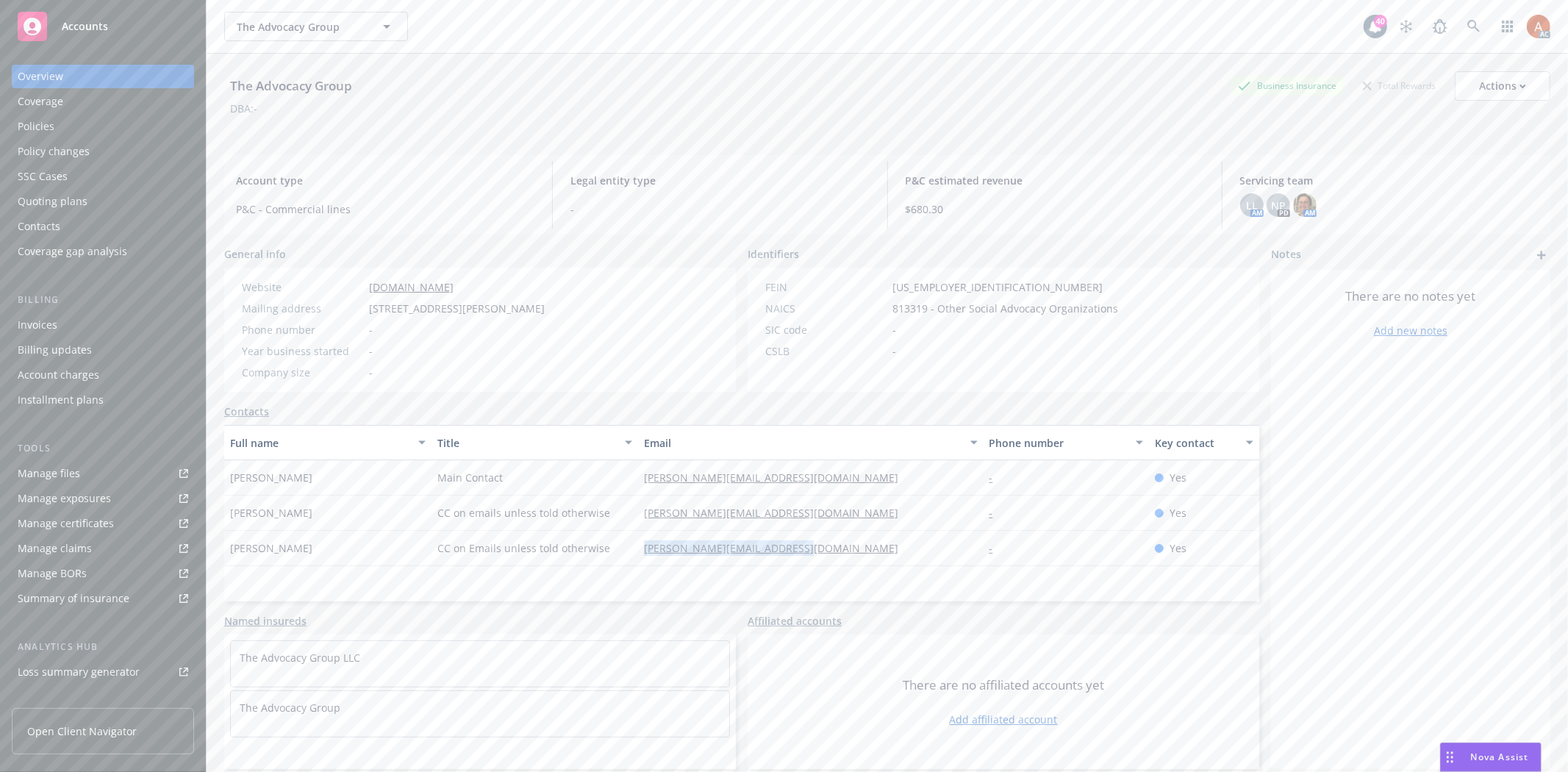
click at [562, 310] on div "Website [DOMAIN_NAME] Mailing address [STREET_ADDRESS][PERSON_NAME] Phone numbe…" at bounding box center [393, 330] width 338 height 125
click at [49, 586] on div "Service team" at bounding box center [49, 585] width 63 height 24
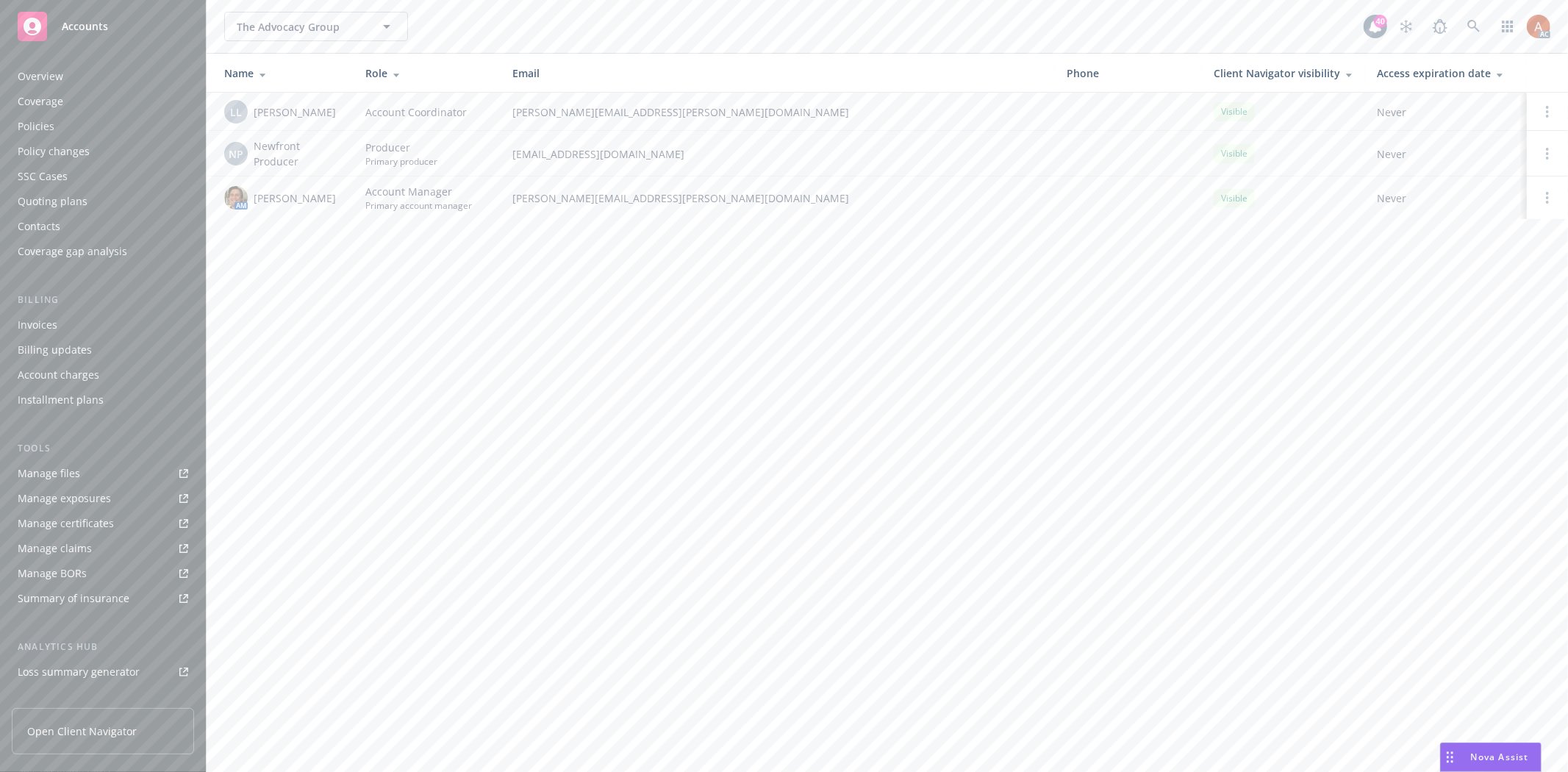
click at [41, 73] on div "Overview" at bounding box center [40, 76] width 45 height 24
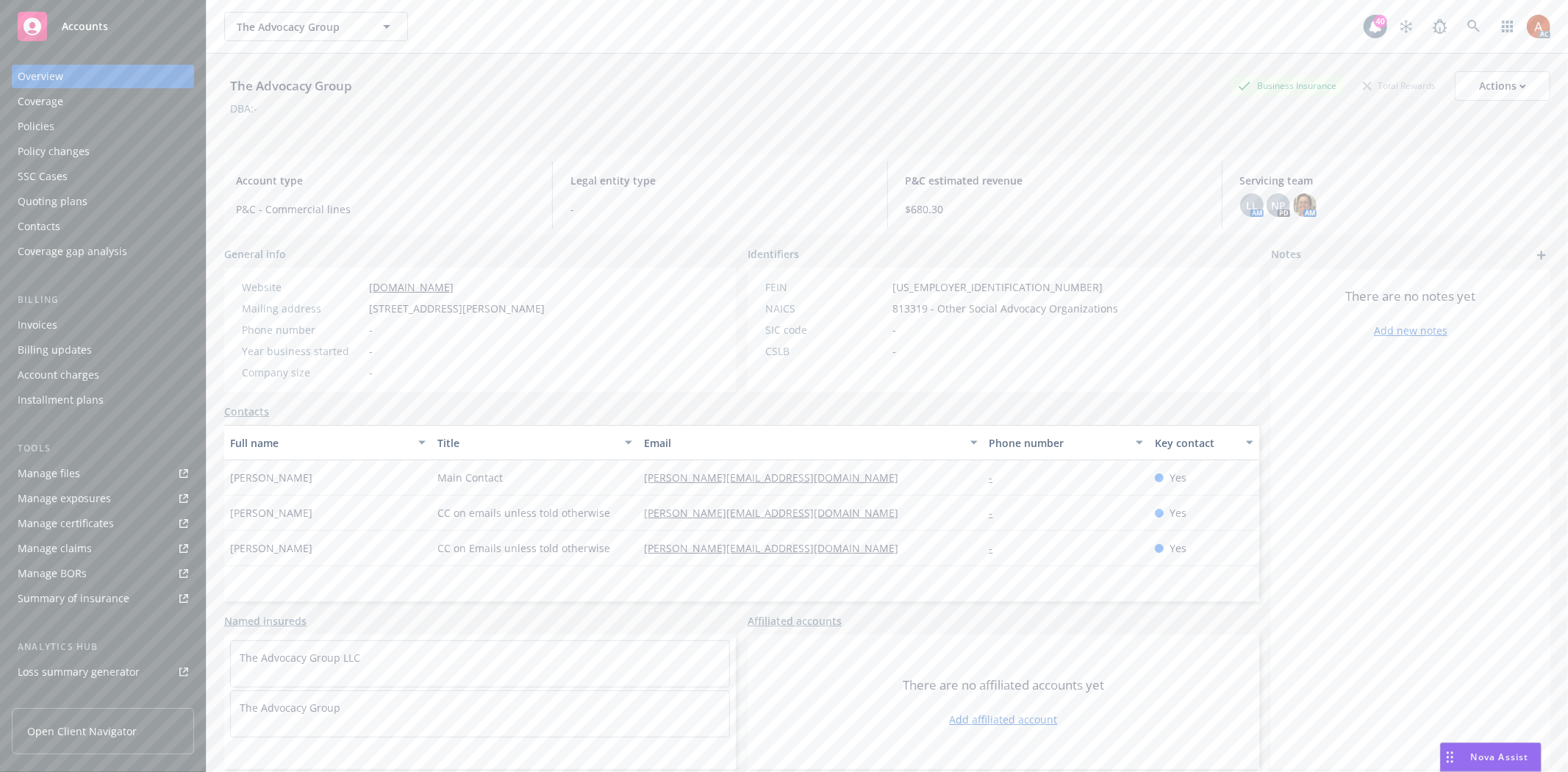
click at [31, 127] on div "Policies" at bounding box center [35, 126] width 37 height 24
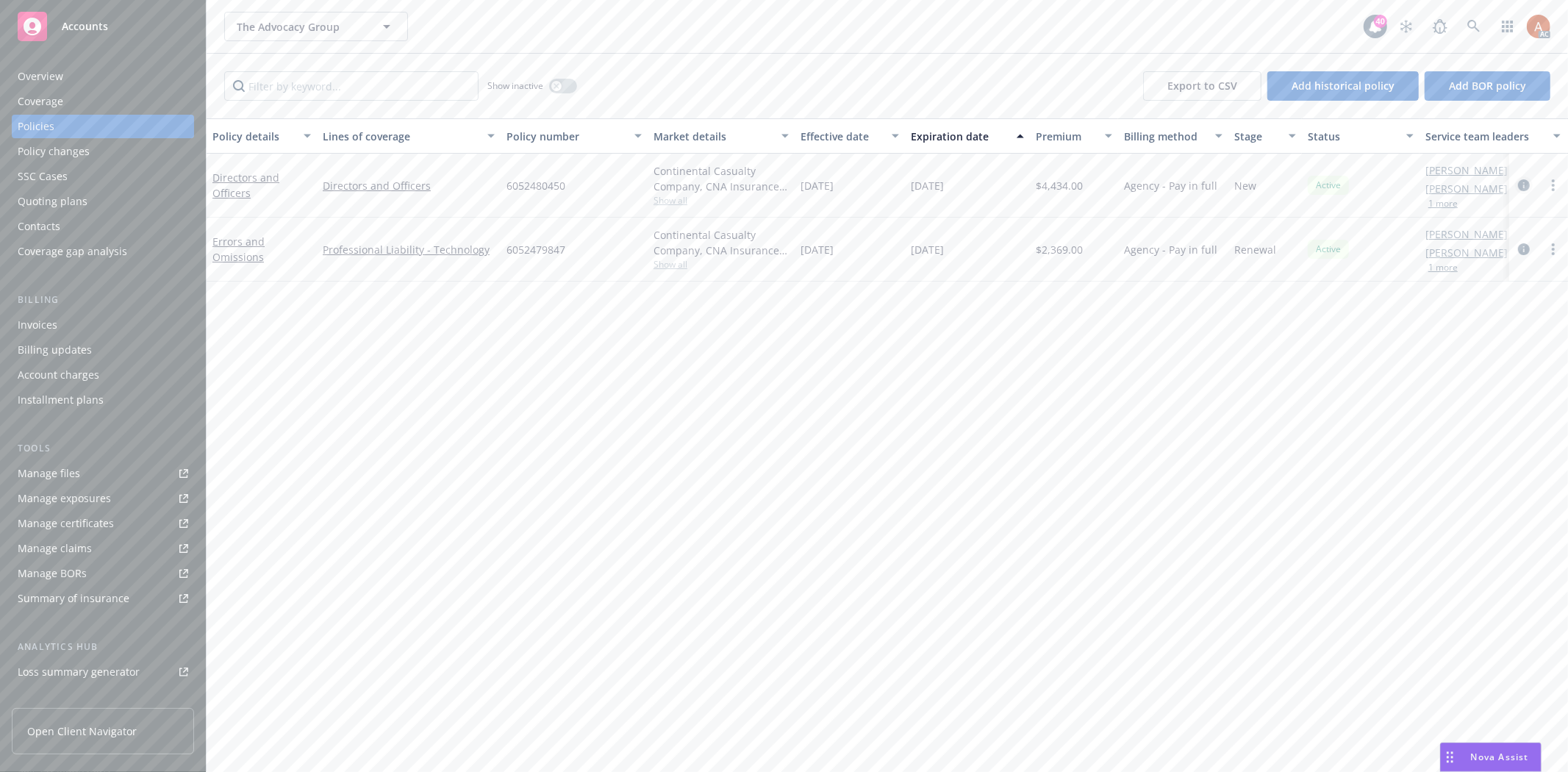
click at [1523, 185] on icon "circleInformation" at bounding box center [1523, 186] width 12 height 12
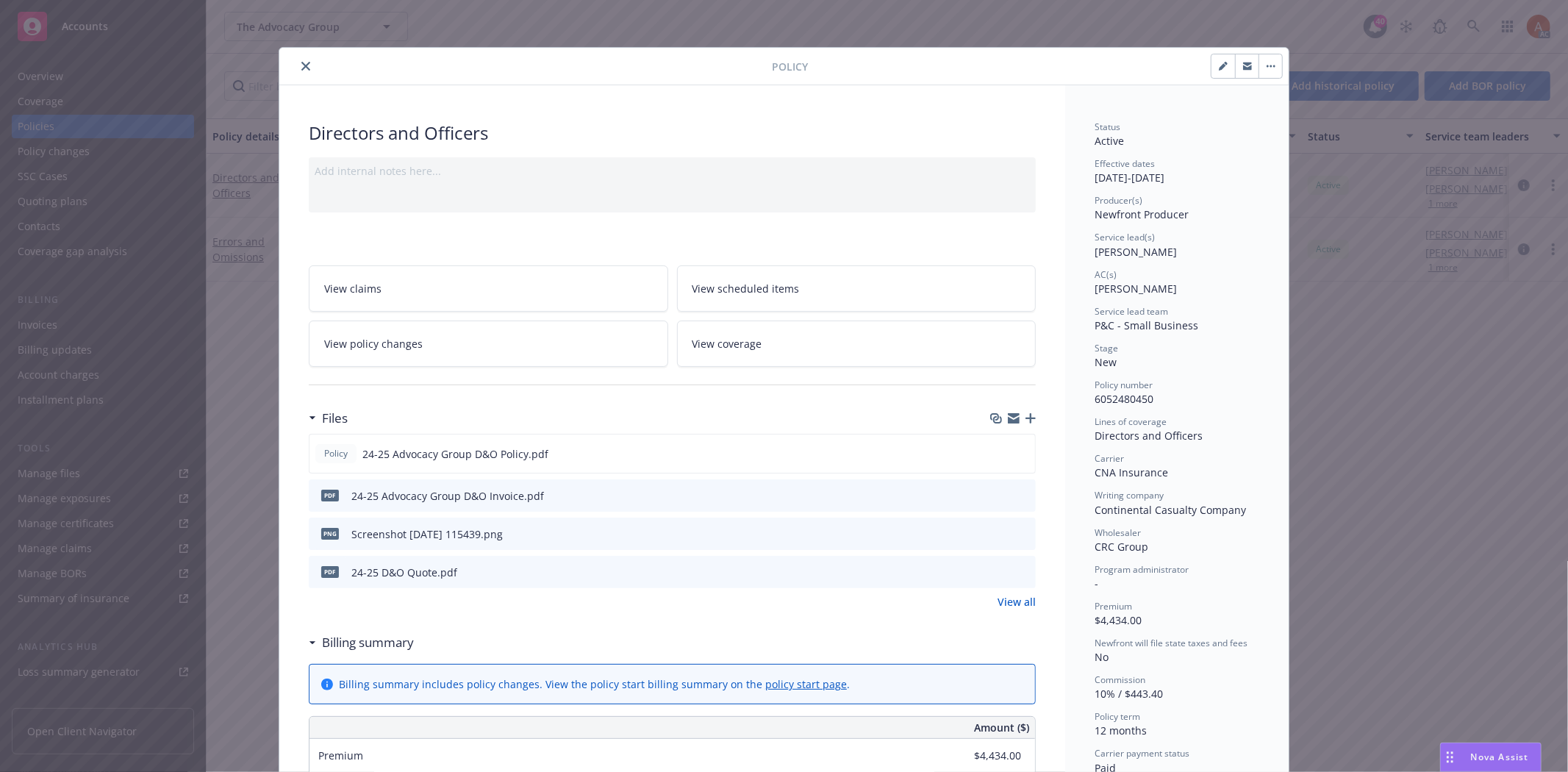
click at [1008, 601] on link "View all" at bounding box center [1016, 601] width 38 height 16
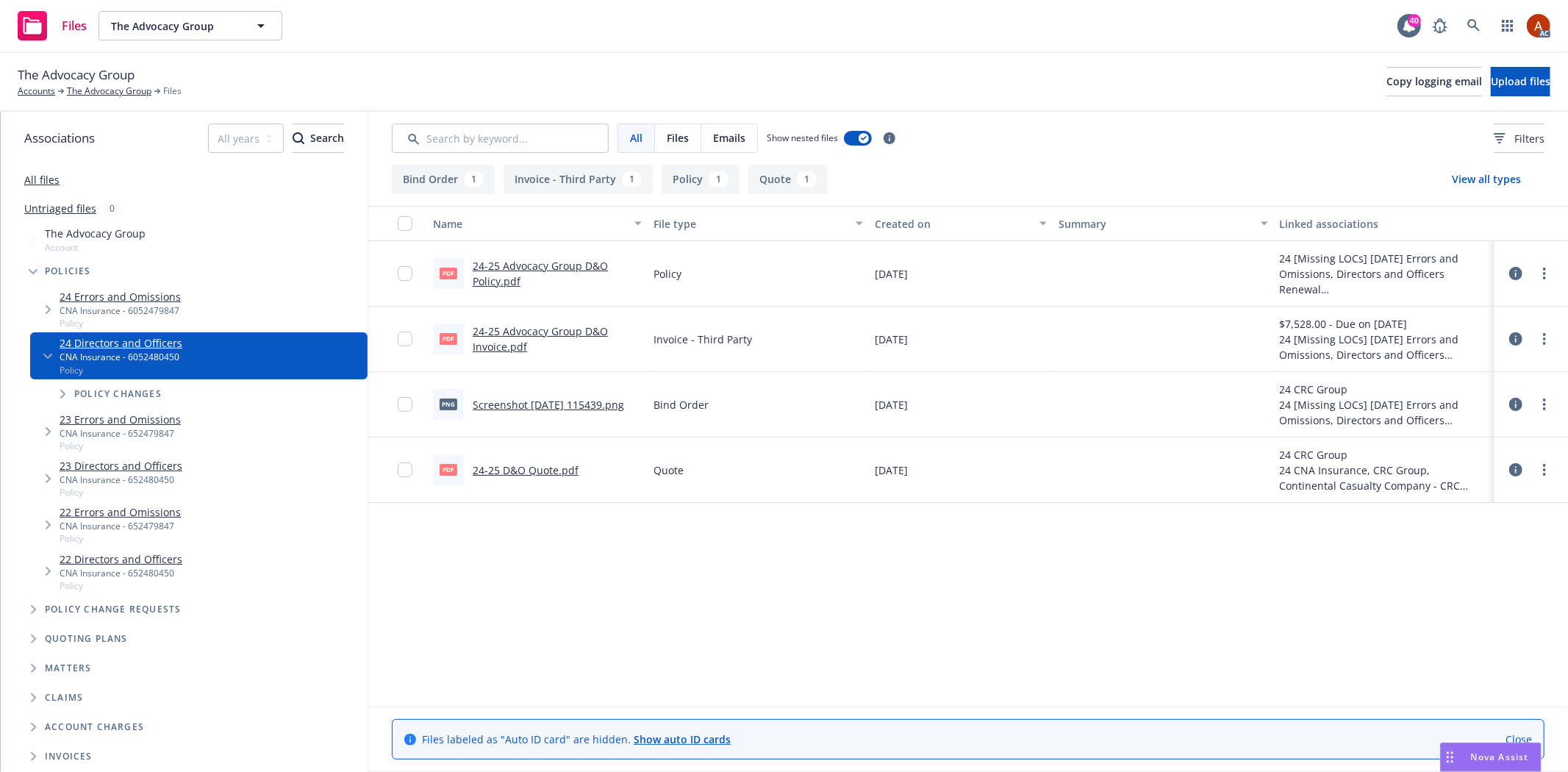
click at [572, 266] on link "24-25 Advocacy Group D&O Policy.pdf" at bounding box center [540, 274] width 135 height 30
click at [1473, 26] on icon at bounding box center [1472, 25] width 12 height 12
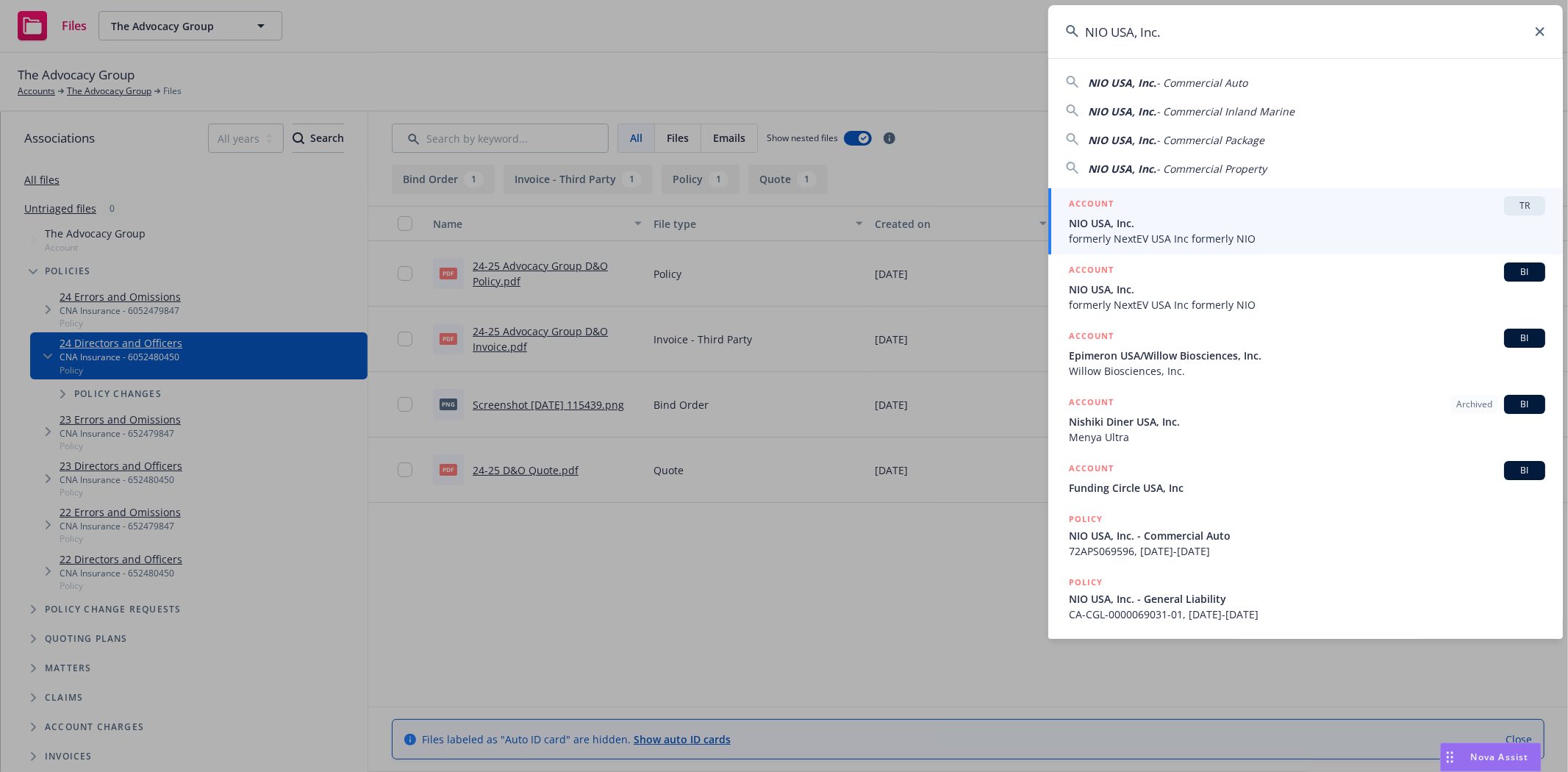
type input "NIO USA, Inc."
click at [1085, 209] on li "ACCOUNT TR NIO USA, Inc. formerly NextEV USA Inc formerly NIO" at bounding box center [1305, 221] width 514 height 66
click at [1162, 31] on input "NIO USA, Inc." at bounding box center [1305, 31] width 514 height 53
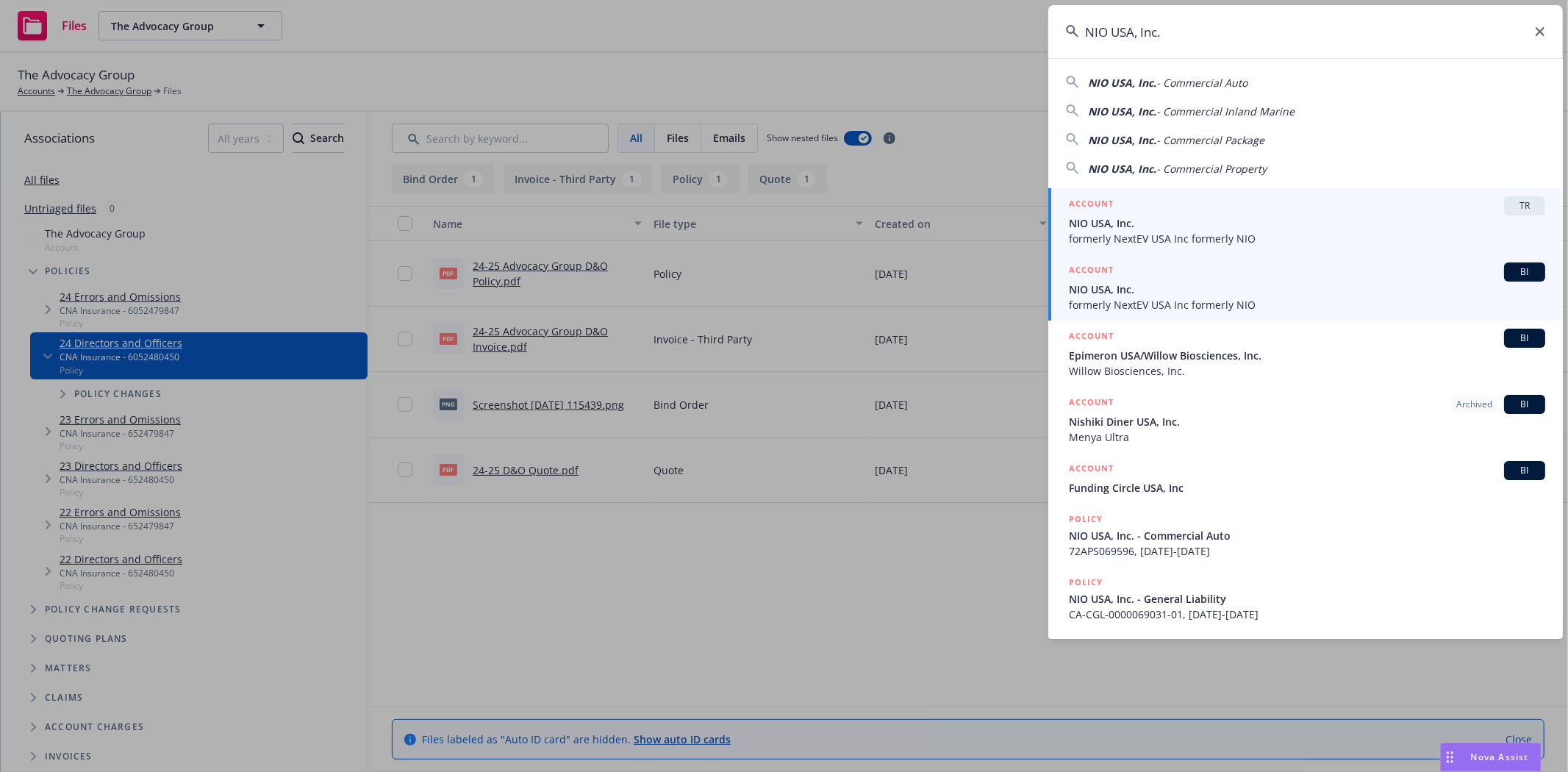
click at [1095, 274] on h5 "ACCOUNT" at bounding box center [1091, 271] width 45 height 17
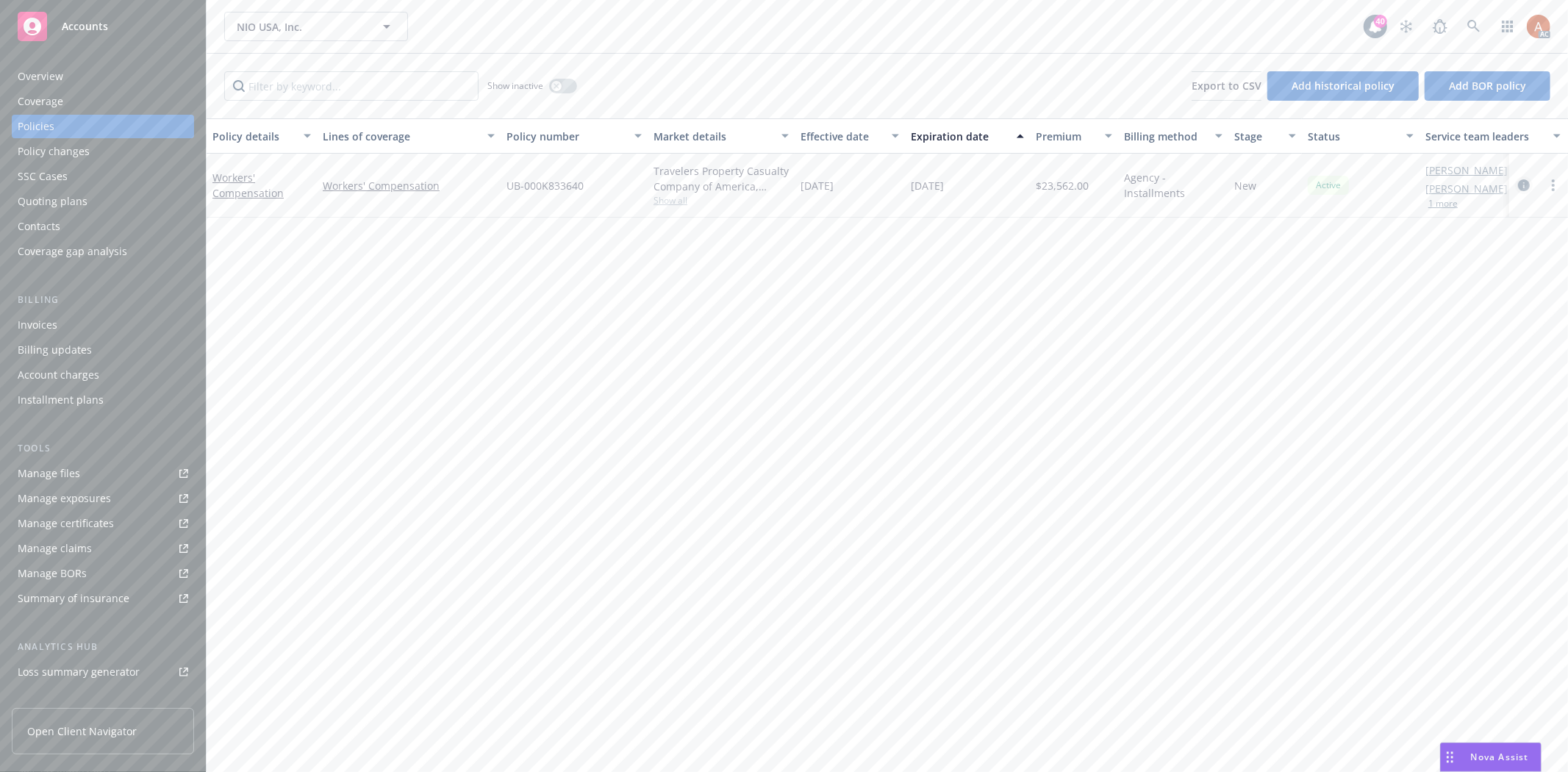
click at [1523, 186] on icon "circleInformation" at bounding box center [1523, 186] width 12 height 12
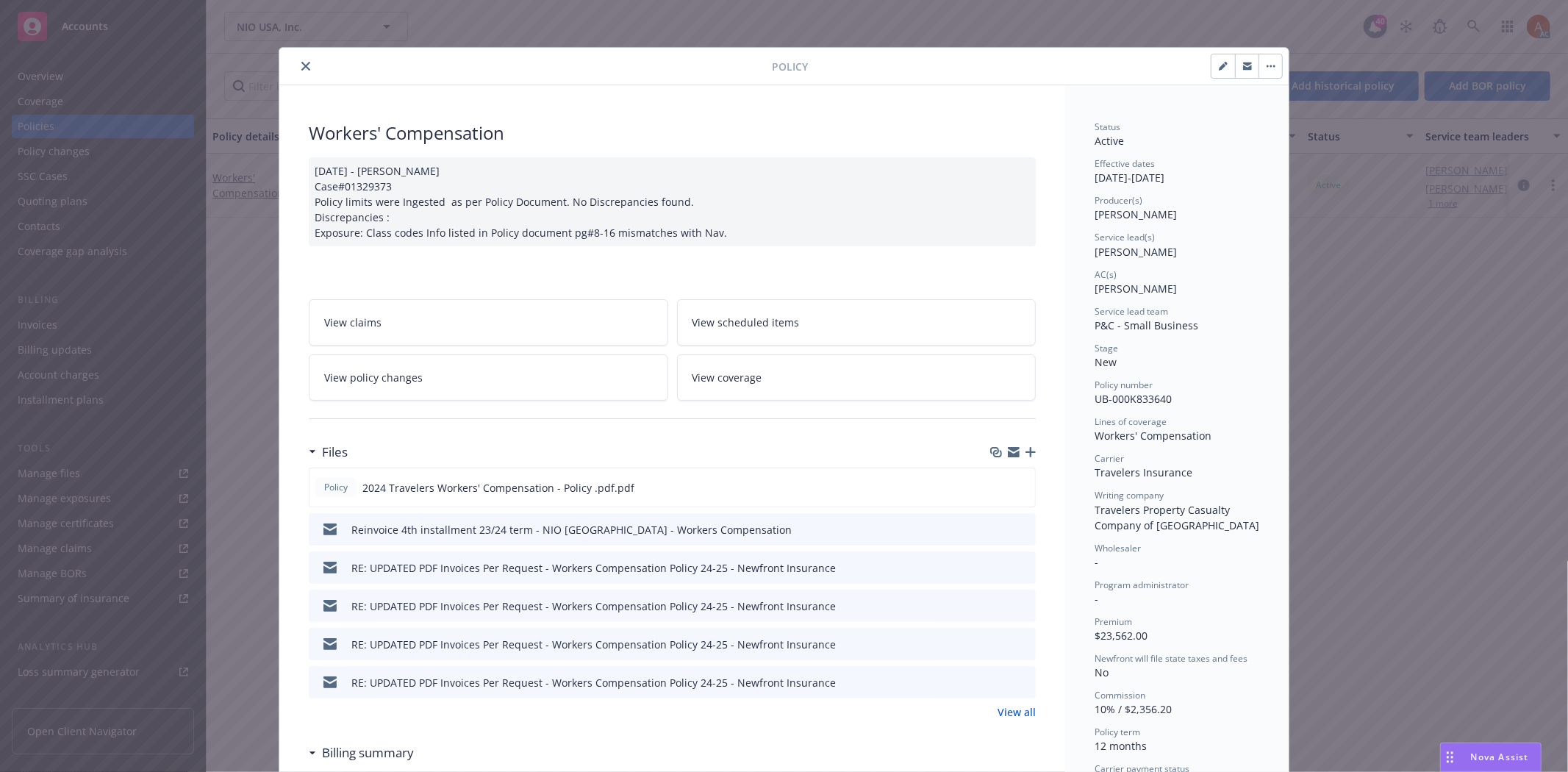
click at [379, 380] on span "View policy changes" at bounding box center [373, 377] width 98 height 16
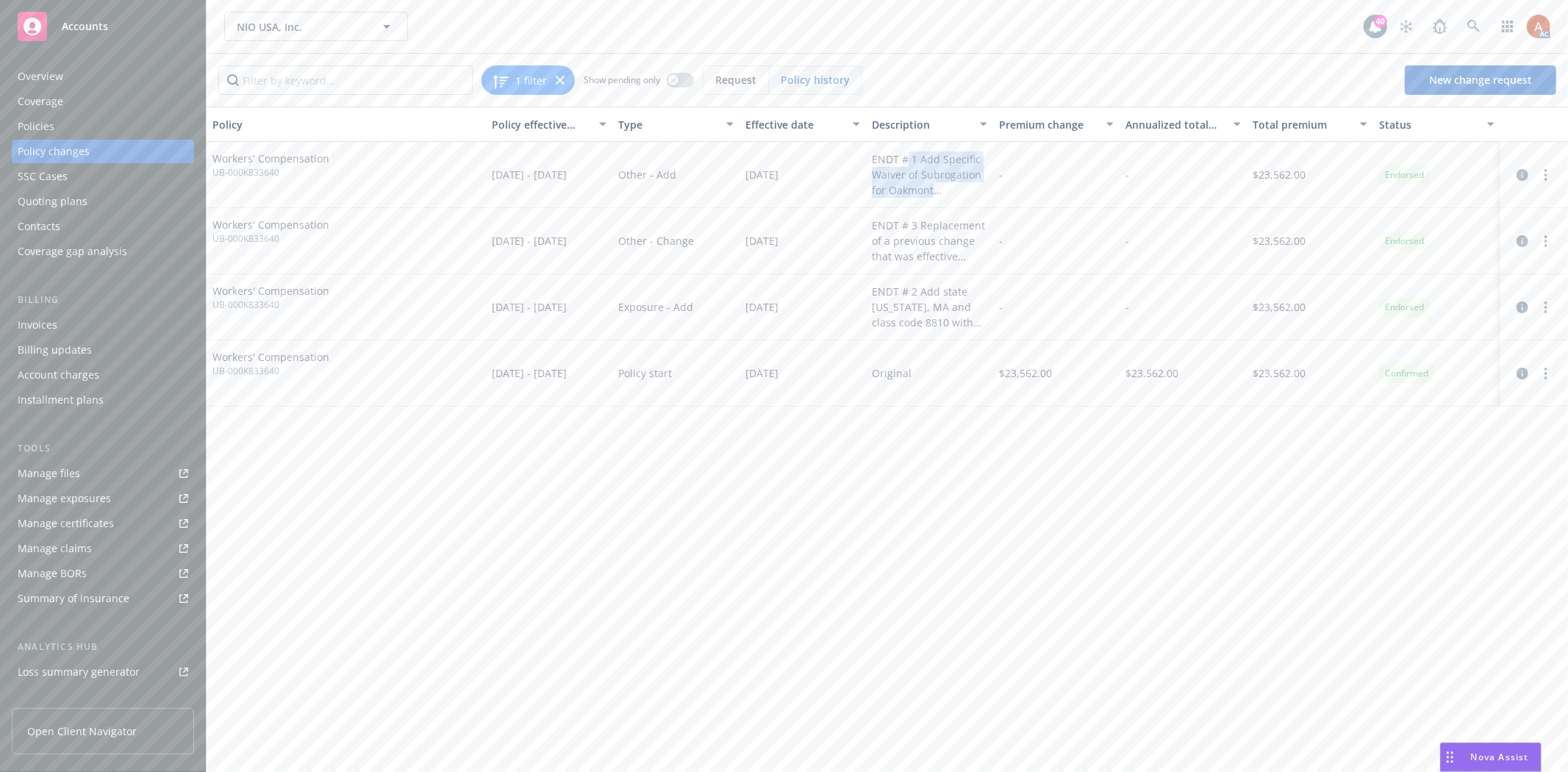
drag, startPoint x: 908, startPoint y: 153, endPoint x: 937, endPoint y: 187, distance: 44.7
click at [937, 187] on div "ENDT # 1 Add Specific Waiver of Subrogation for Oakmont Corporation" at bounding box center [929, 175] width 115 height 46
drag, startPoint x: 880, startPoint y: 219, endPoint x: 976, endPoint y: 261, distance: 104.8
click at [976, 261] on div "ENDT # 3 Replacement of a previous change that was effective 01/13/2025 issued …" at bounding box center [929, 241] width 115 height 46
drag, startPoint x: 871, startPoint y: 287, endPoint x: 963, endPoint y: 326, distance: 99.9
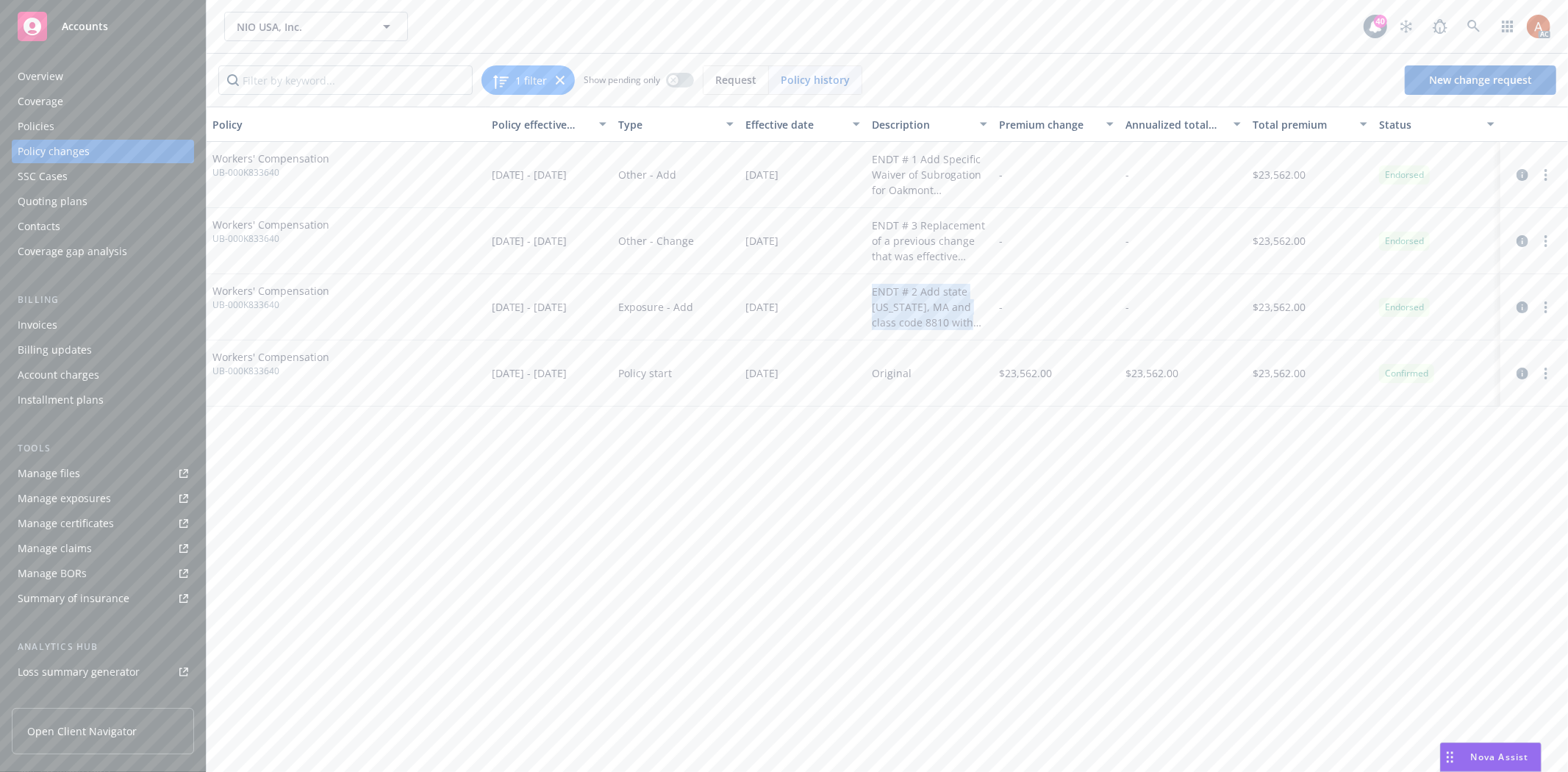
click at [963, 326] on div "ENDT # 2 Add state OR, MA and class code 8810 with $0 for OR, MA" at bounding box center [929, 307] width 115 height 46
click at [1521, 307] on icon "circleInformation" at bounding box center [1522, 308] width 12 height 12
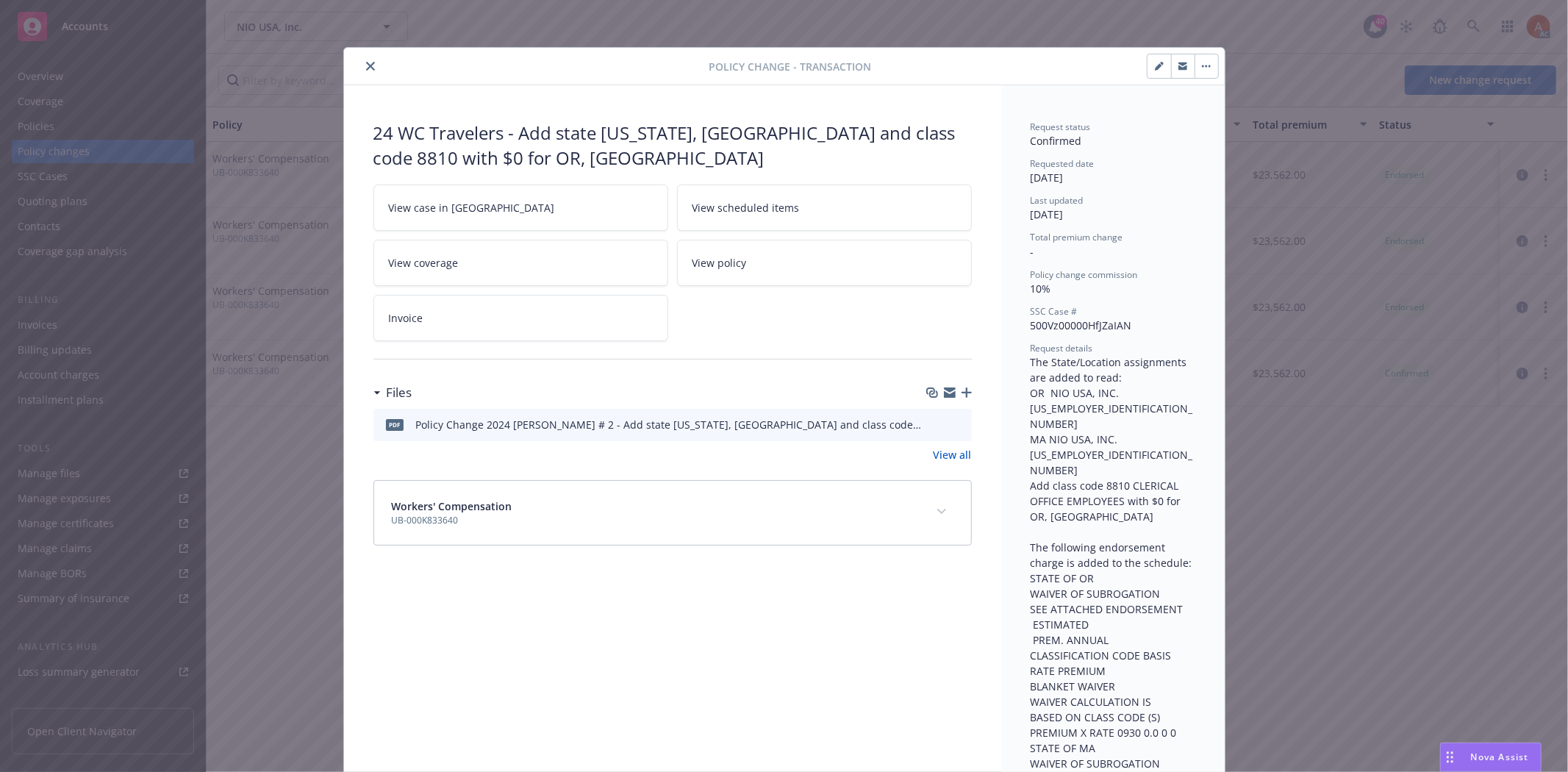
click at [420, 207] on span "View case in SSC" at bounding box center [472, 207] width 166 height 16
click at [366, 64] on icon "close" at bounding box center [370, 66] width 9 height 9
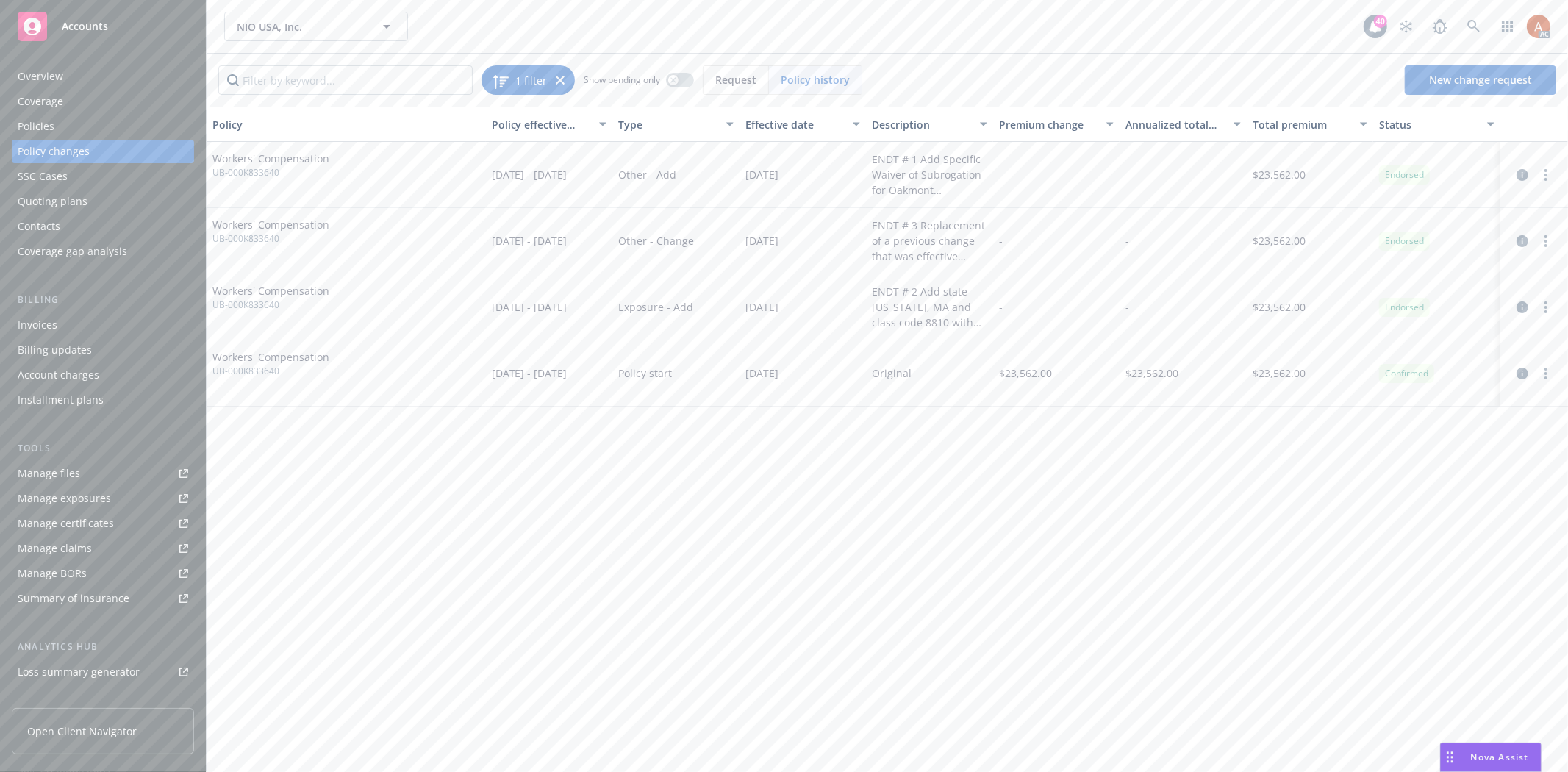
click at [563, 78] on icon at bounding box center [560, 80] width 9 height 9
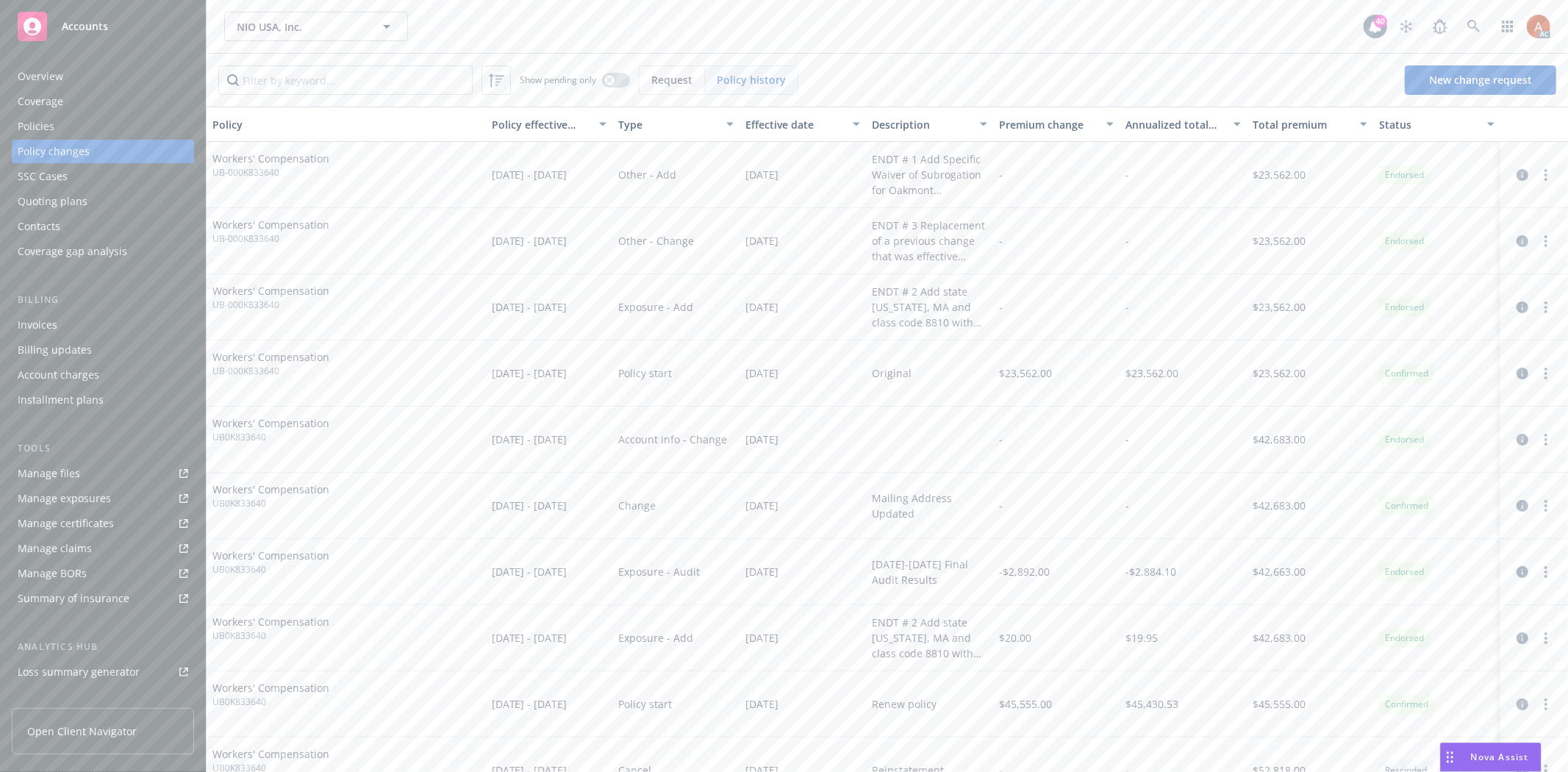
click at [33, 112] on div "Coverage" at bounding box center [40, 101] width 45 height 24
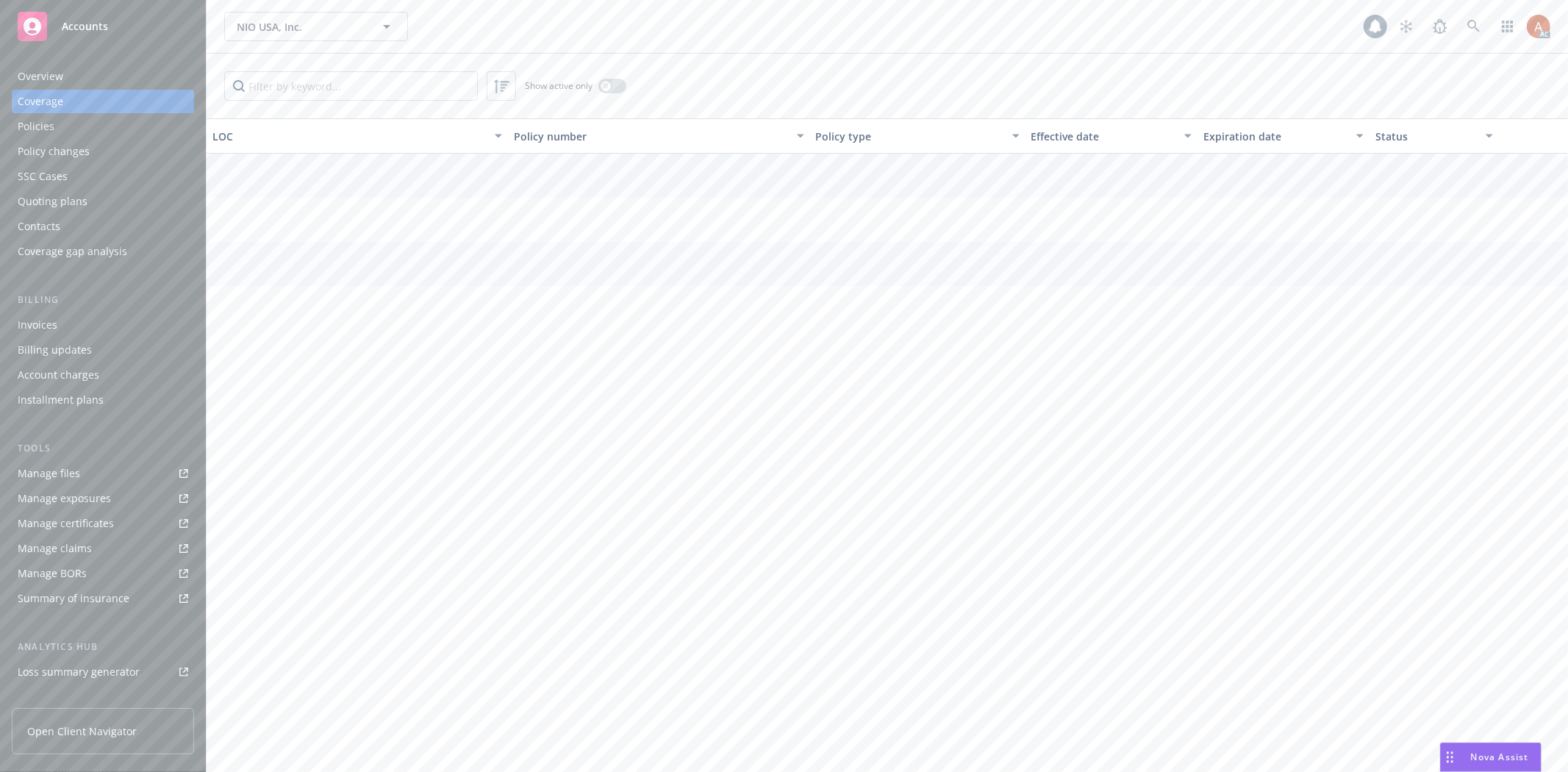
click at [43, 121] on div "Policies" at bounding box center [35, 126] width 37 height 24
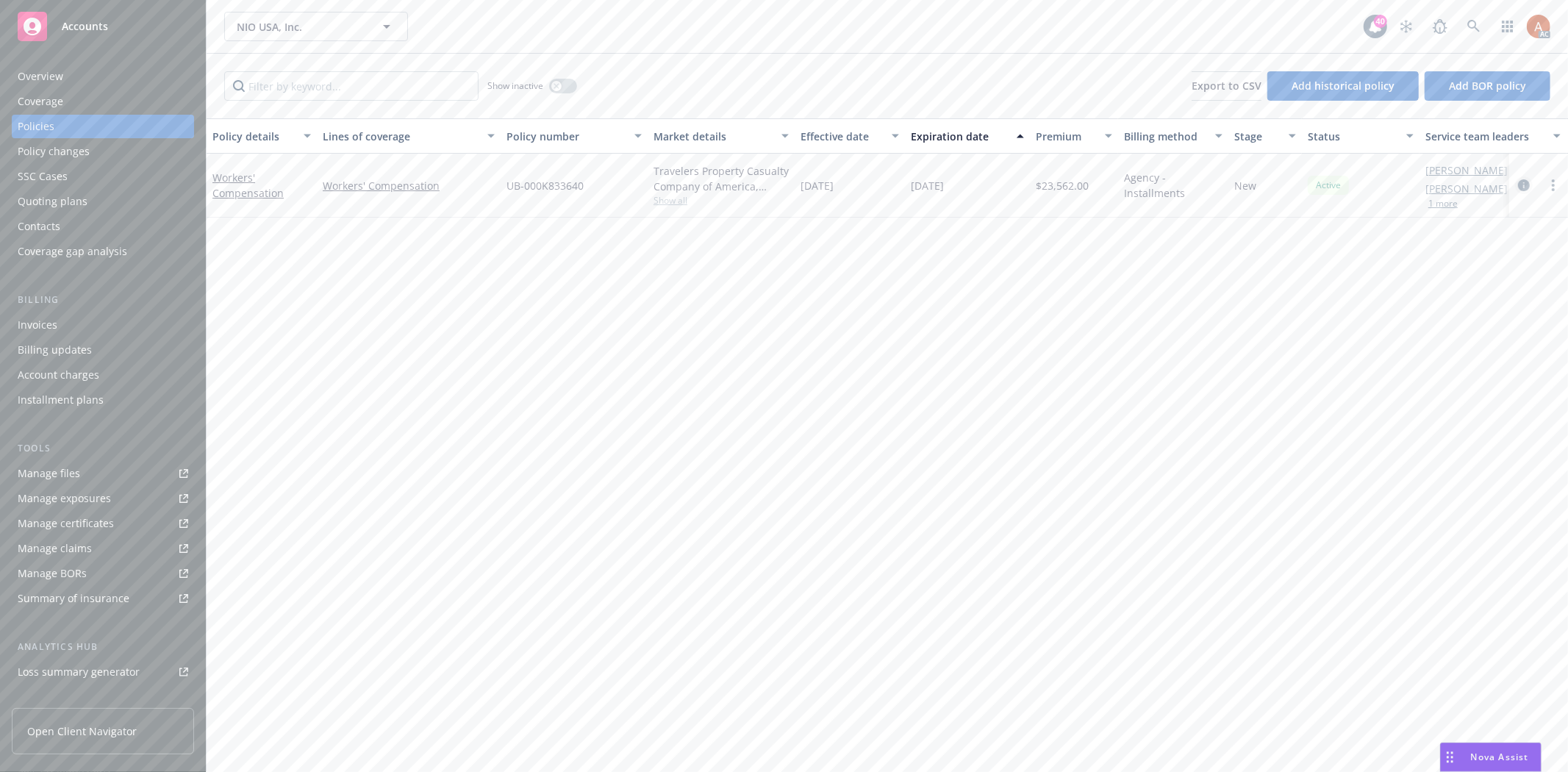
click at [1526, 184] on icon "circleInformation" at bounding box center [1523, 186] width 12 height 12
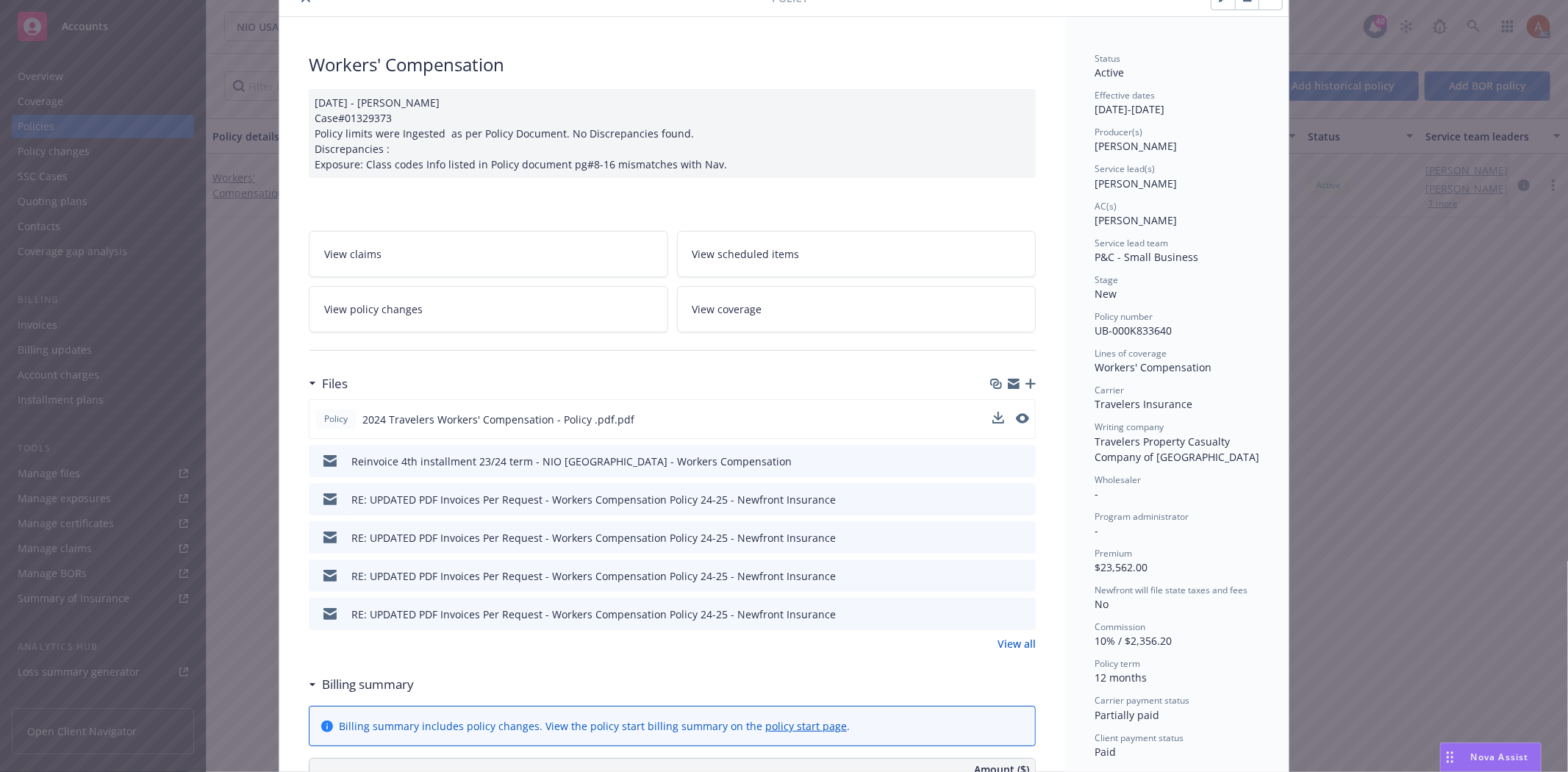
scroll to position [163, 0]
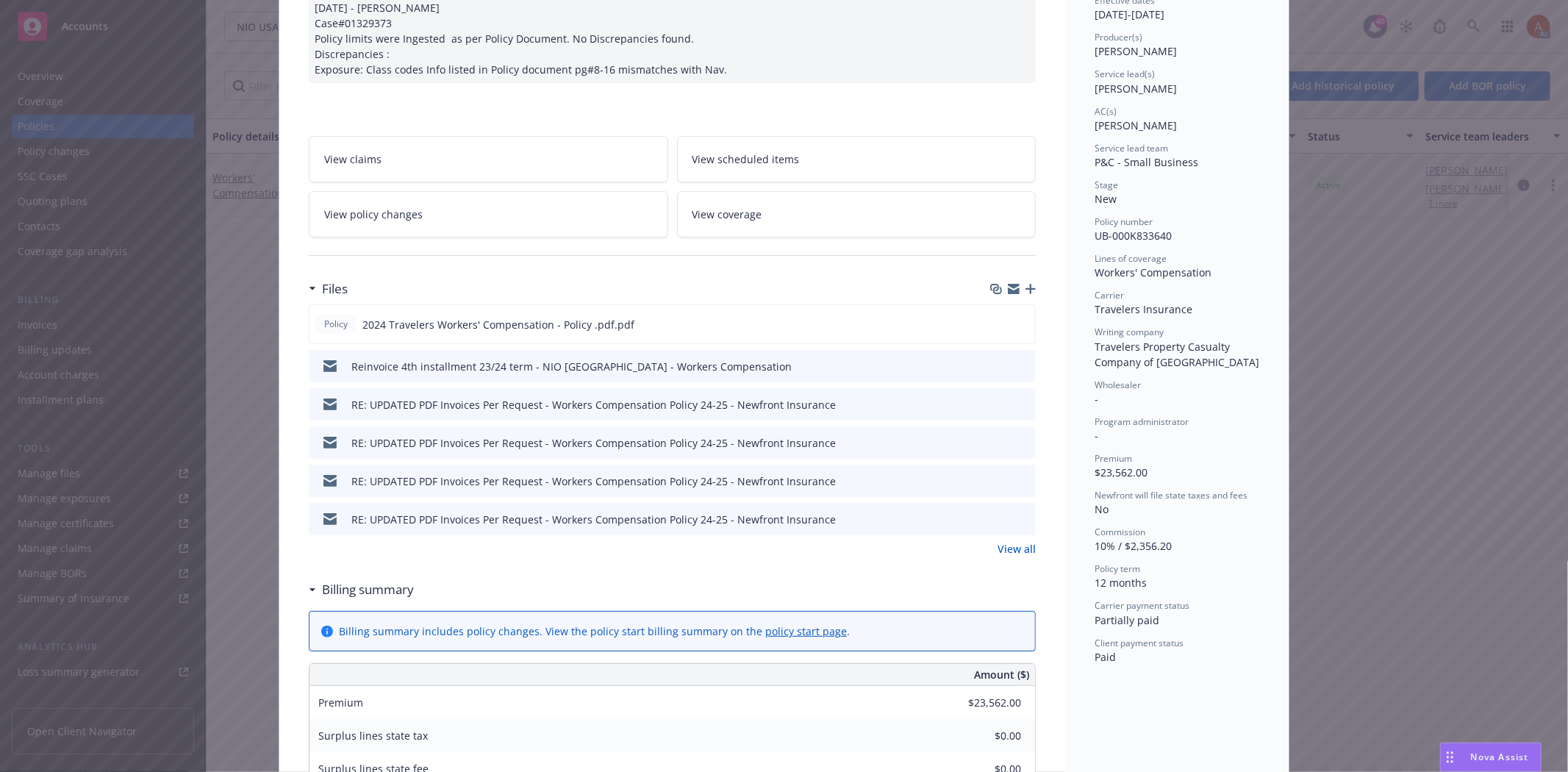
click at [1006, 549] on link "View all" at bounding box center [1016, 548] width 38 height 16
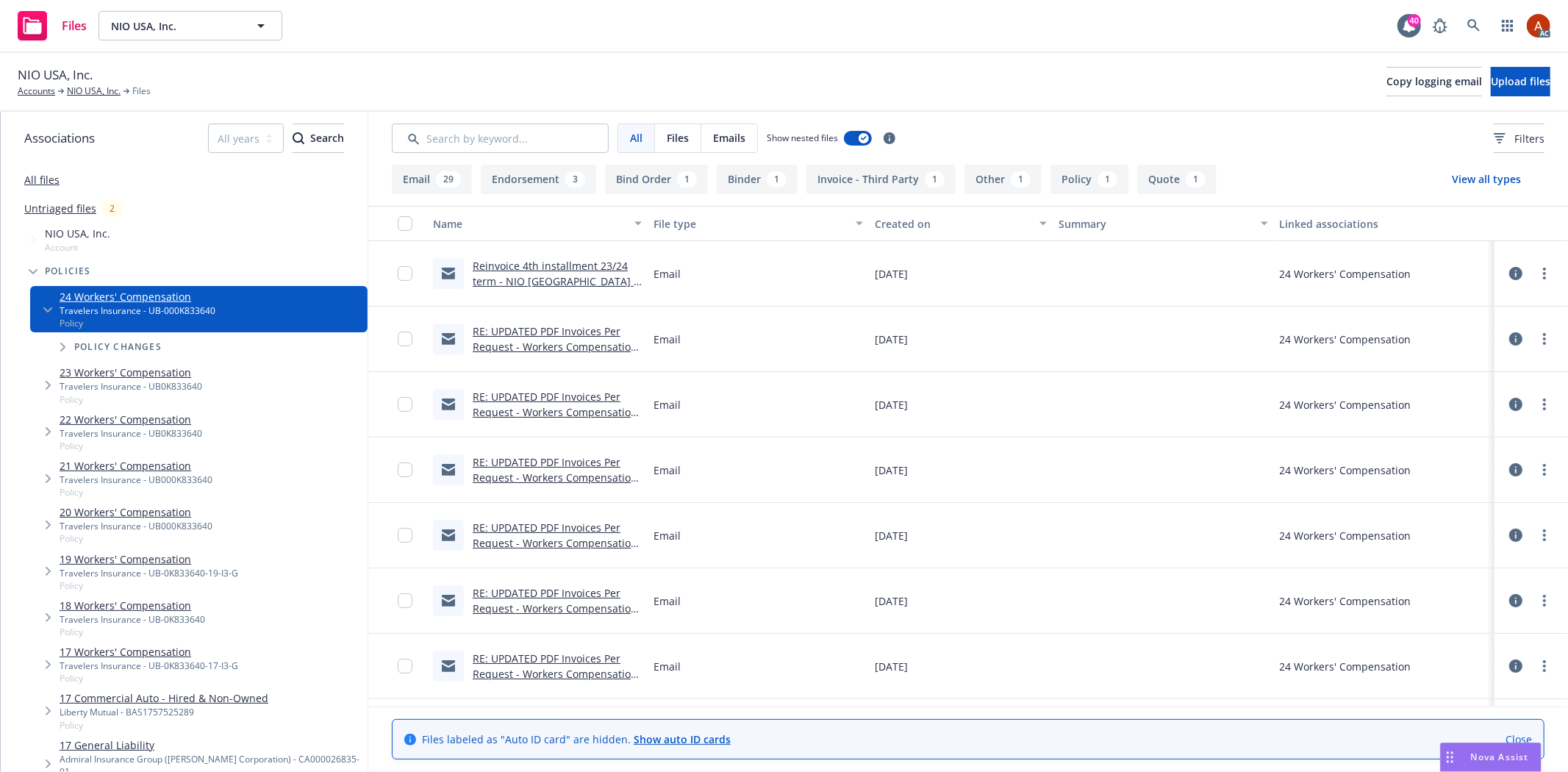
click at [1097, 180] on div "1" at bounding box center [1107, 180] width 20 height 16
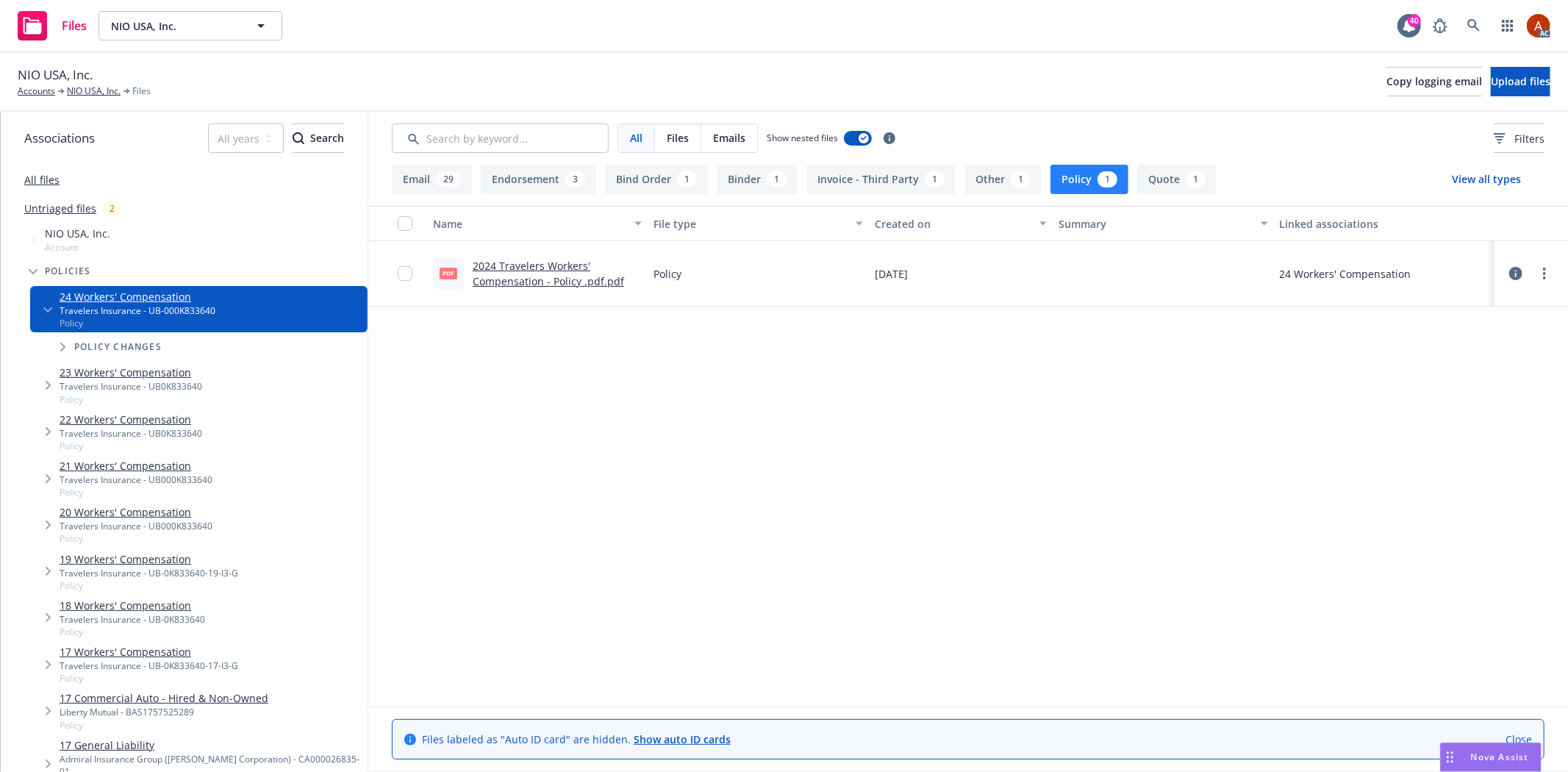
click at [547, 188] on button "Endorsement 3" at bounding box center [538, 180] width 115 height 30
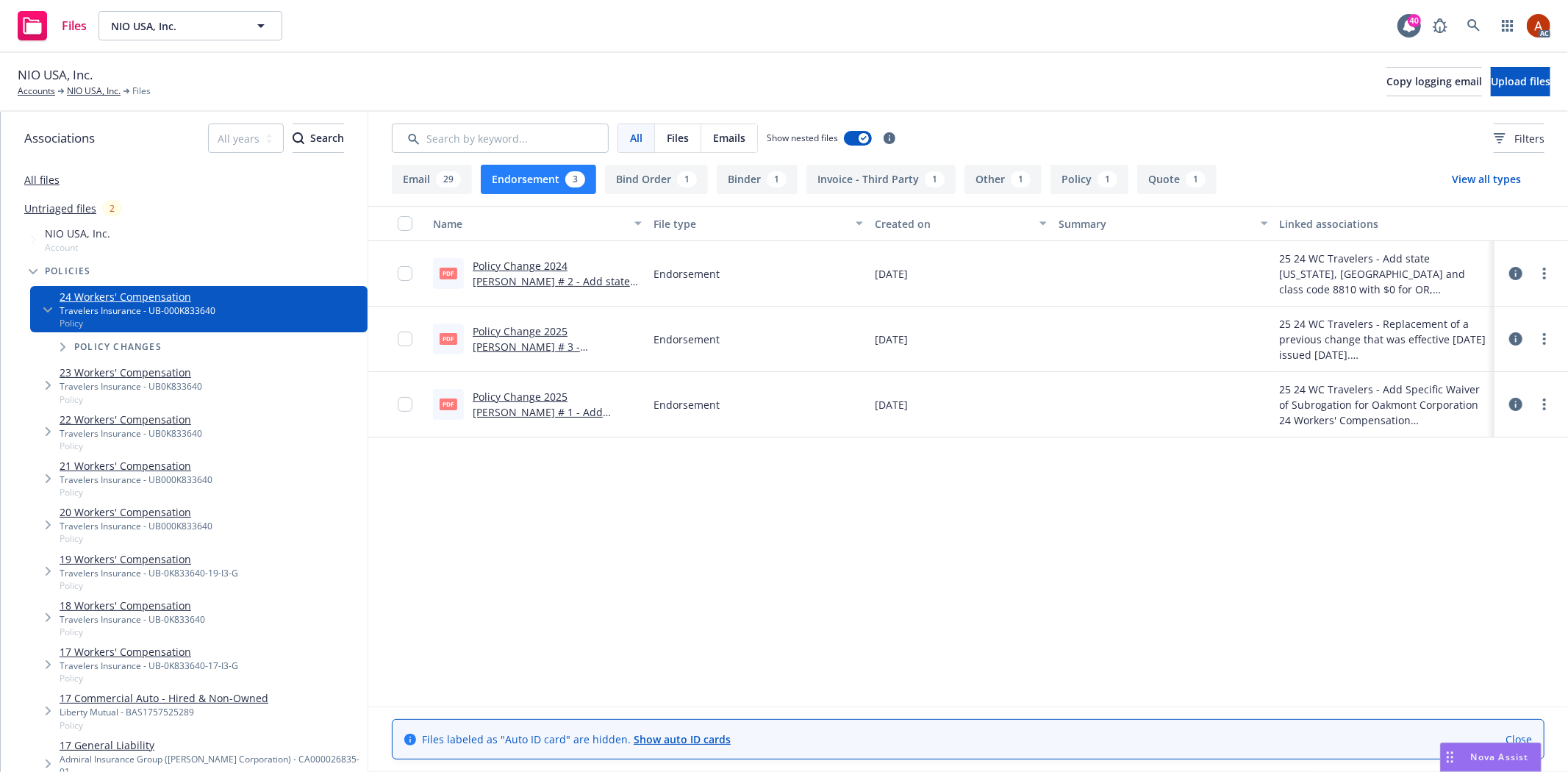
click at [578, 263] on link "Policy Change 2024 [PERSON_NAME] # 2 - Add state [US_STATE], [GEOGRAPHIC_DATA] …" at bounding box center [554, 297] width 164 height 76
click at [1061, 175] on button "Policy 1" at bounding box center [1089, 180] width 78 height 30
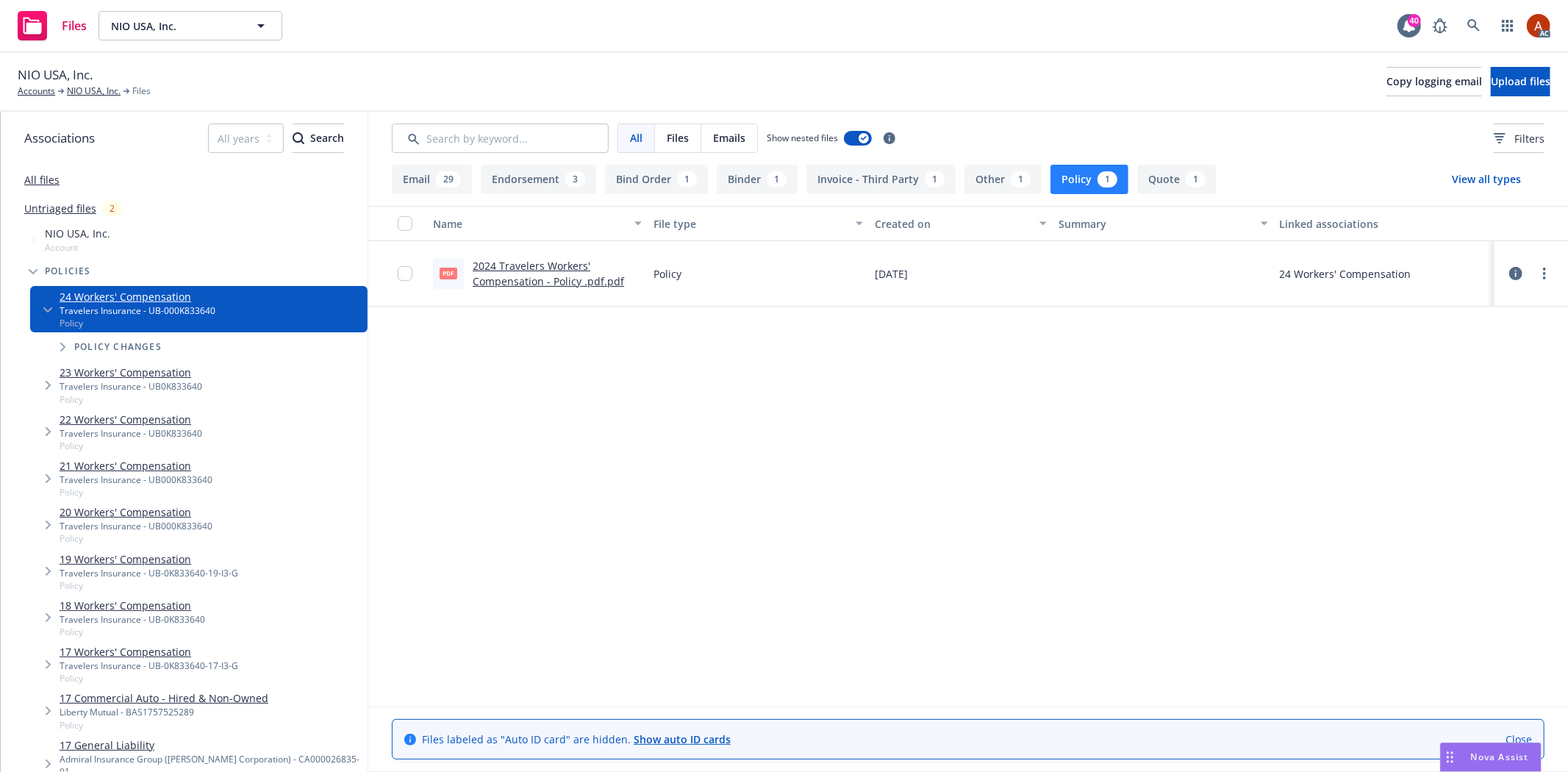
click at [546, 263] on link "2024 Travelers Workers' Compensation - Policy .pdf.pdf" at bounding box center [548, 274] width 152 height 30
